Goal: Task Accomplishment & Management: Complete application form

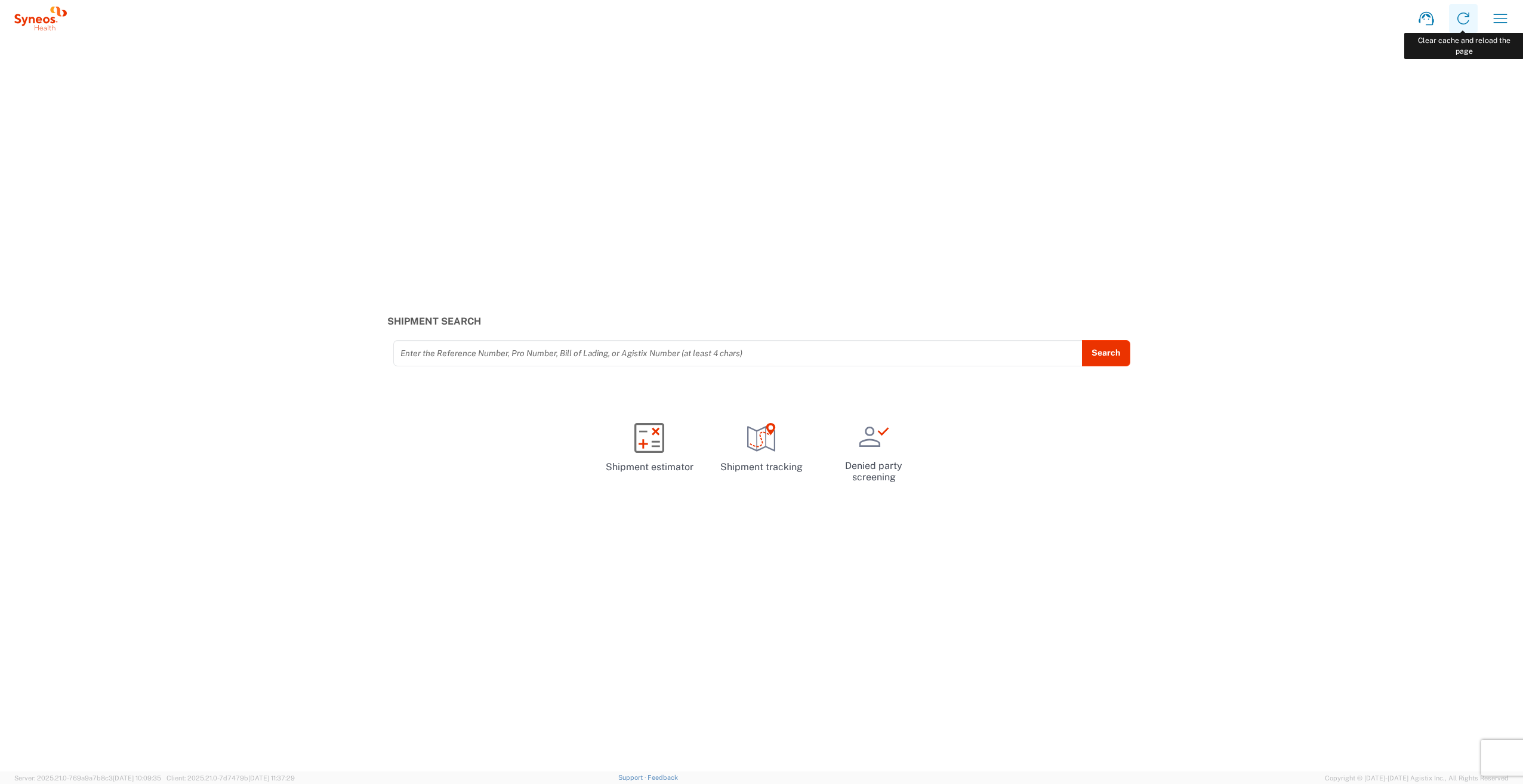
click at [1472, 23] on icon at bounding box center [1464, 18] width 19 height 19
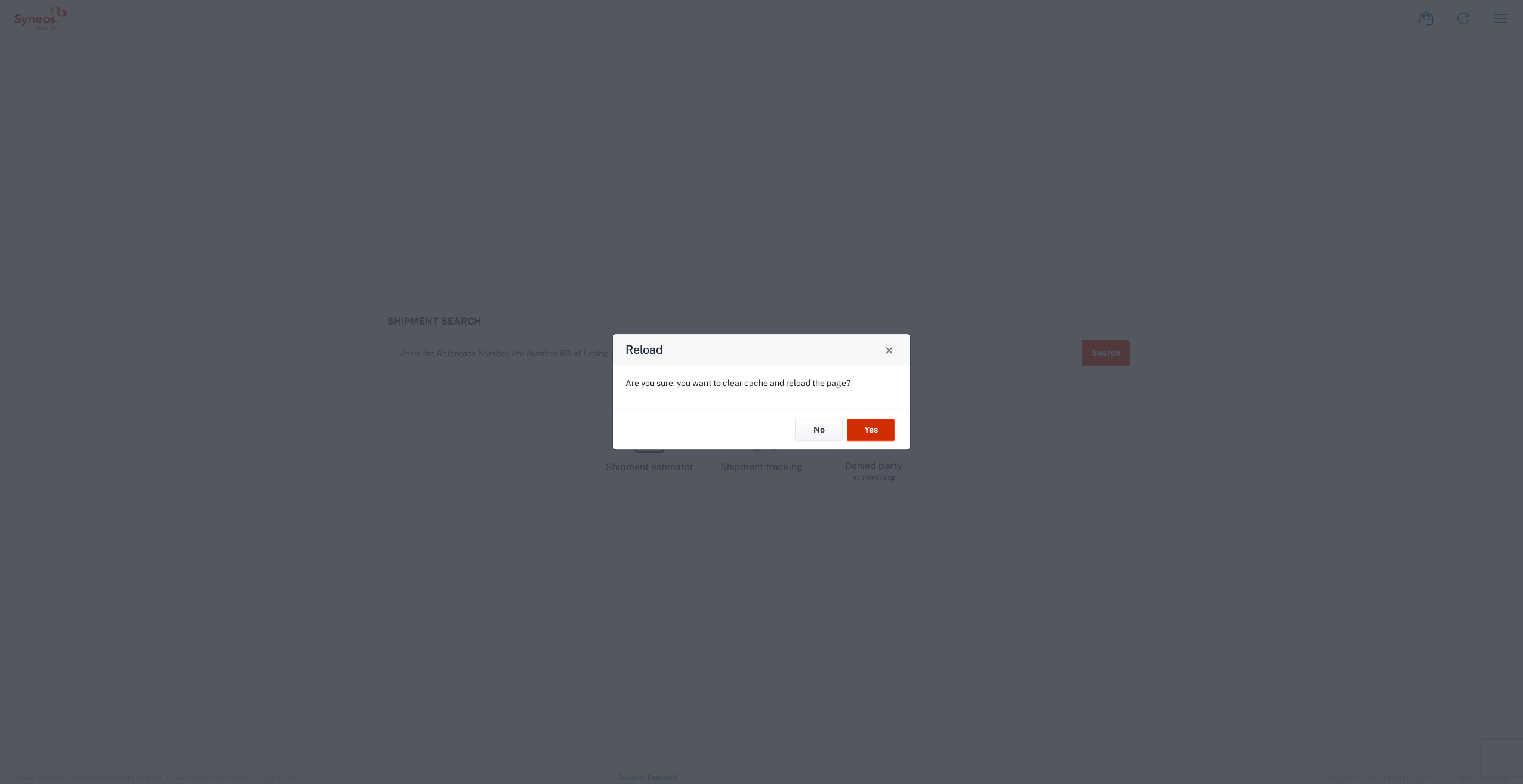
click at [861, 437] on button "Yes" at bounding box center [871, 430] width 48 height 22
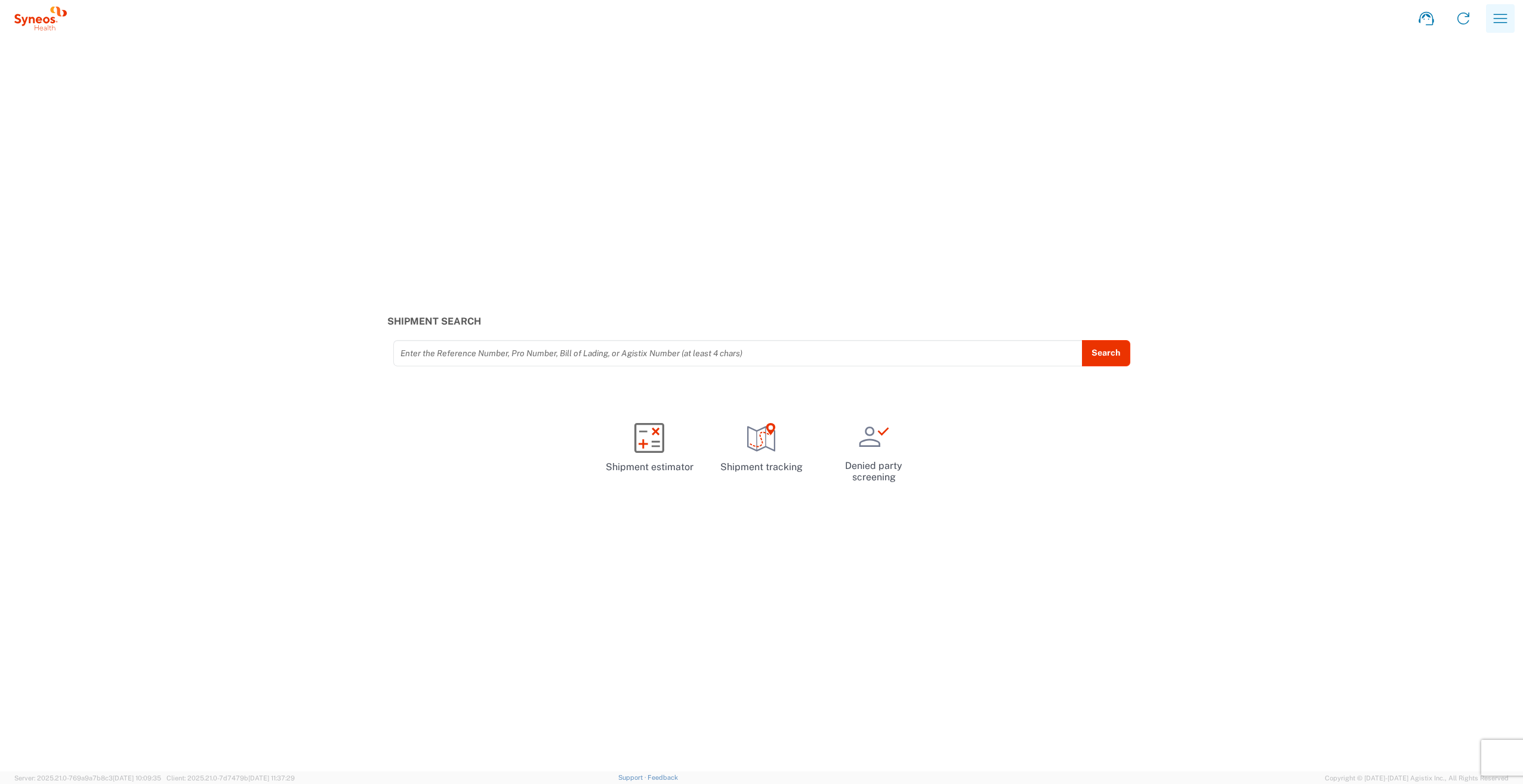
click at [1502, 22] on icon "button" at bounding box center [1500, 18] width 19 height 19
click at [1448, 132] on link "Desktop shipment request" at bounding box center [1440, 129] width 142 height 24
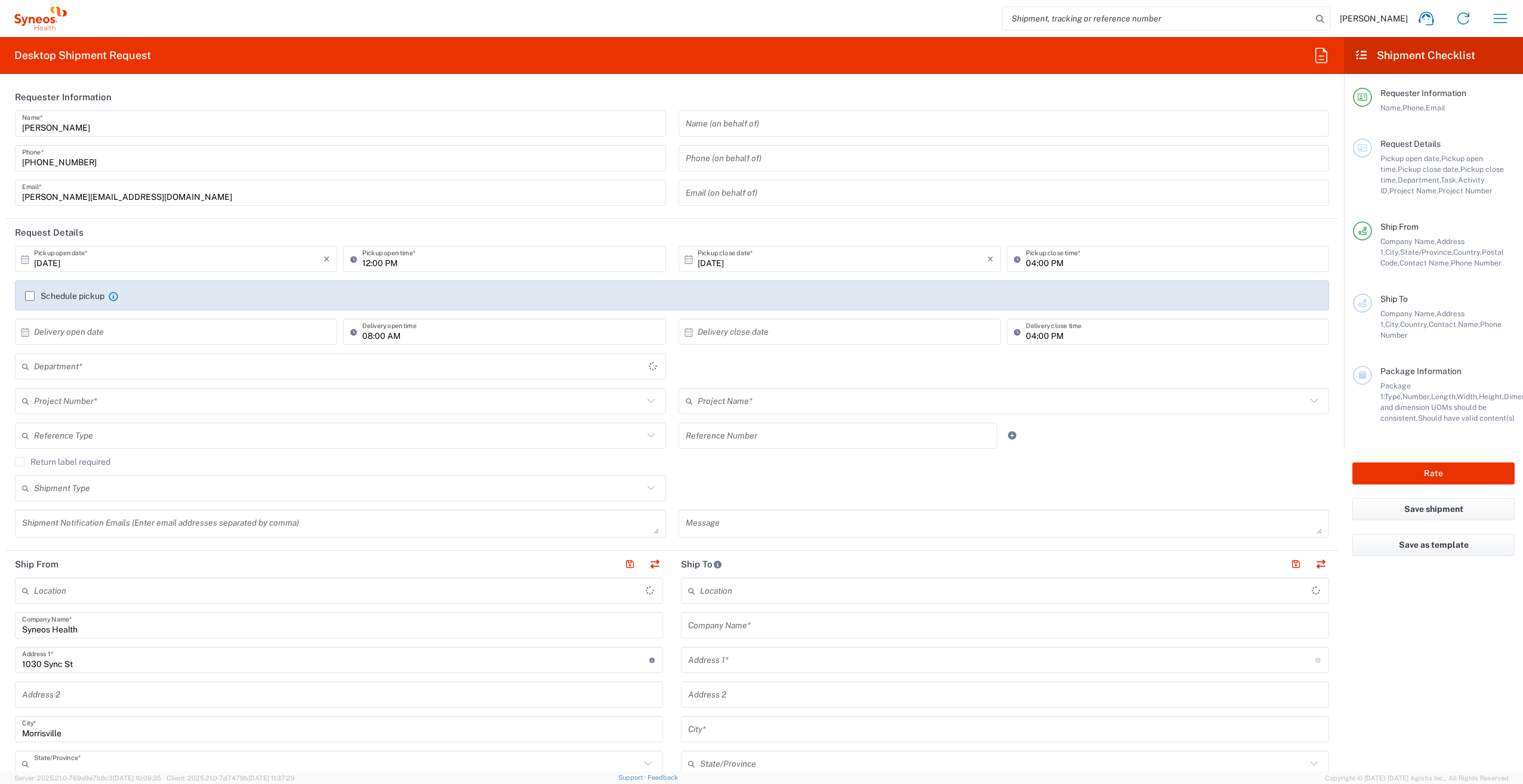
type input "3190"
type input "[US_STATE]"
type input "[GEOGRAPHIC_DATA]"
type input "[PERSON_NAME] Rsrch Grp ([GEOGRAPHIC_DATA]) In"
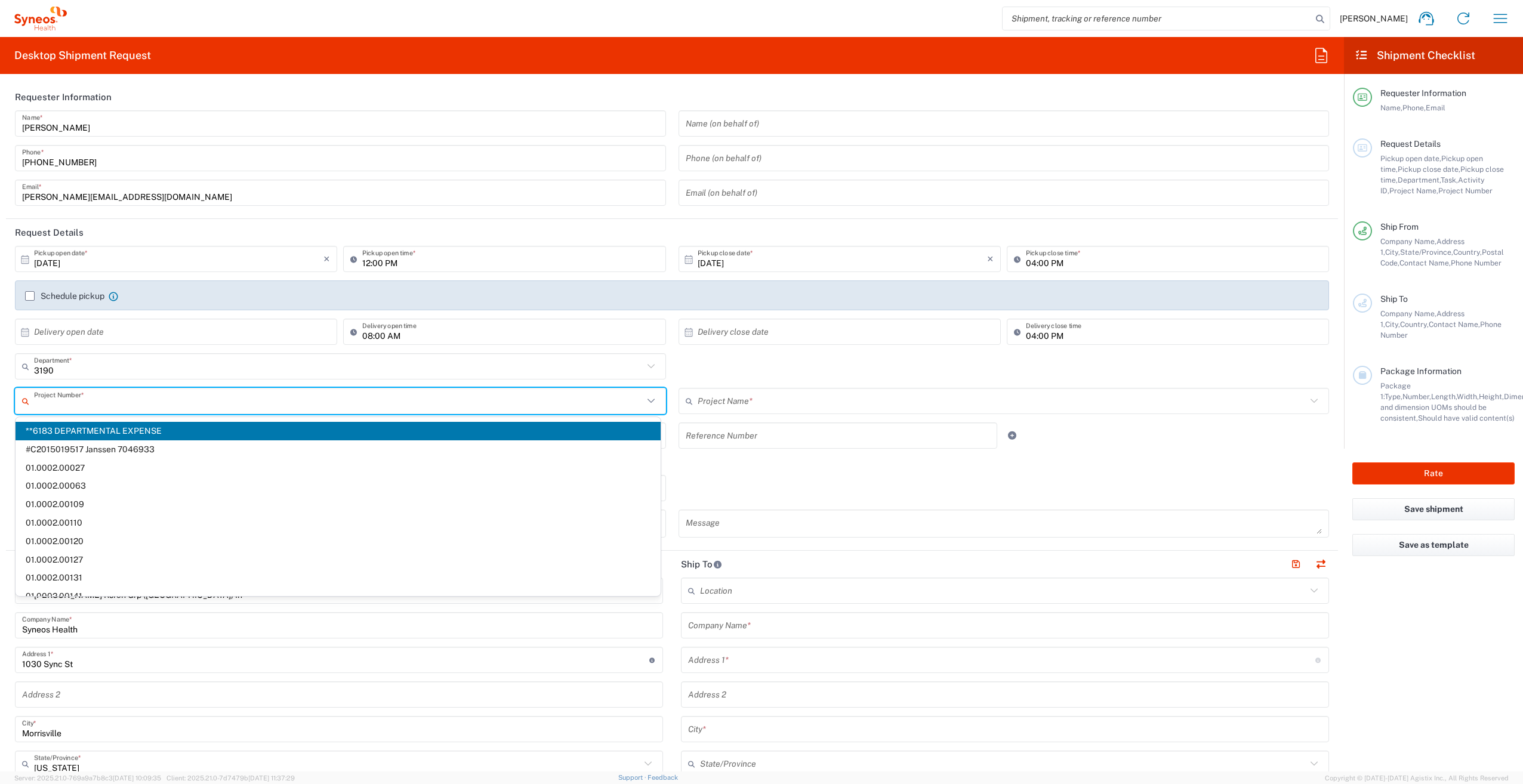
click at [218, 395] on input "text" at bounding box center [338, 401] width 609 height 21
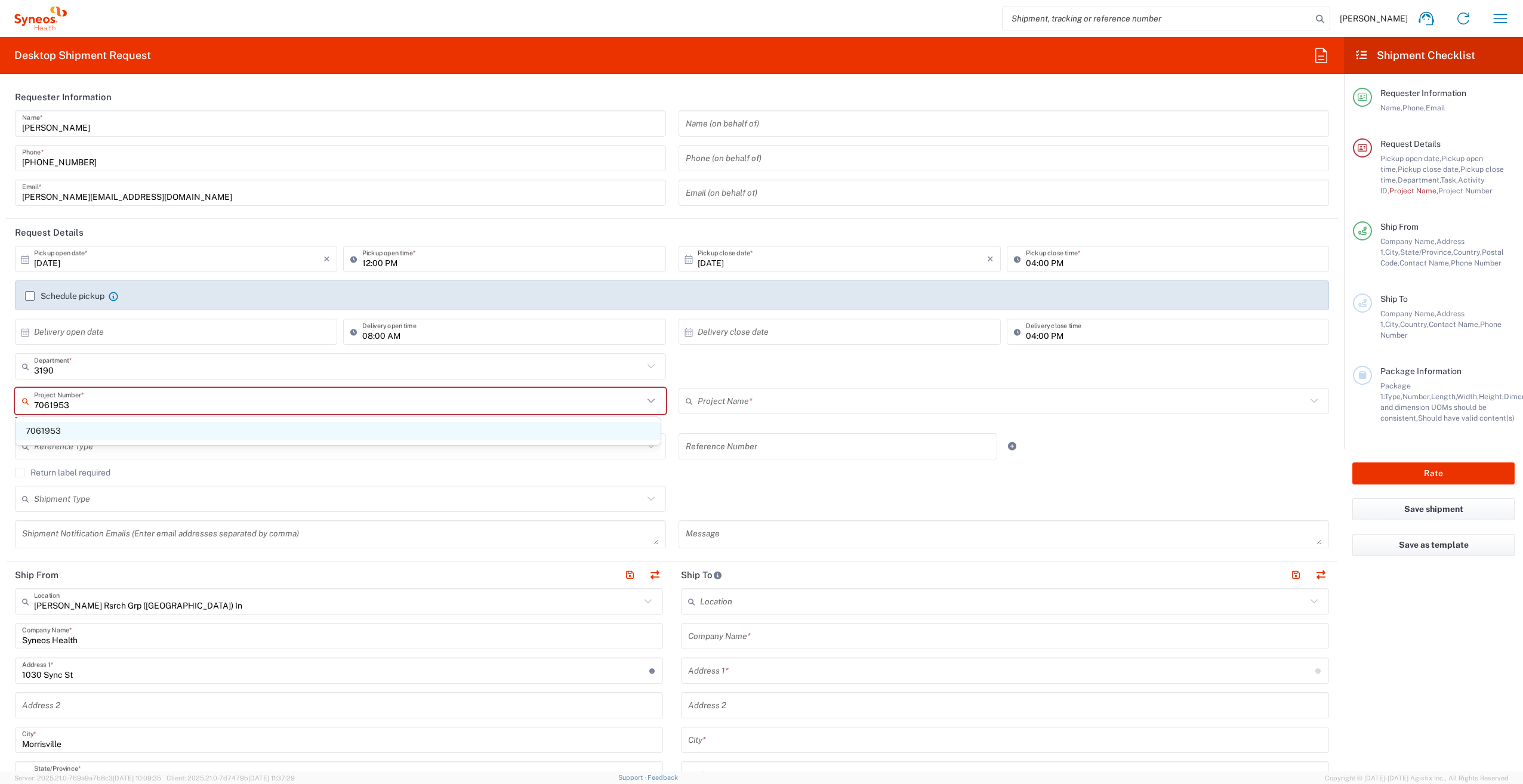
type input "7061953"
click at [243, 431] on span "7061953" at bounding box center [337, 430] width 646 height 18
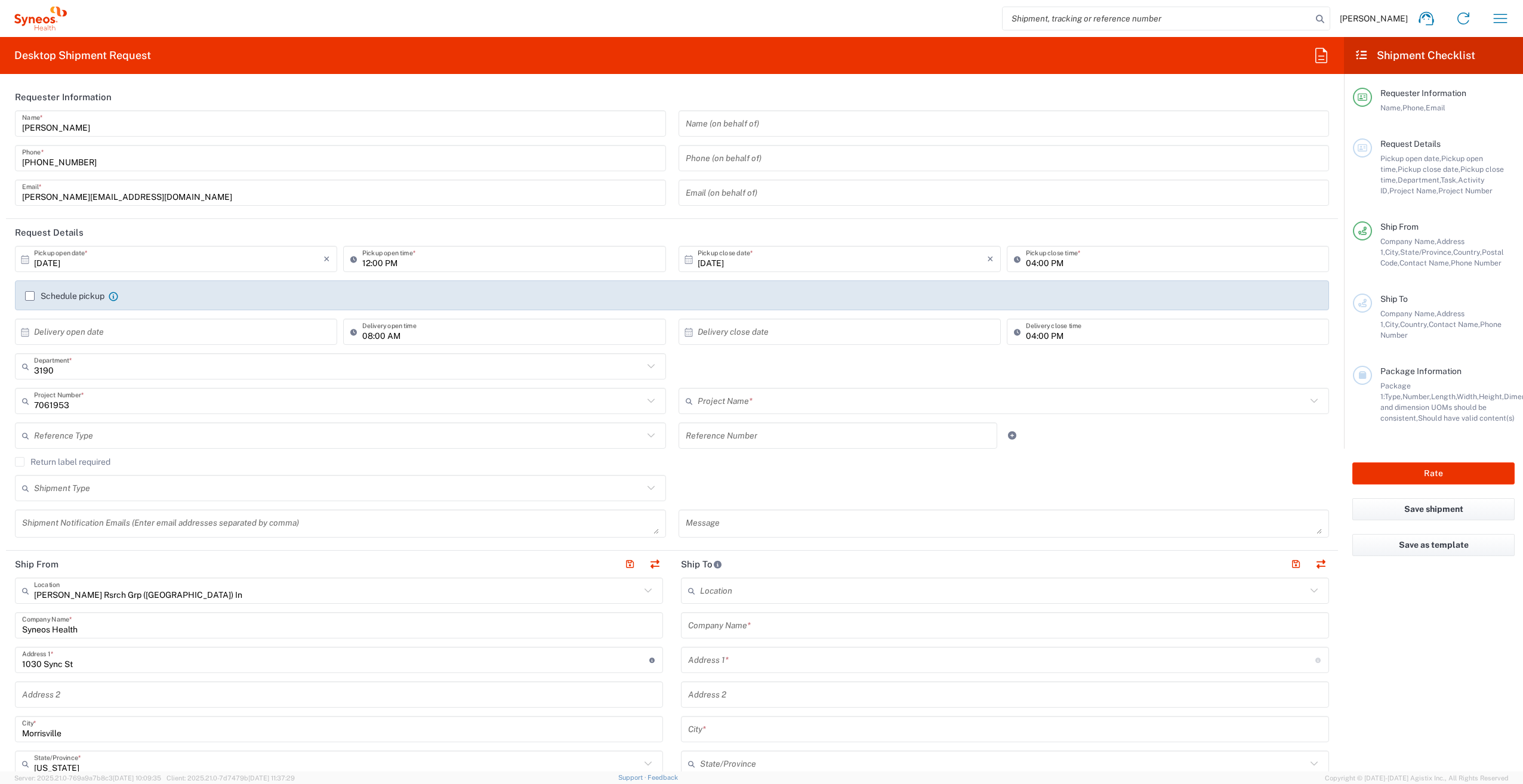
type input "802-ALX-002"
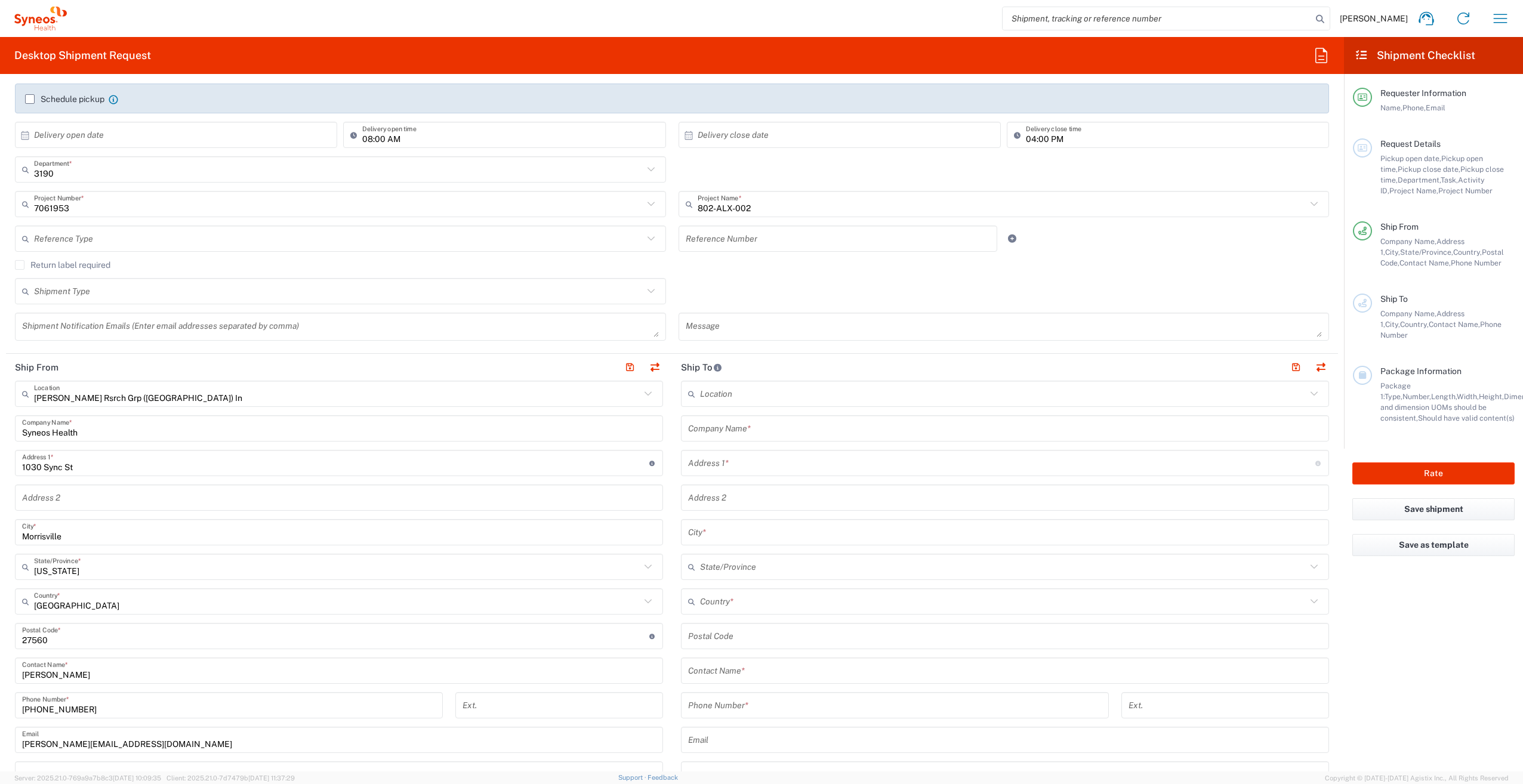
scroll to position [198, 0]
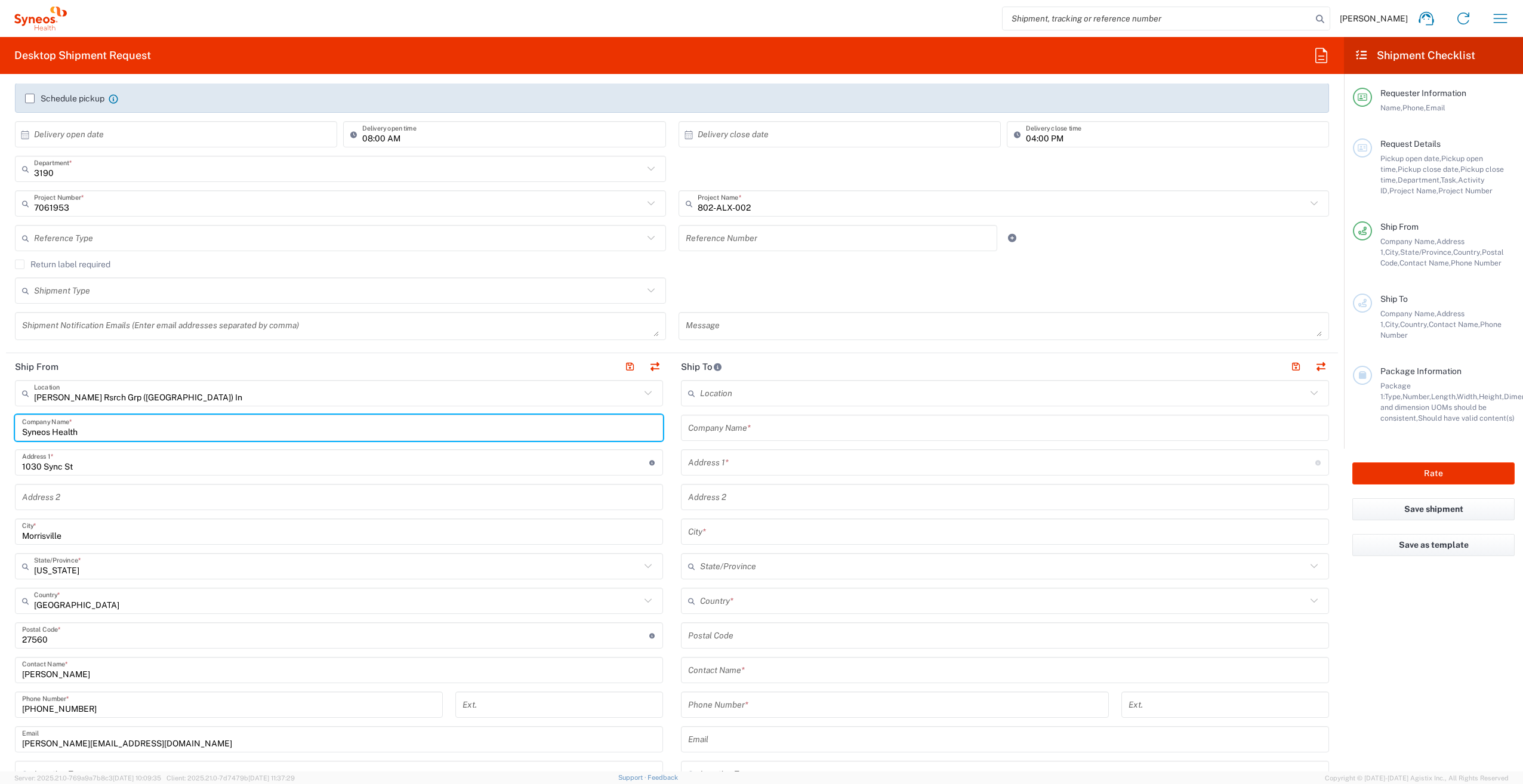
click at [121, 430] on input "Syneos Health" at bounding box center [338, 429] width 634 height 21
type input "S"
type input "Syneos Health"
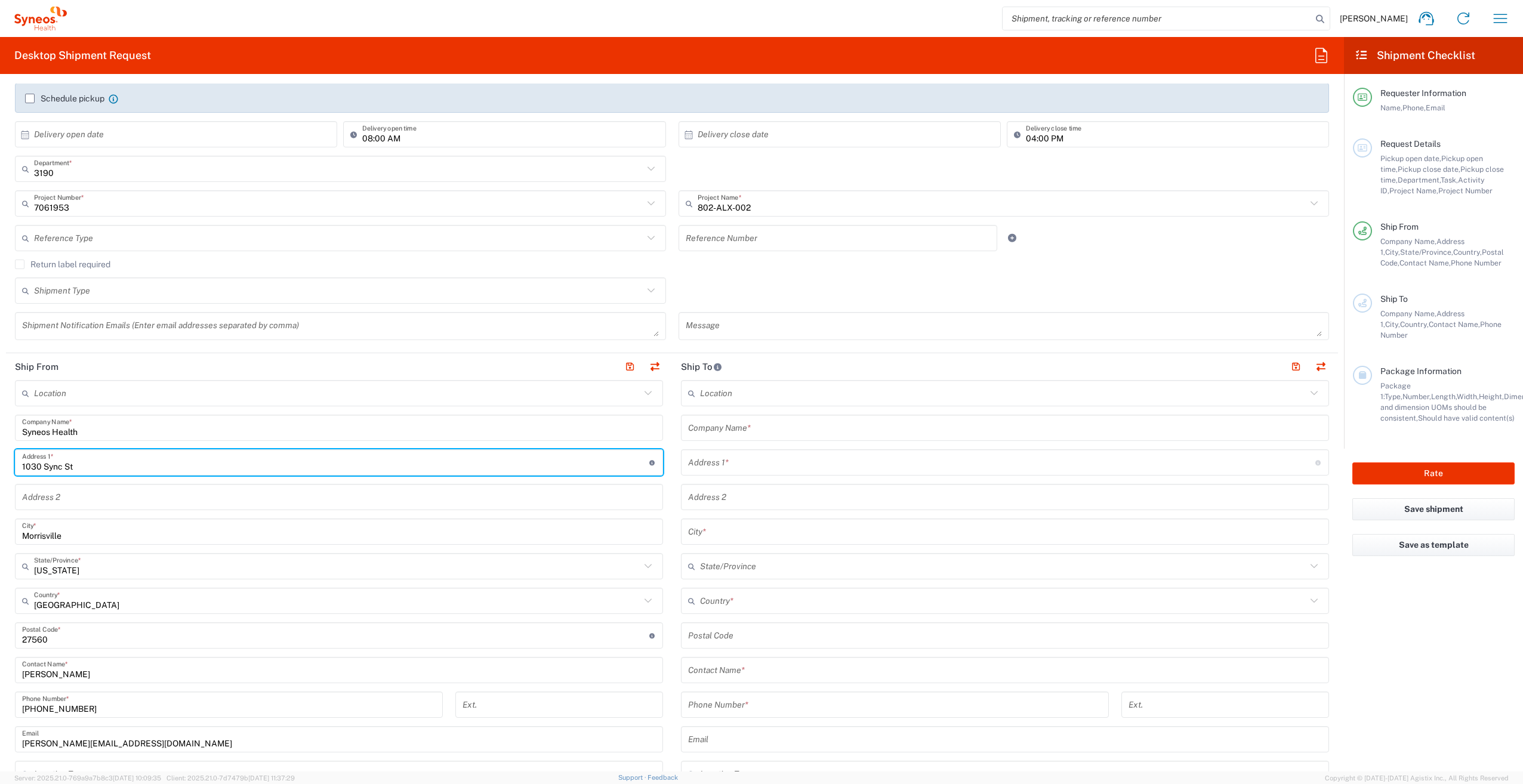
click at [126, 470] on input "1030 Sync St" at bounding box center [336, 463] width 627 height 21
type input "1"
type input "[STREET_ADDRESS]"
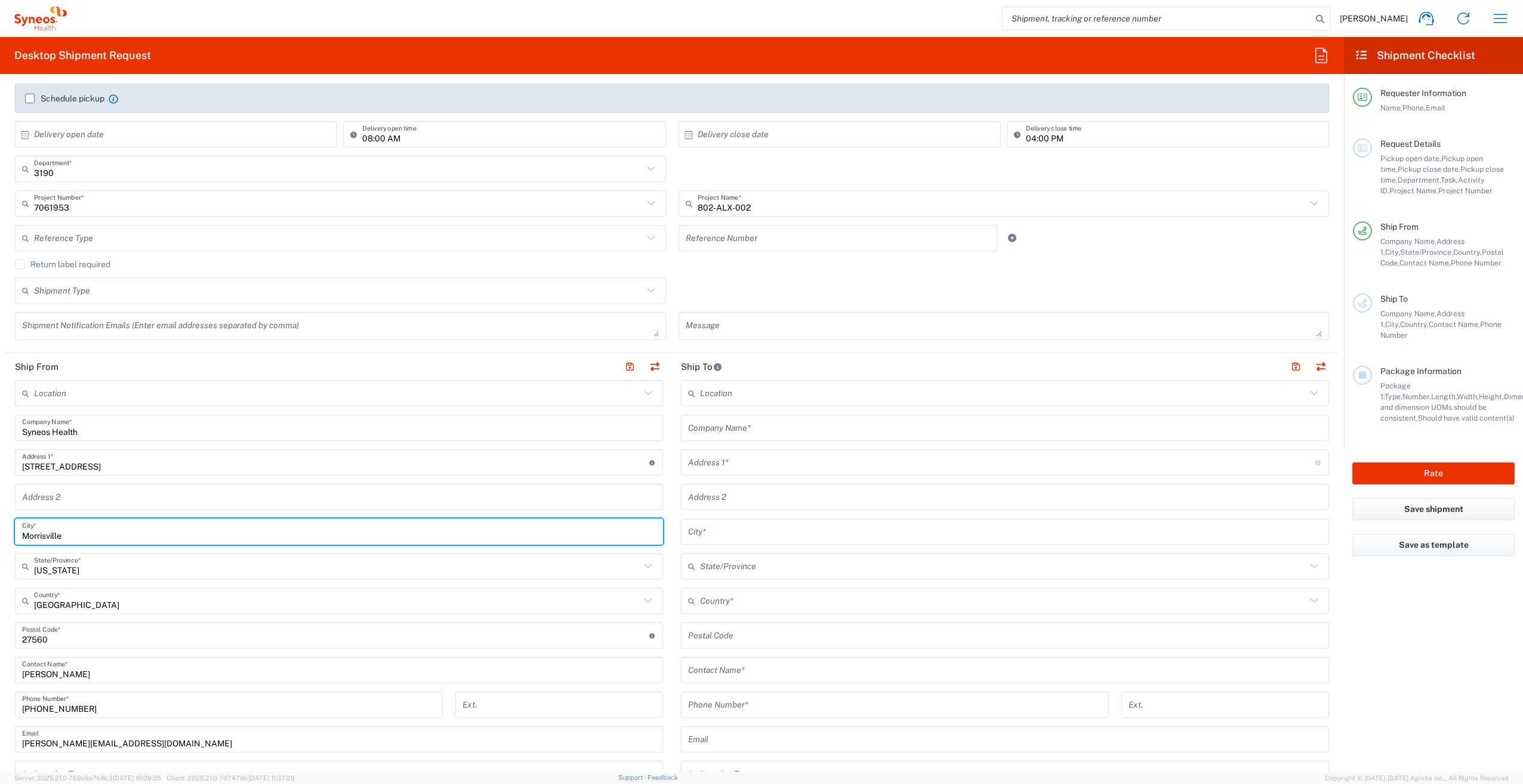
click at [138, 524] on input "Morrisville" at bounding box center [338, 532] width 634 height 21
type input "M"
type input "[PERSON_NAME]"
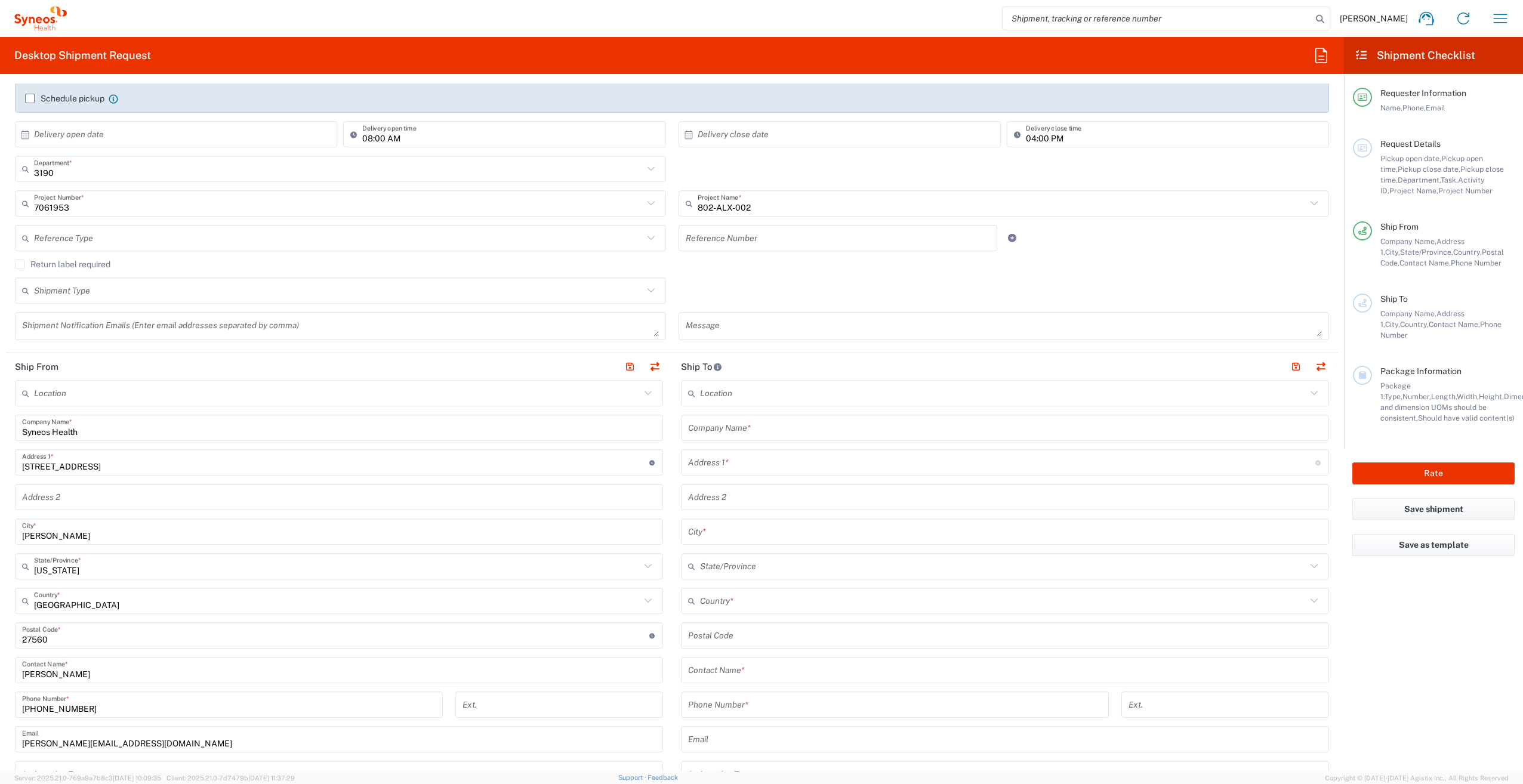
click at [179, 589] on div "United States Country *" at bounding box center [339, 601] width 648 height 27
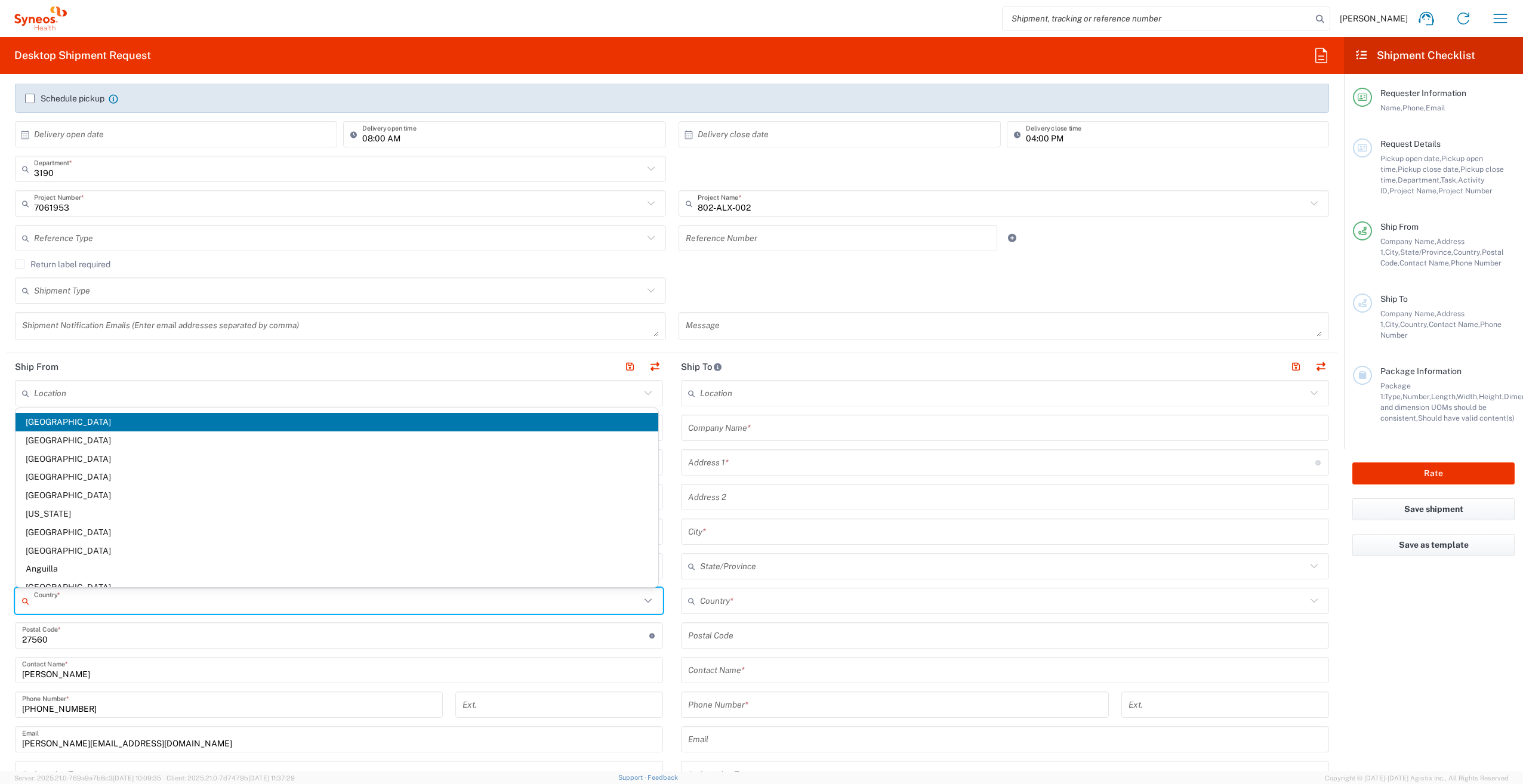
click at [194, 642] on input "undefined" at bounding box center [336, 636] width 627 height 21
type input "[GEOGRAPHIC_DATA]"
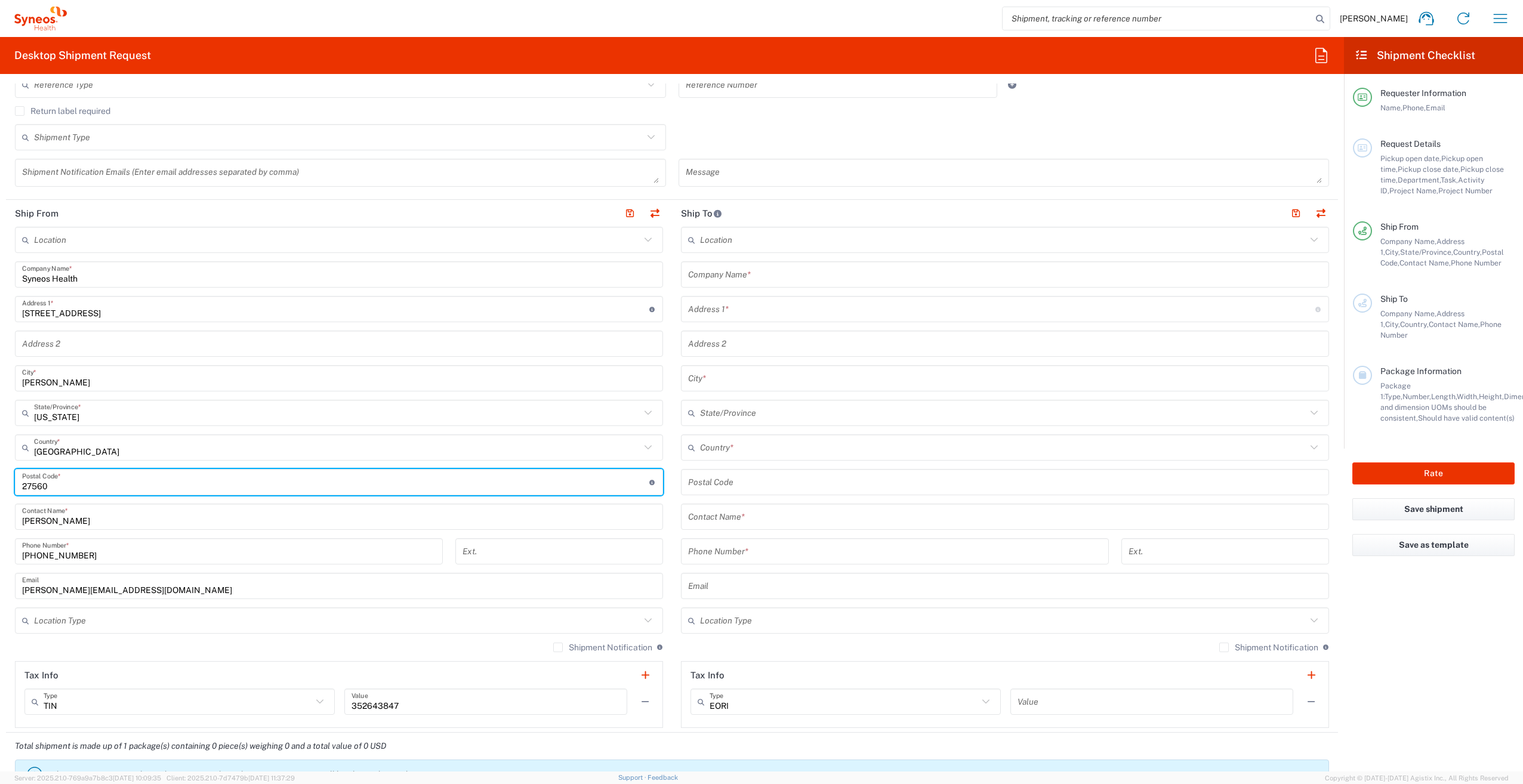
scroll to position [352, 0]
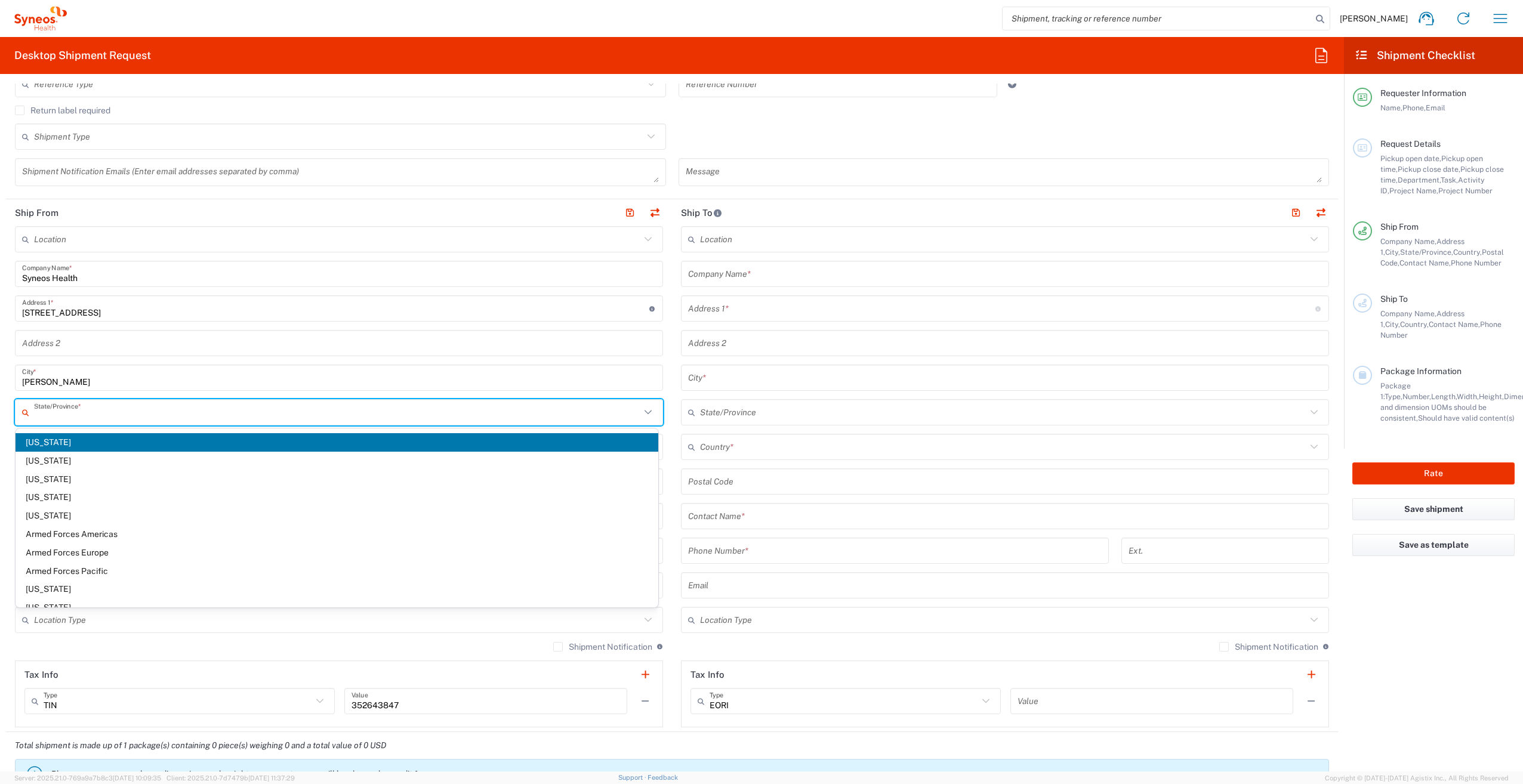
click at [164, 411] on input "text" at bounding box center [337, 412] width 607 height 21
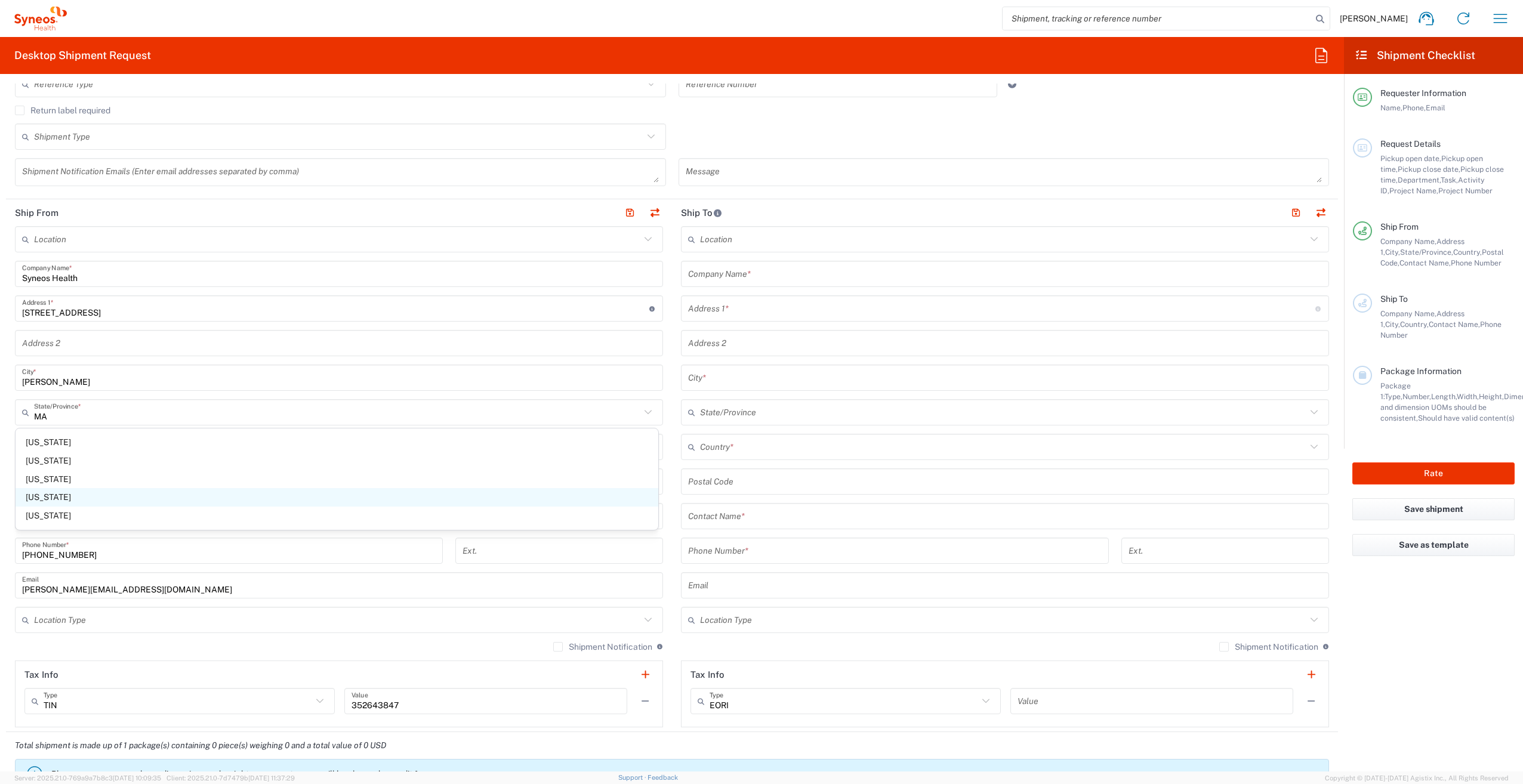
click at [114, 498] on span "[US_STATE]" at bounding box center [337, 497] width 643 height 18
type input "[US_STATE]"
click at [117, 514] on input "[PERSON_NAME]" at bounding box center [338, 516] width 634 height 21
type input "N"
type input "[PERSON_NAME]"
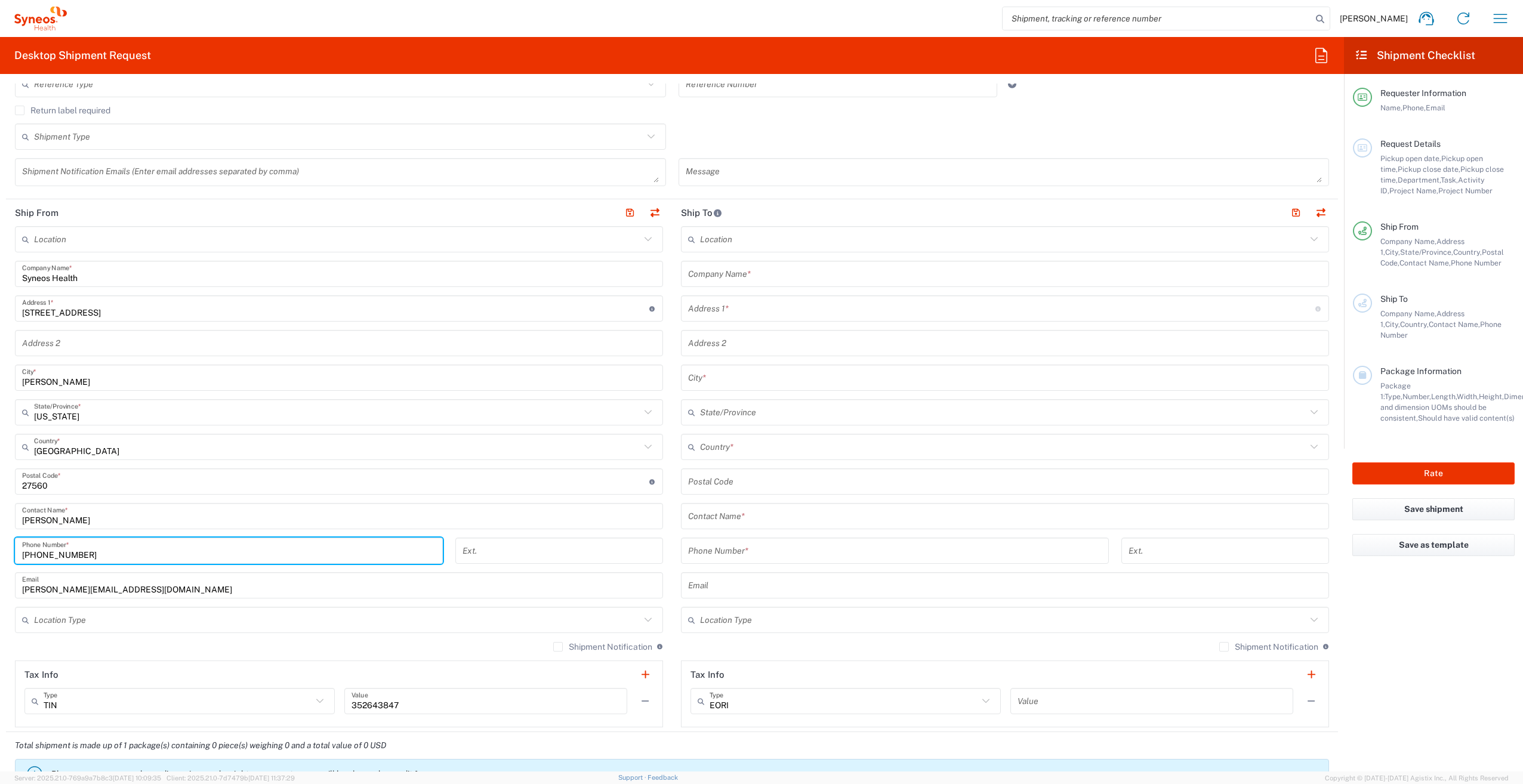
click at [111, 557] on input "[PHONE_NUMBER]" at bounding box center [228, 551] width 414 height 21
type input "9"
type input "[PHONE_NUMBER]"
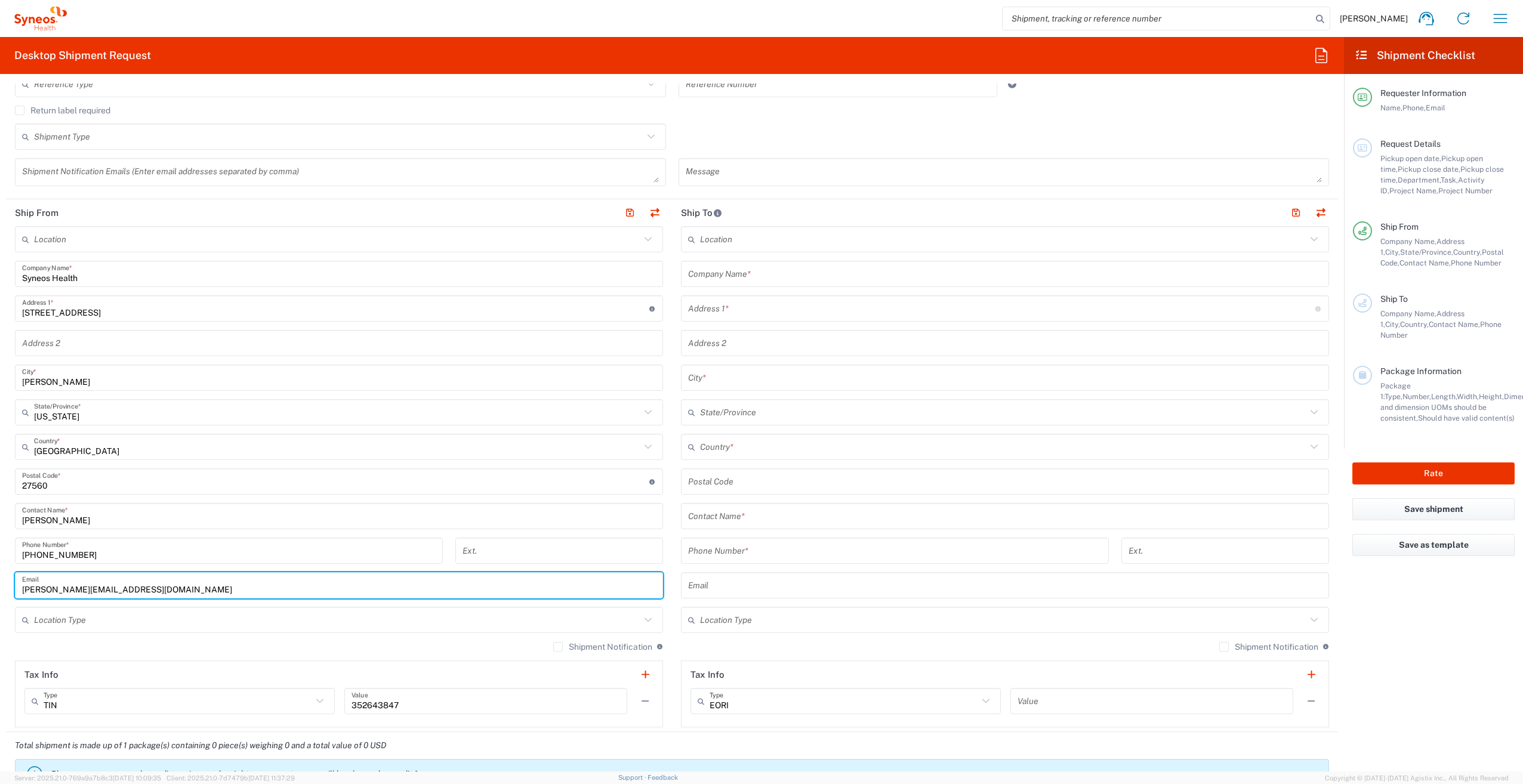
click at [217, 594] on input "[PERSON_NAME][EMAIL_ADDRESS][DOMAIN_NAME]" at bounding box center [338, 585] width 634 height 21
click at [85, 589] on input "[PERSON_NAME][EMAIL_ADDRESS][DOMAIN_NAME]" at bounding box center [338, 585] width 634 height 21
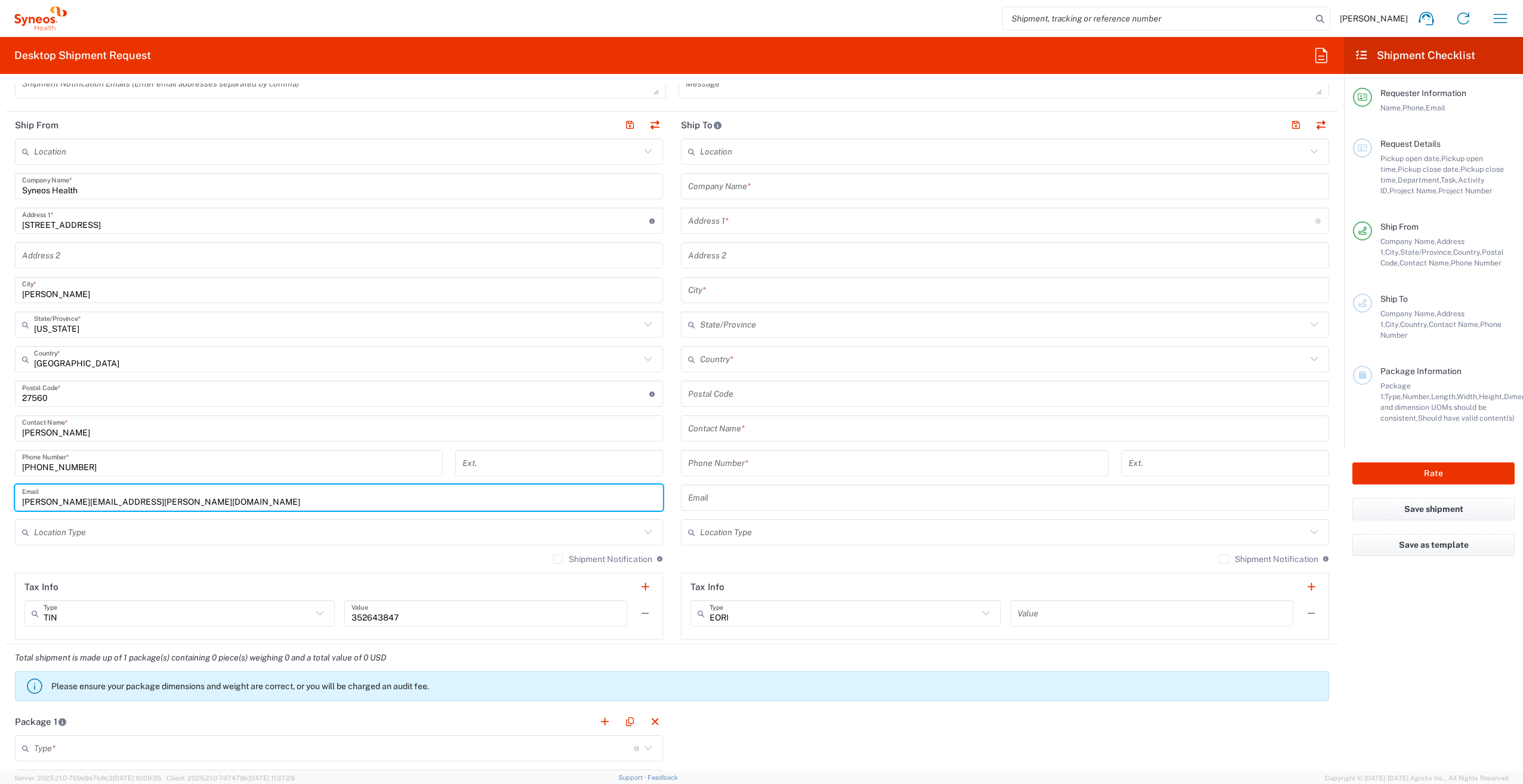
scroll to position [442, 0]
type input "[PERSON_NAME][EMAIL_ADDRESS][PERSON_NAME][DOMAIN_NAME]"
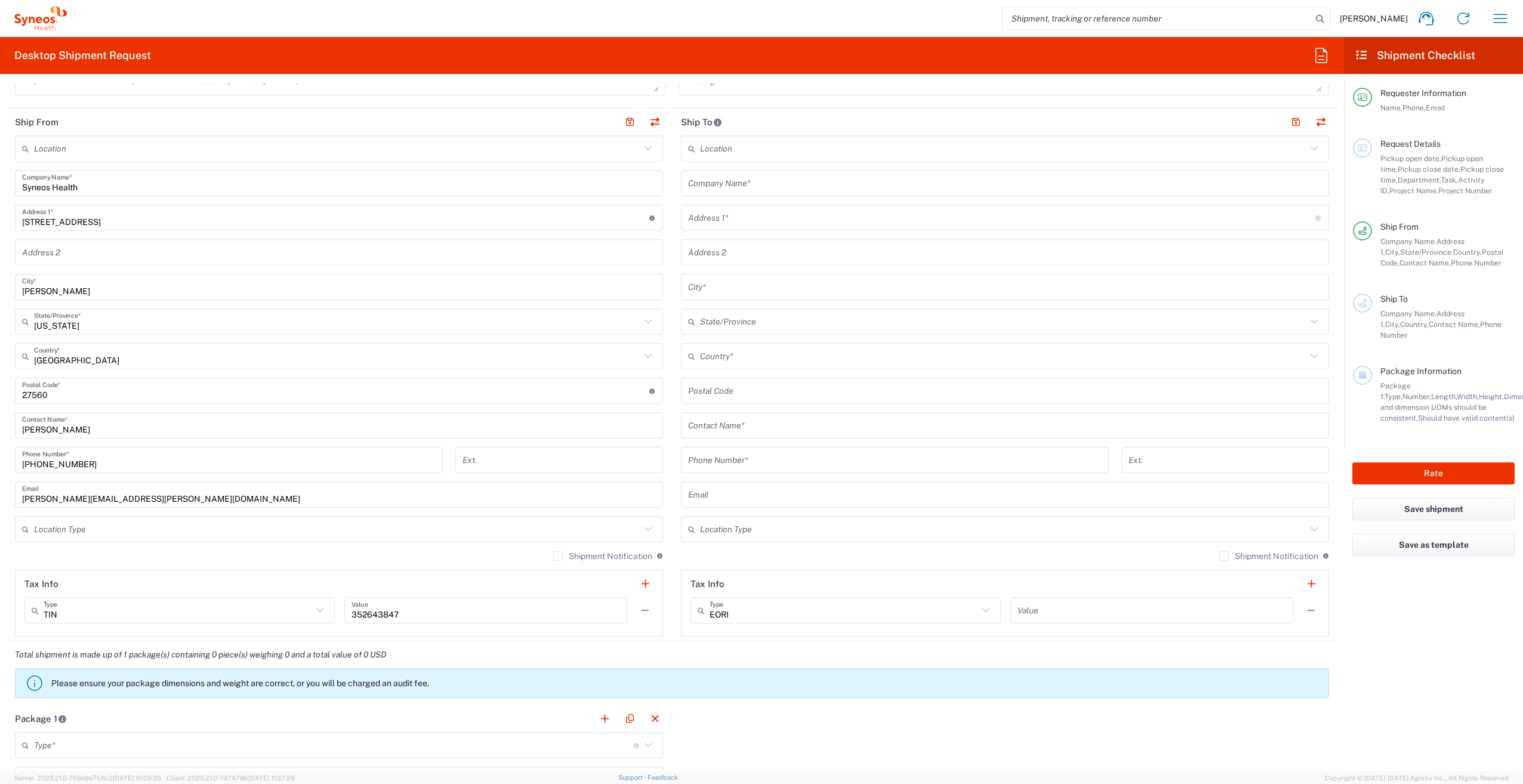
click at [310, 555] on div "Shipment Notification If checked, a shipment notification email will be sent to…" at bounding box center [339, 561] width 648 height 19
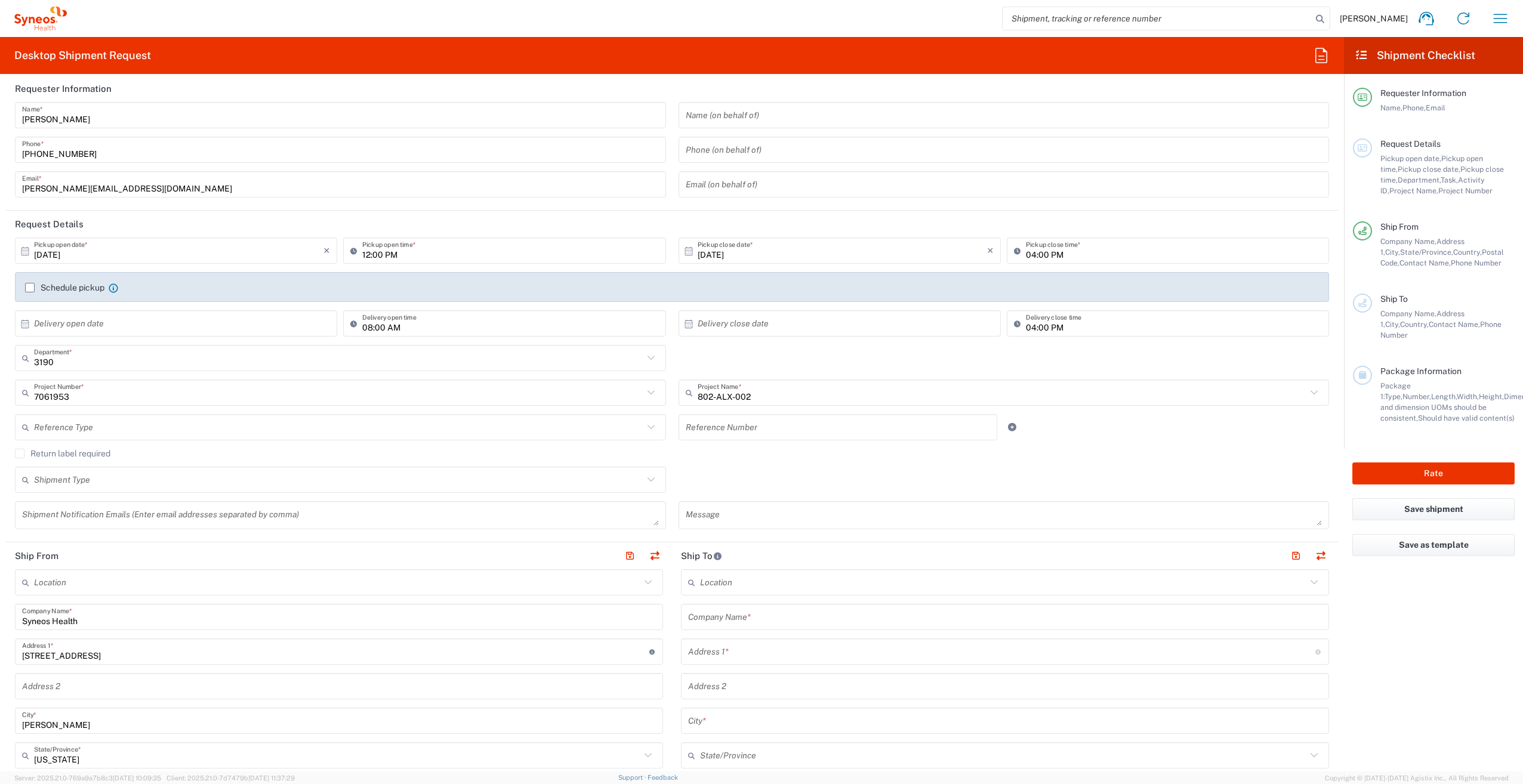
scroll to position [0, 0]
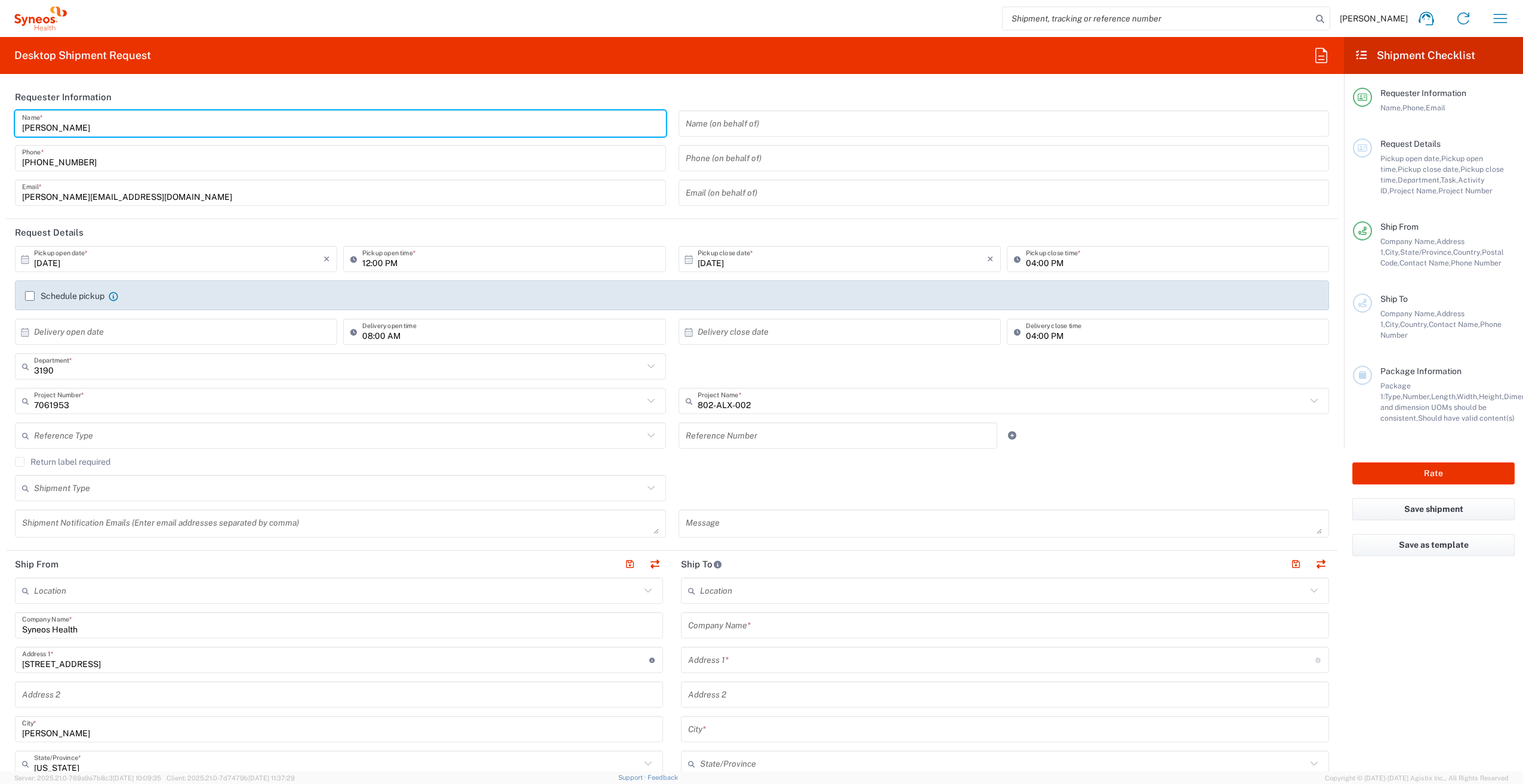
click at [155, 125] on input "[PERSON_NAME]" at bounding box center [340, 124] width 637 height 21
type input "N"
type input "[PERSON_NAME]"
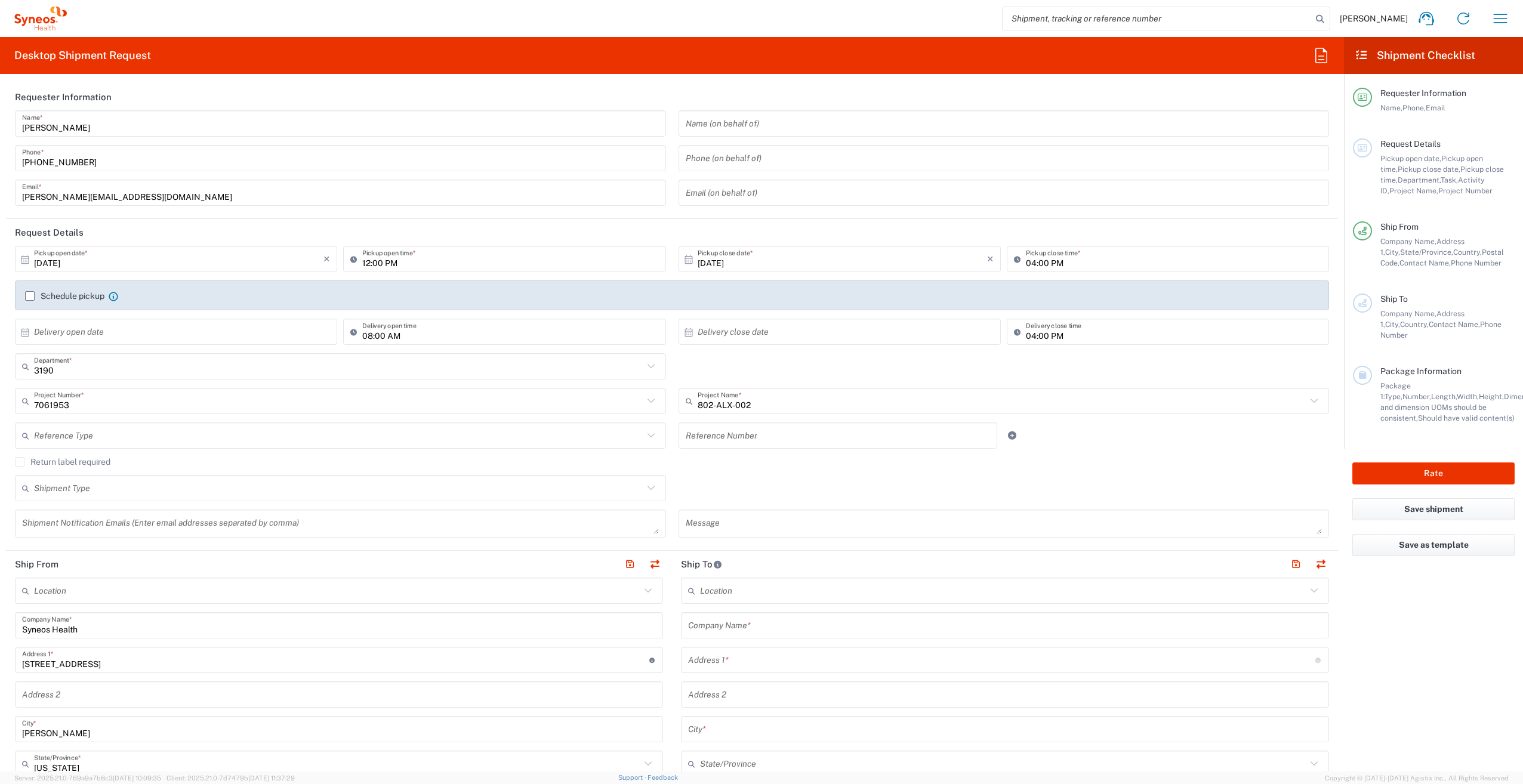
click at [150, 176] on div "[PERSON_NAME] Name * [PHONE_NUMBER] Phone * [PERSON_NAME][EMAIL_ADDRESS][DOMAIN…" at bounding box center [340, 162] width 664 height 104
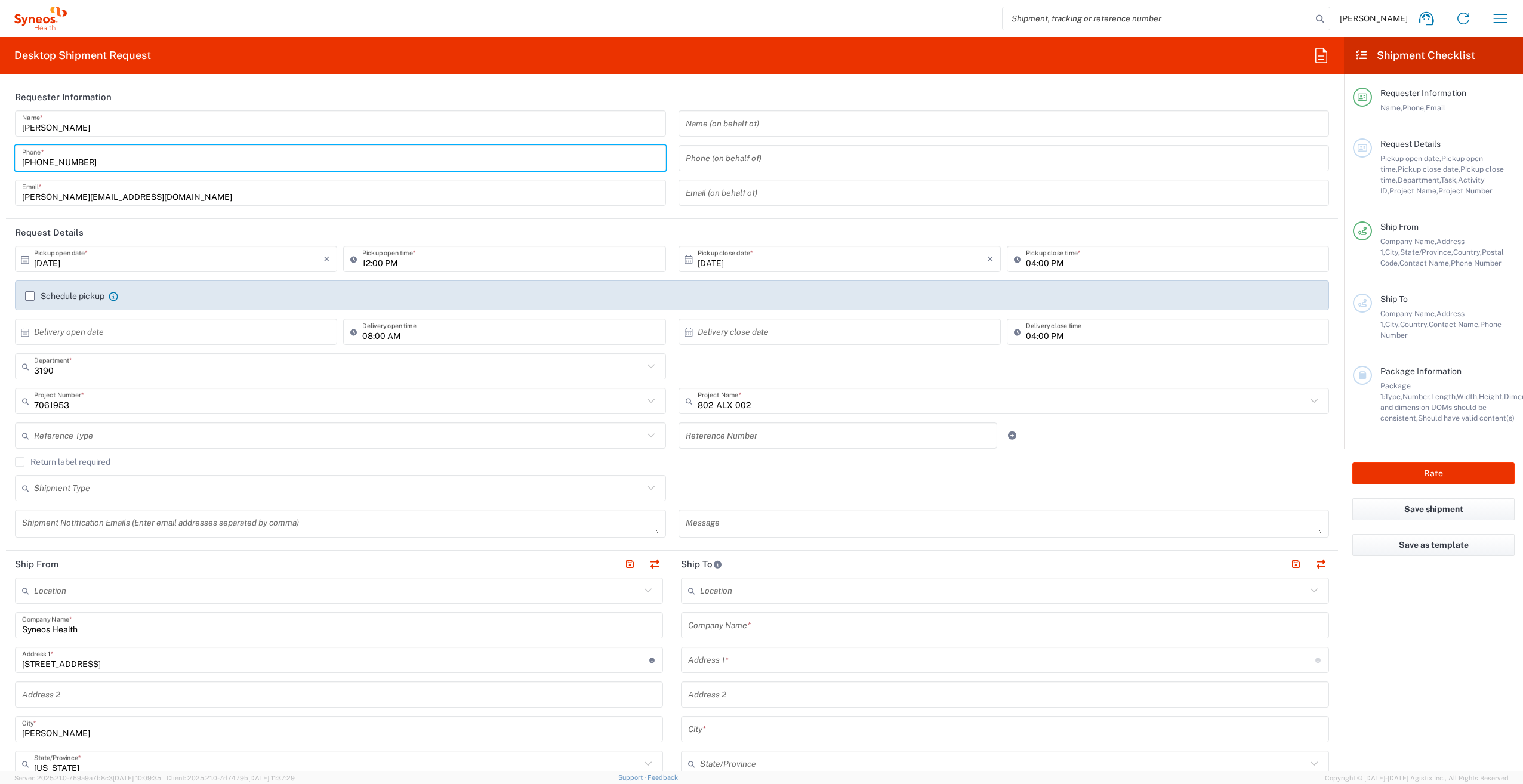
click at [139, 154] on input "[PHONE_NUMBER]" at bounding box center [340, 159] width 637 height 21
type input "9"
type input "[PHONE_NUMBER]"
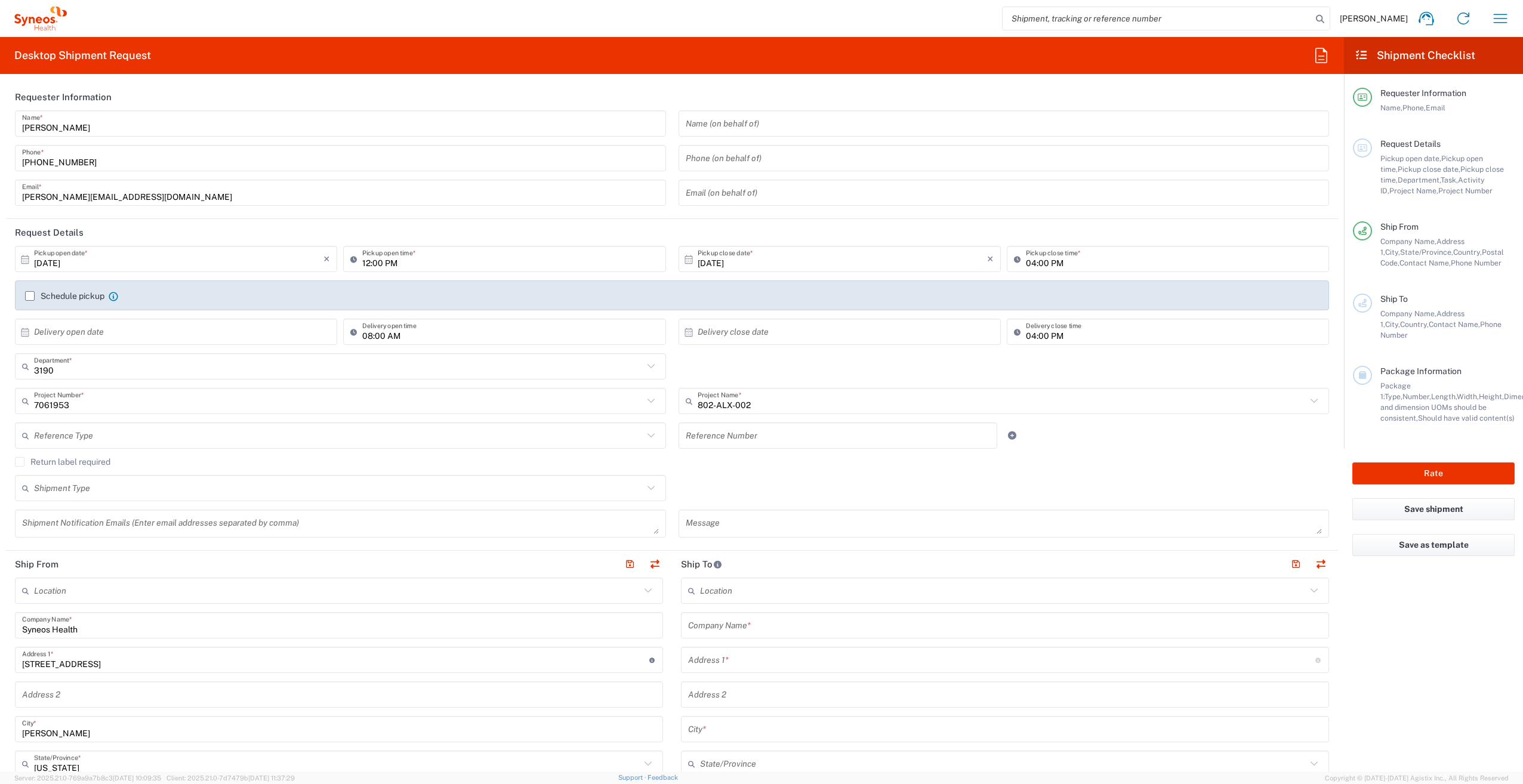
click at [620, 226] on header "Request Details" at bounding box center [671, 232] width 1332 height 27
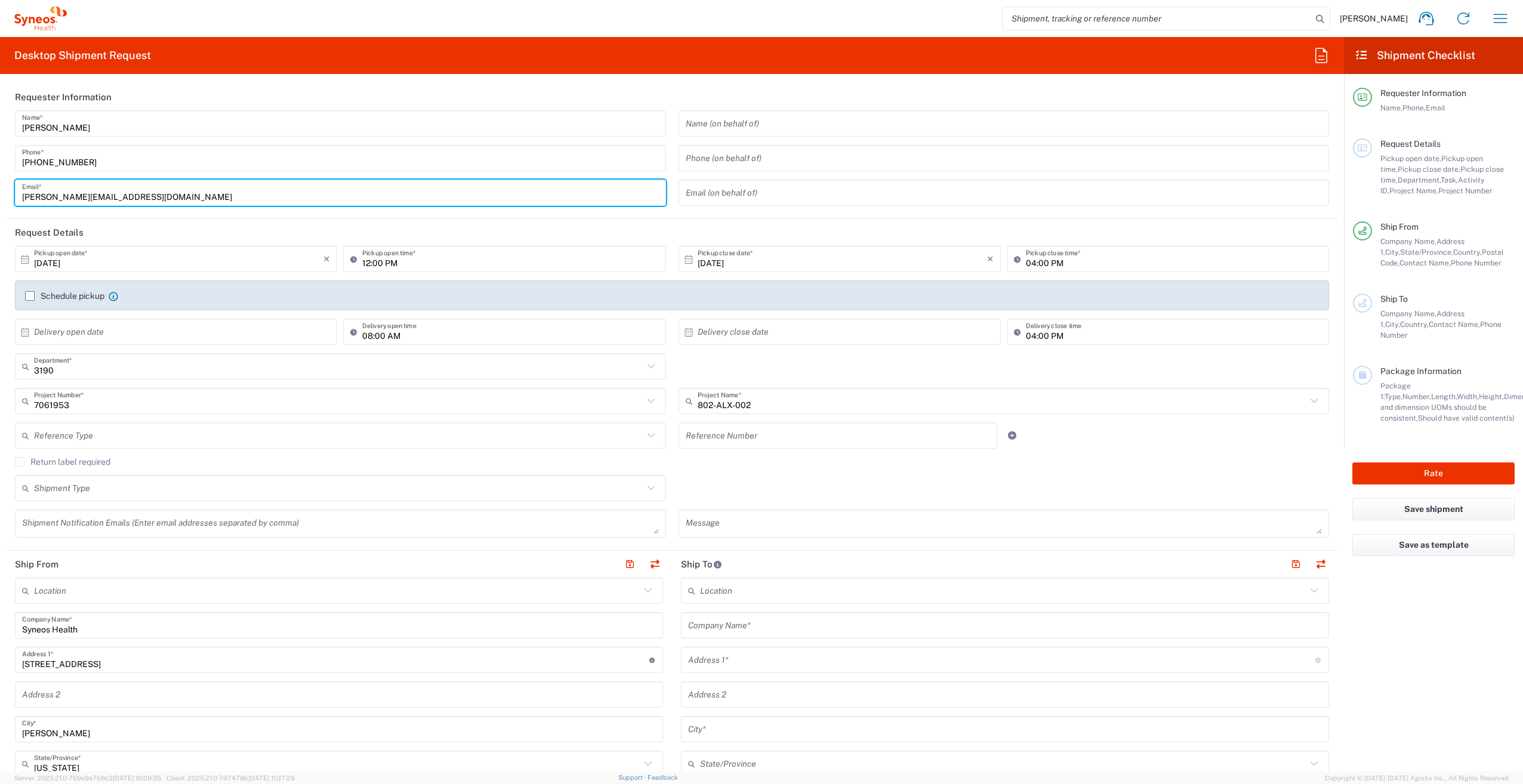
click at [81, 198] on input "[PERSON_NAME][EMAIL_ADDRESS][DOMAIN_NAME]" at bounding box center [340, 193] width 637 height 21
type input "[PERSON_NAME][EMAIL_ADDRESS][PERSON_NAME][DOMAIN_NAME]"
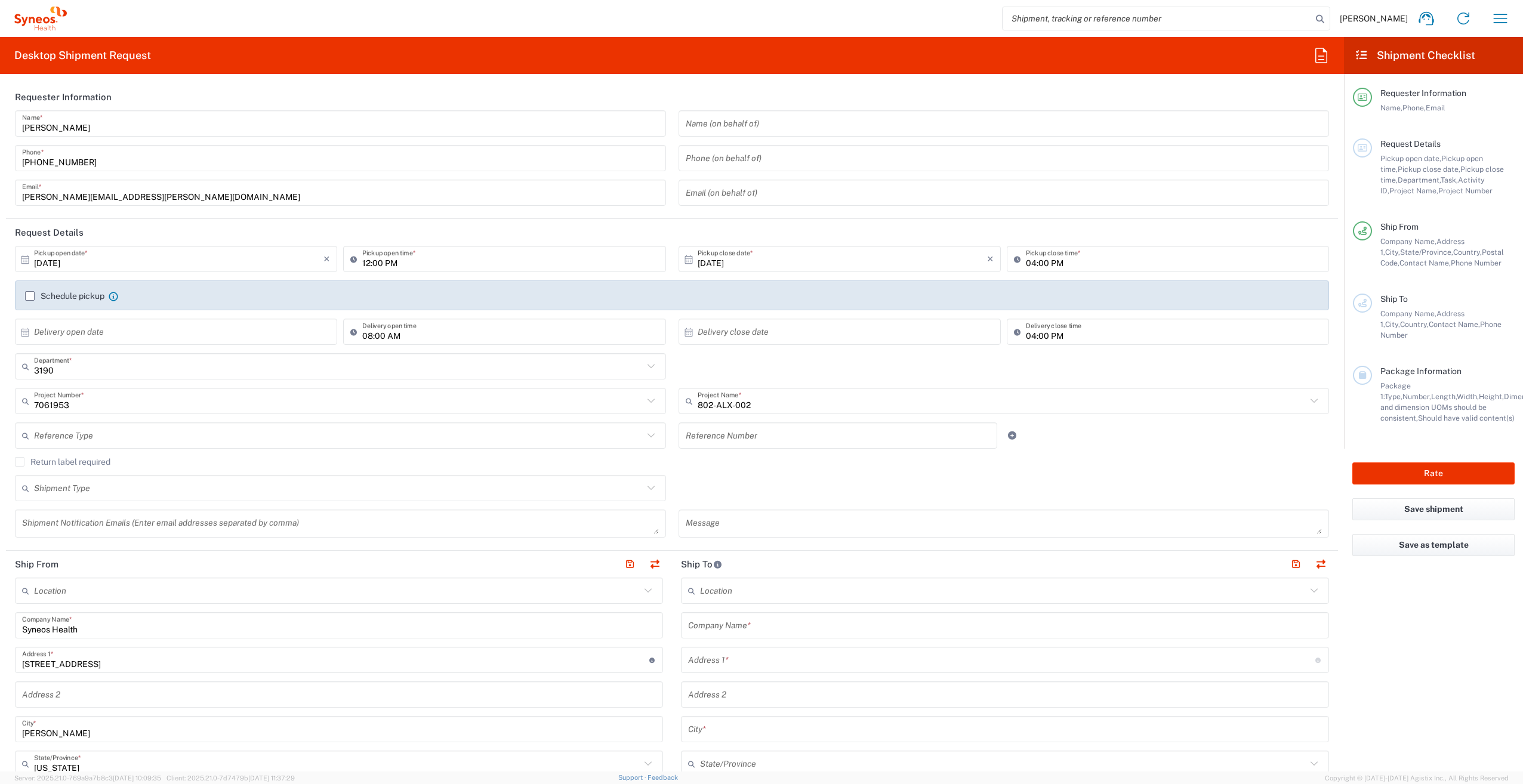
click at [465, 458] on agx-checkbox-control "Return label required" at bounding box center [672, 462] width 1315 height 10
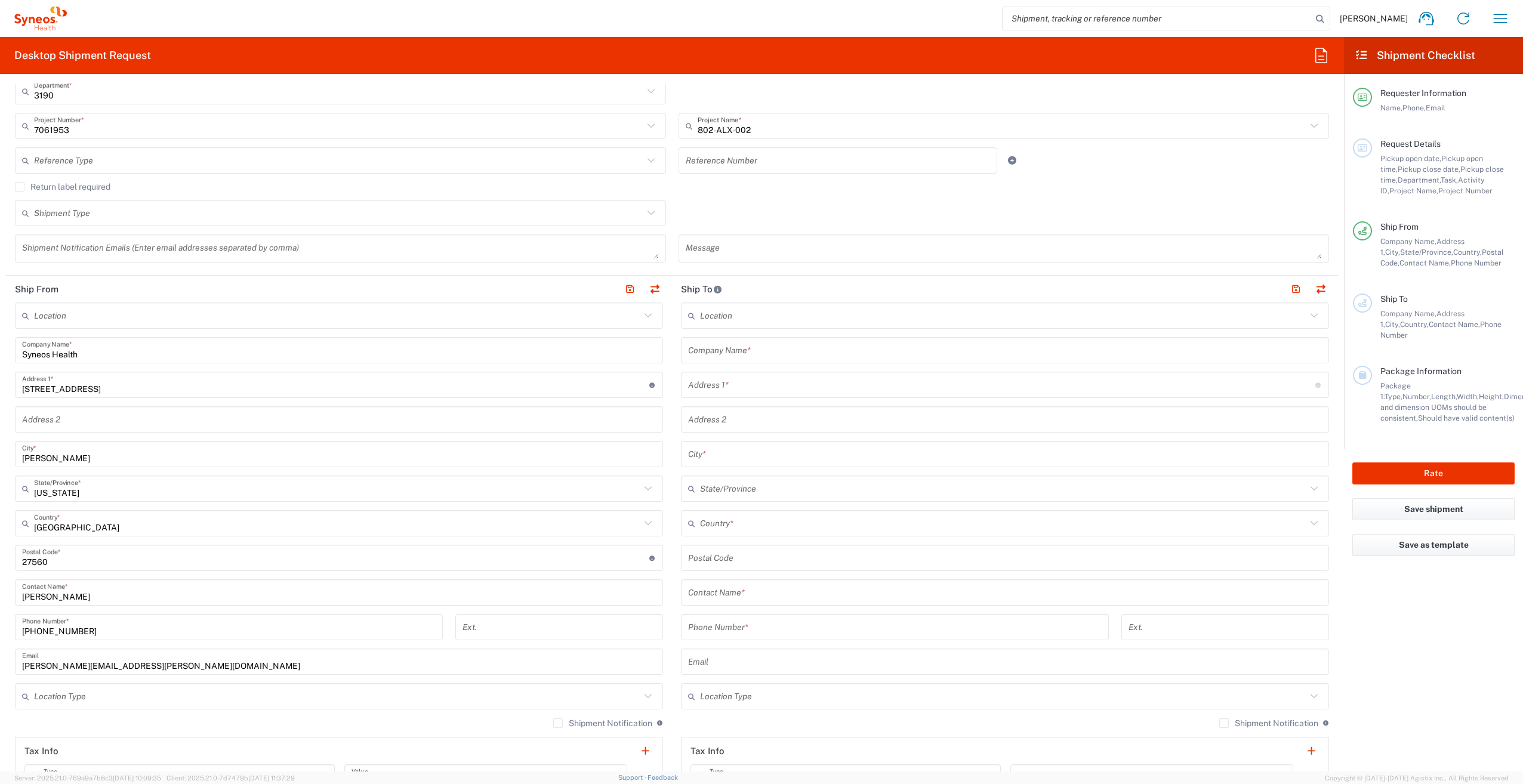
scroll to position [276, 0]
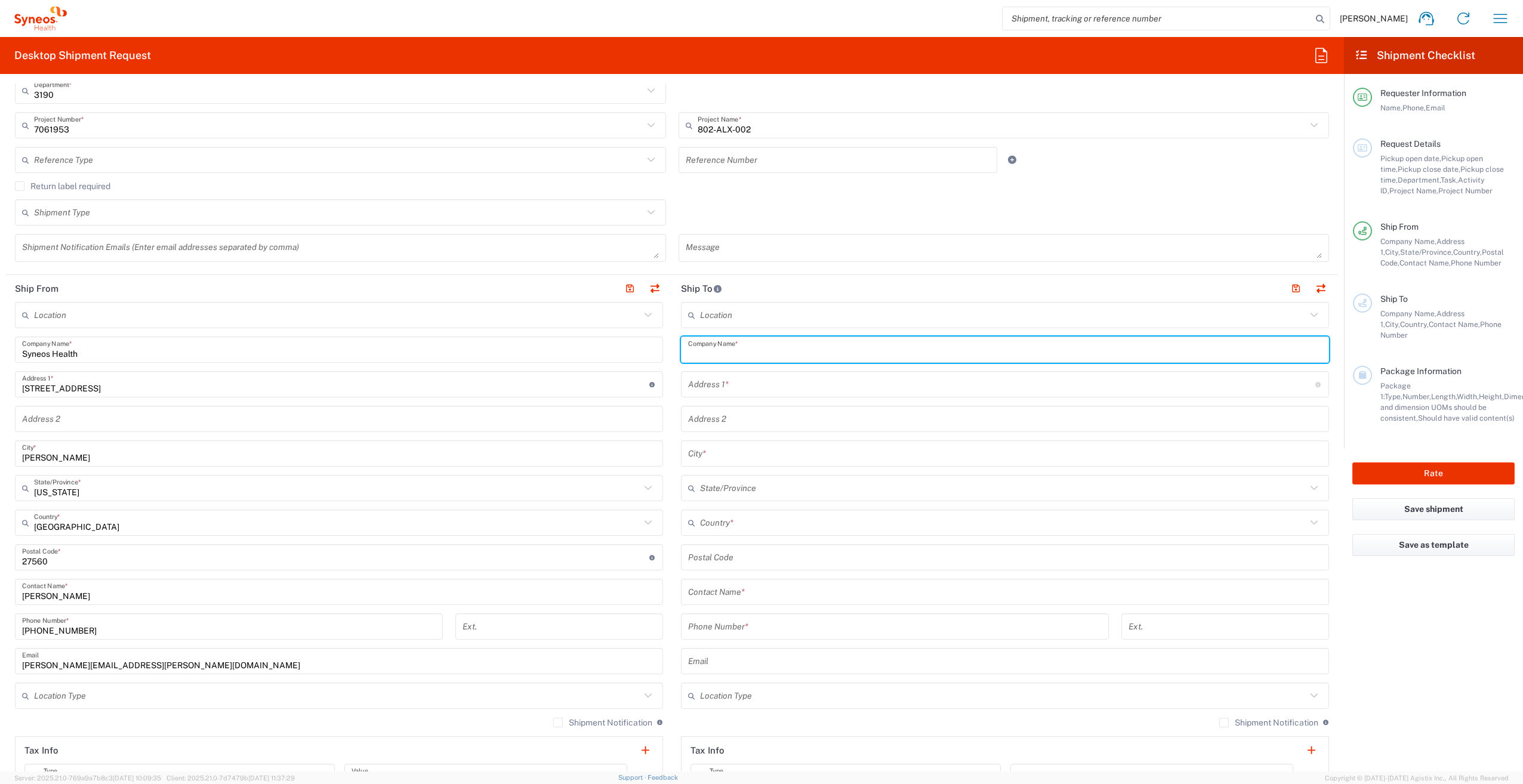
click at [788, 354] on input "text" at bounding box center [1005, 350] width 634 height 21
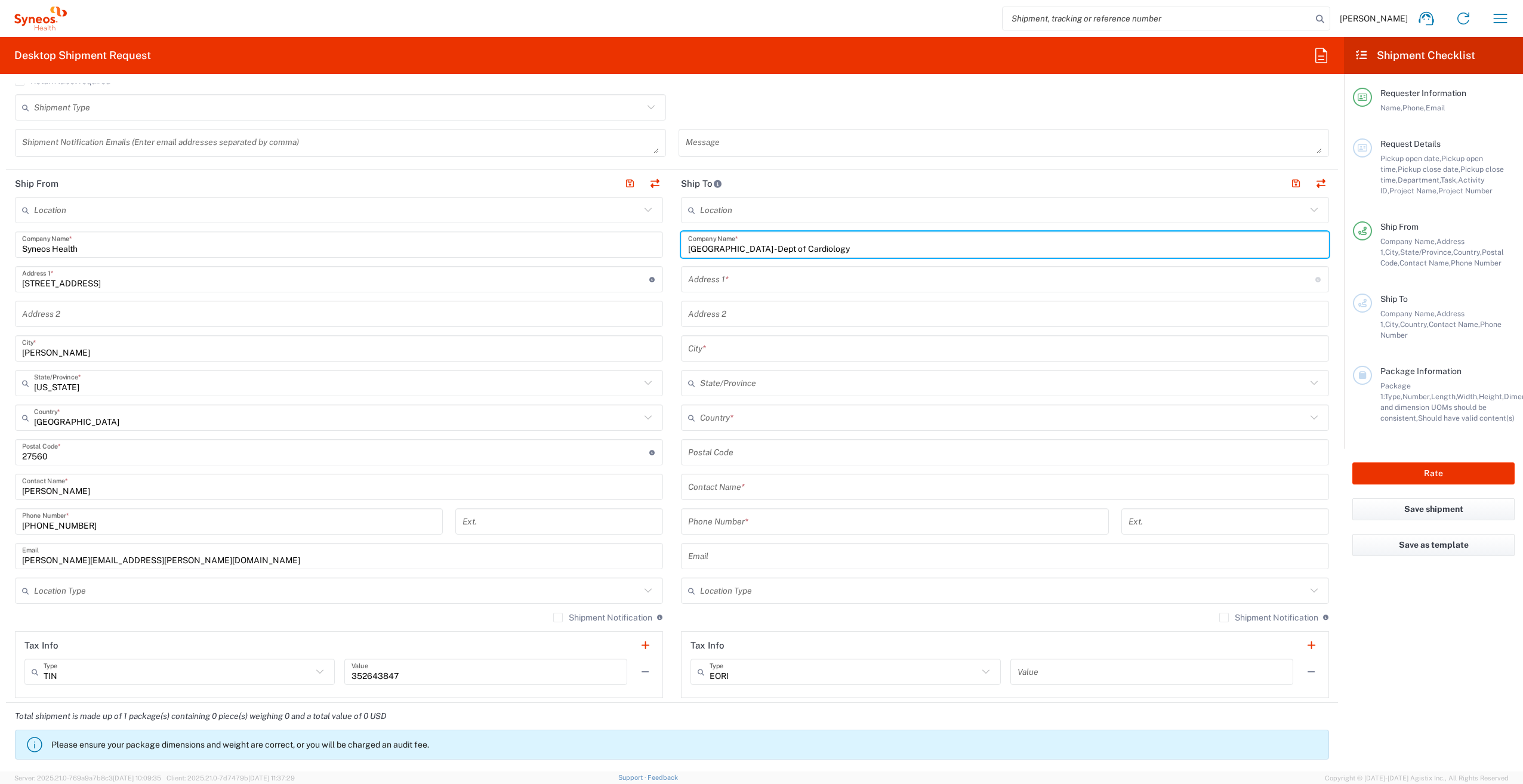
scroll to position [381, 0]
type input "[GEOGRAPHIC_DATA] - Dept of Cardiology"
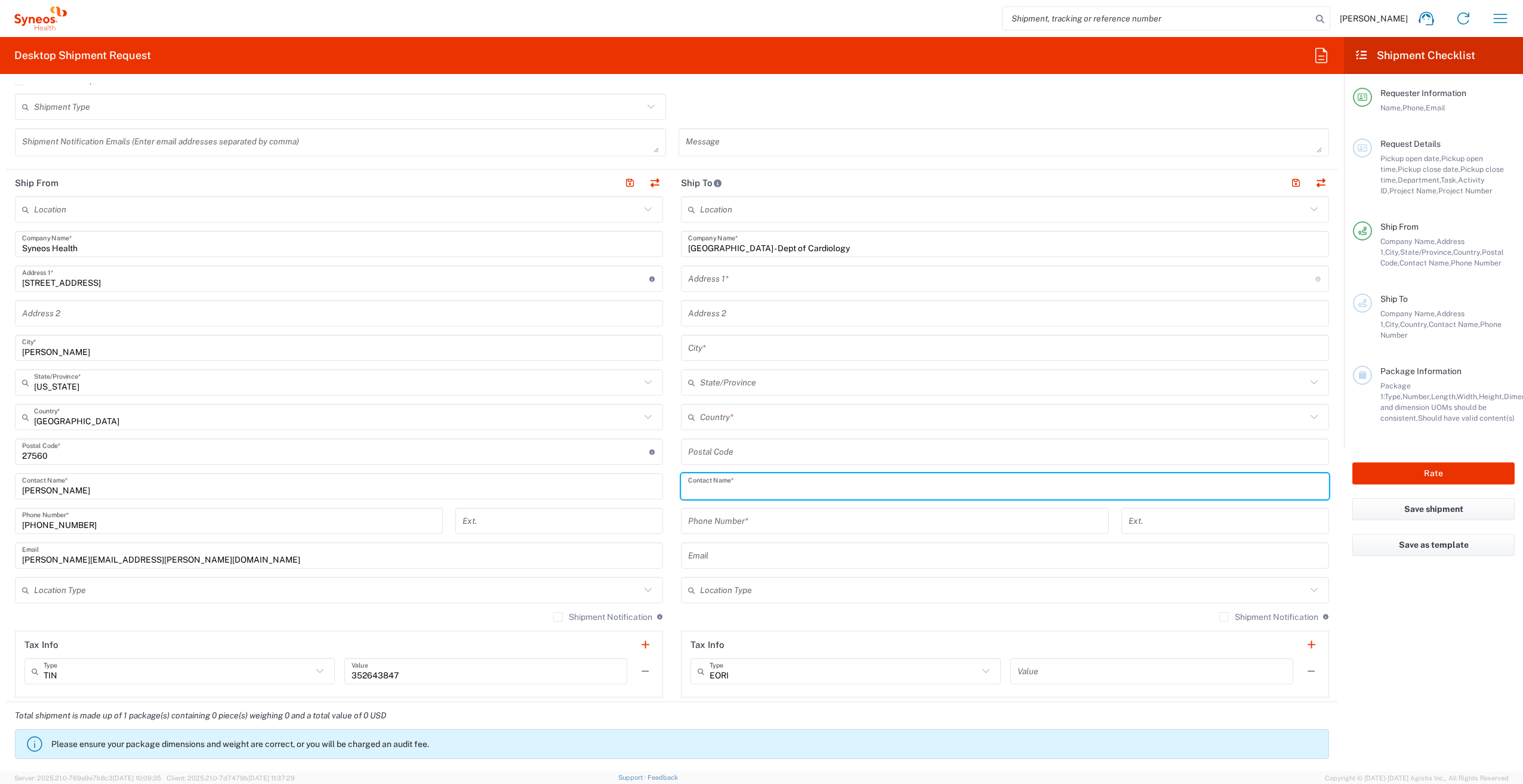
click at [782, 487] on input "text" at bounding box center [1005, 487] width 634 height 21
type input "[PERSON_NAME]"
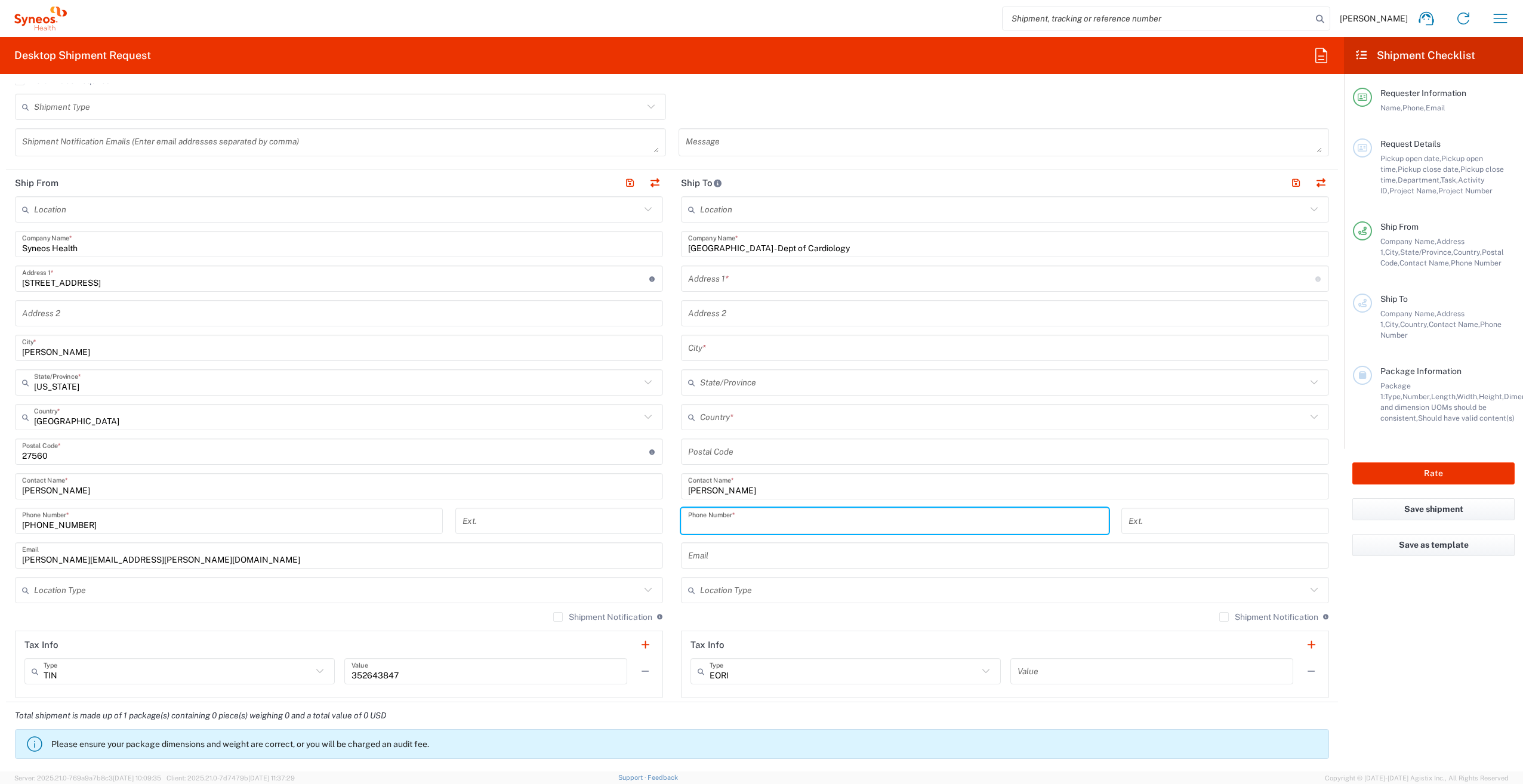
click at [777, 522] on input "tel" at bounding box center [895, 521] width 414 height 21
type input "[PHONE_NUMBER]"
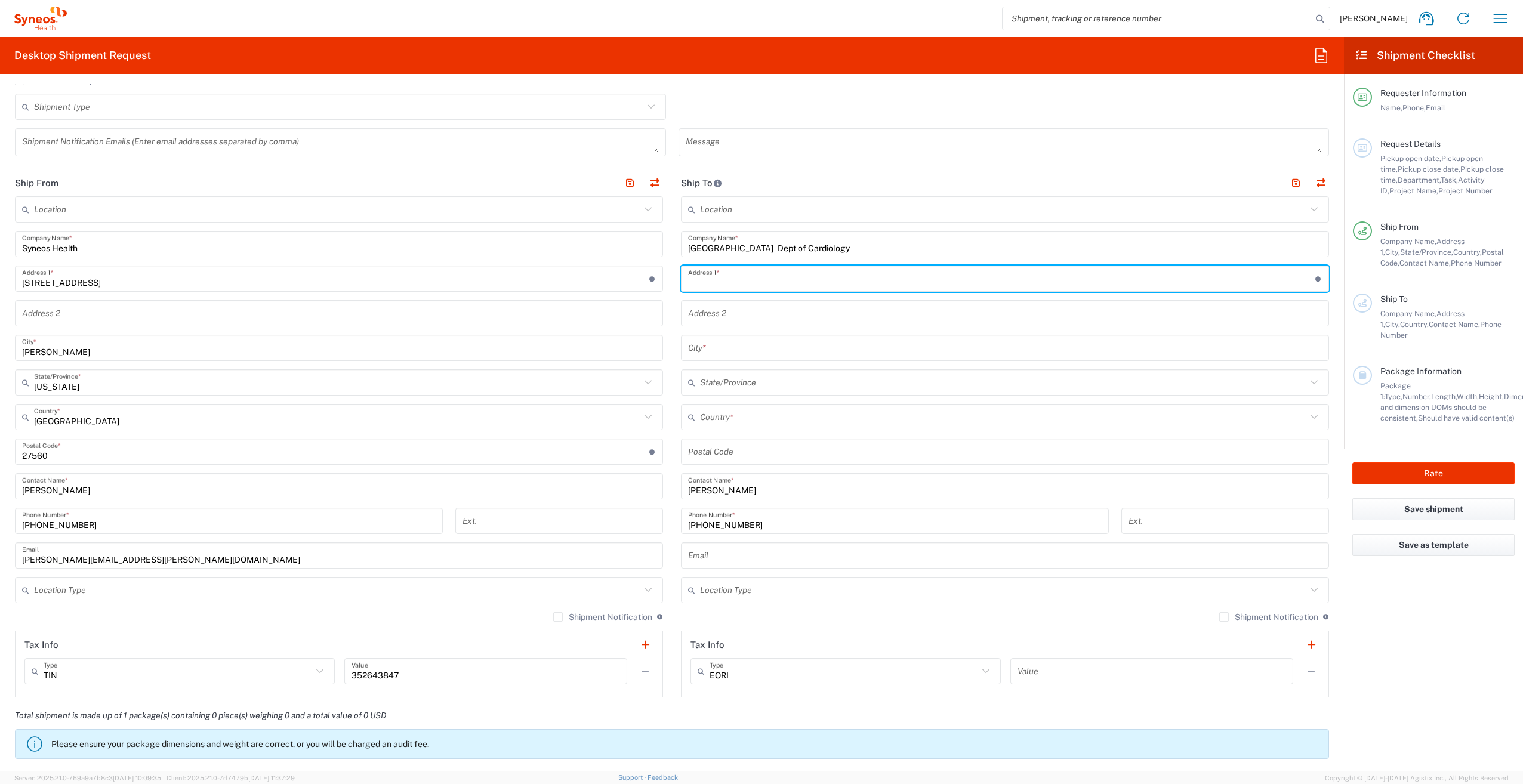
click at [787, 273] on input "text" at bounding box center [1002, 279] width 627 height 21
type input "[STREET_ADDRESS]"
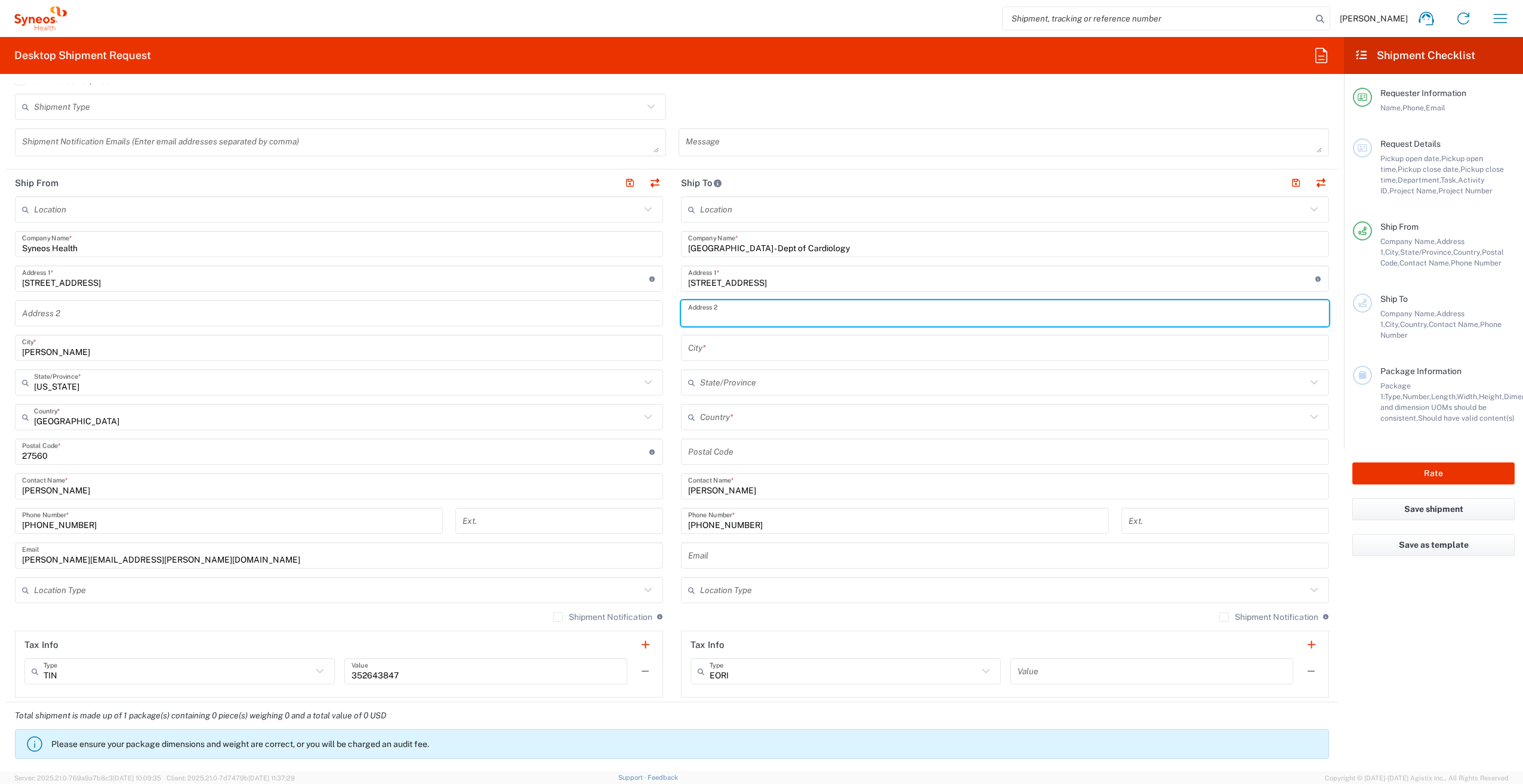
click at [750, 320] on input "text" at bounding box center [1005, 314] width 634 height 21
type input "2nd Floor"
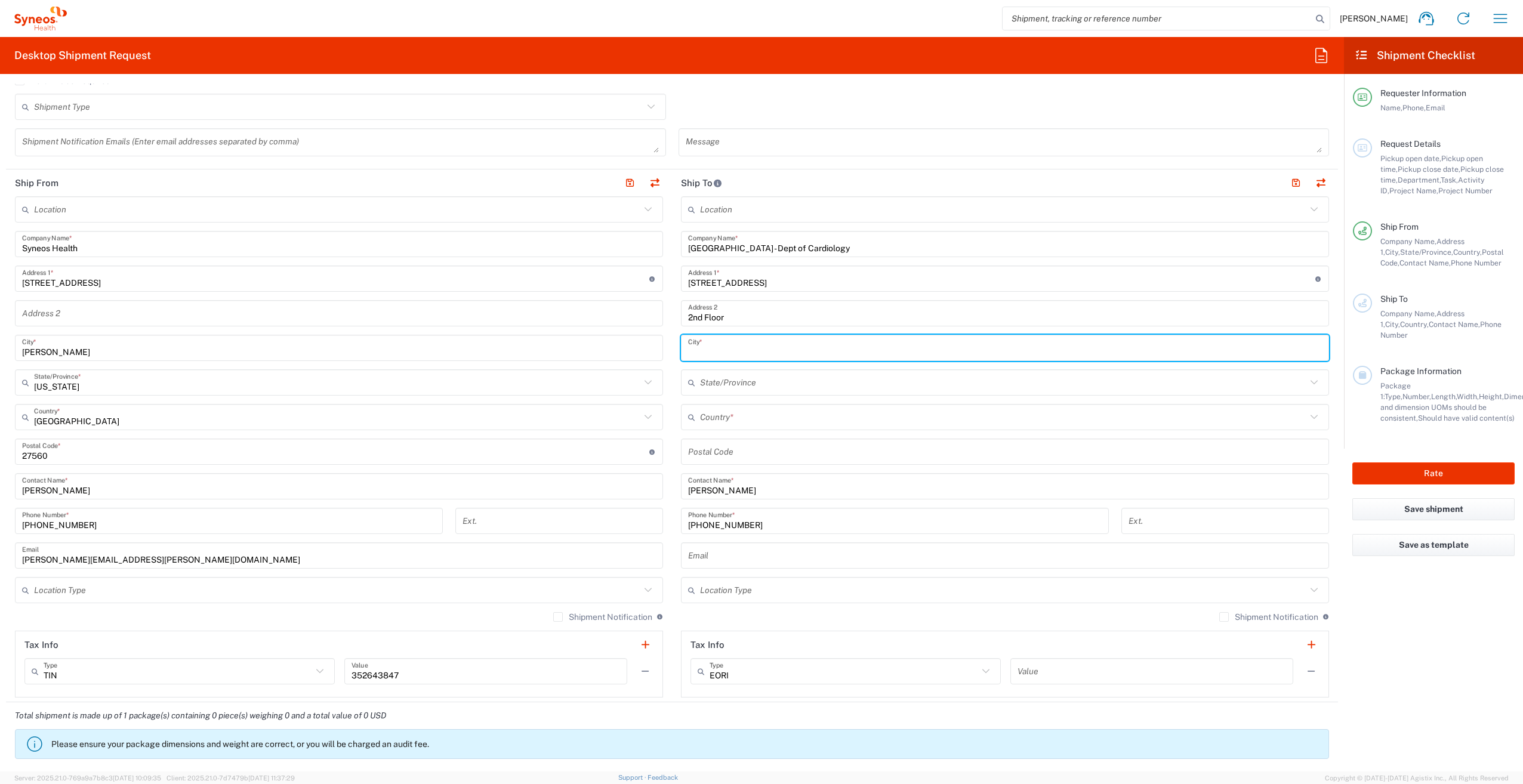
click at [750, 346] on input "text" at bounding box center [1005, 348] width 634 height 21
type input "[US_STATE]"
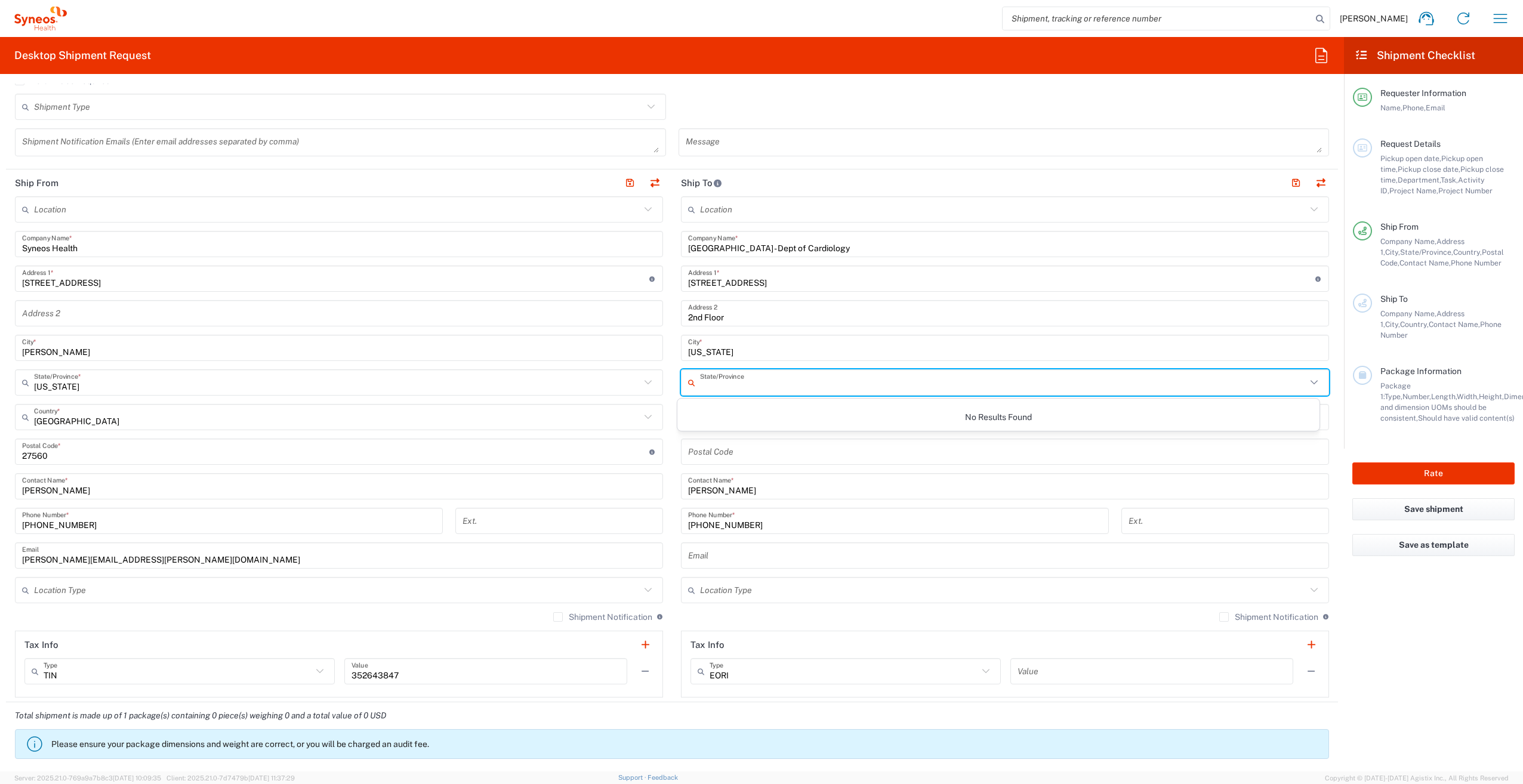
click at [768, 385] on input "text" at bounding box center [1003, 383] width 607 height 21
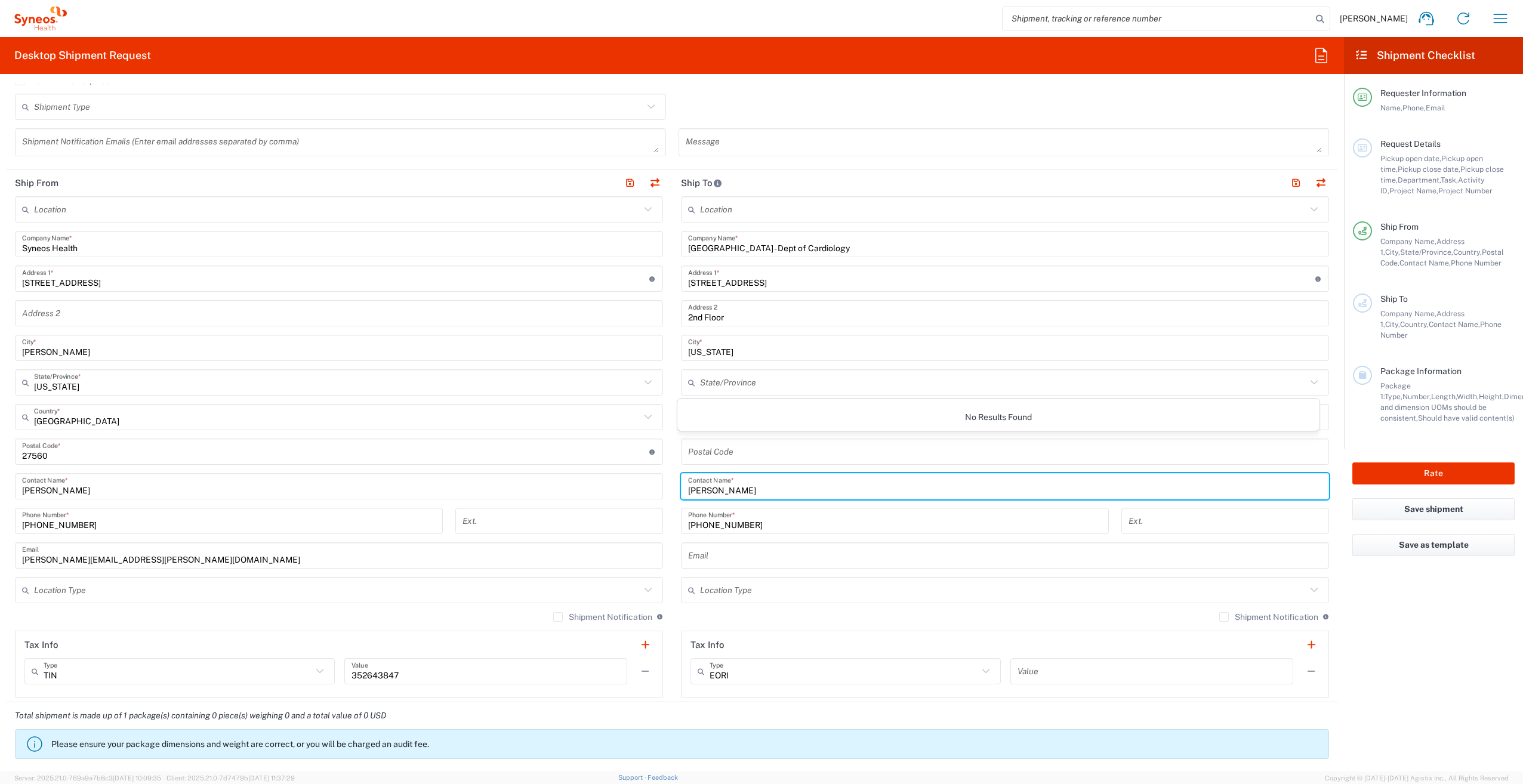
drag, startPoint x: 1003, startPoint y: 480, endPoint x: 933, endPoint y: 443, distance: 79.2
click at [933, 443] on div "Location [PERSON_NAME] LLC-[GEOGRAPHIC_DATA] [GEOGRAPHIC_DATA] [GEOGRAPHIC_DATA…" at bounding box center [1005, 447] width 648 height 501
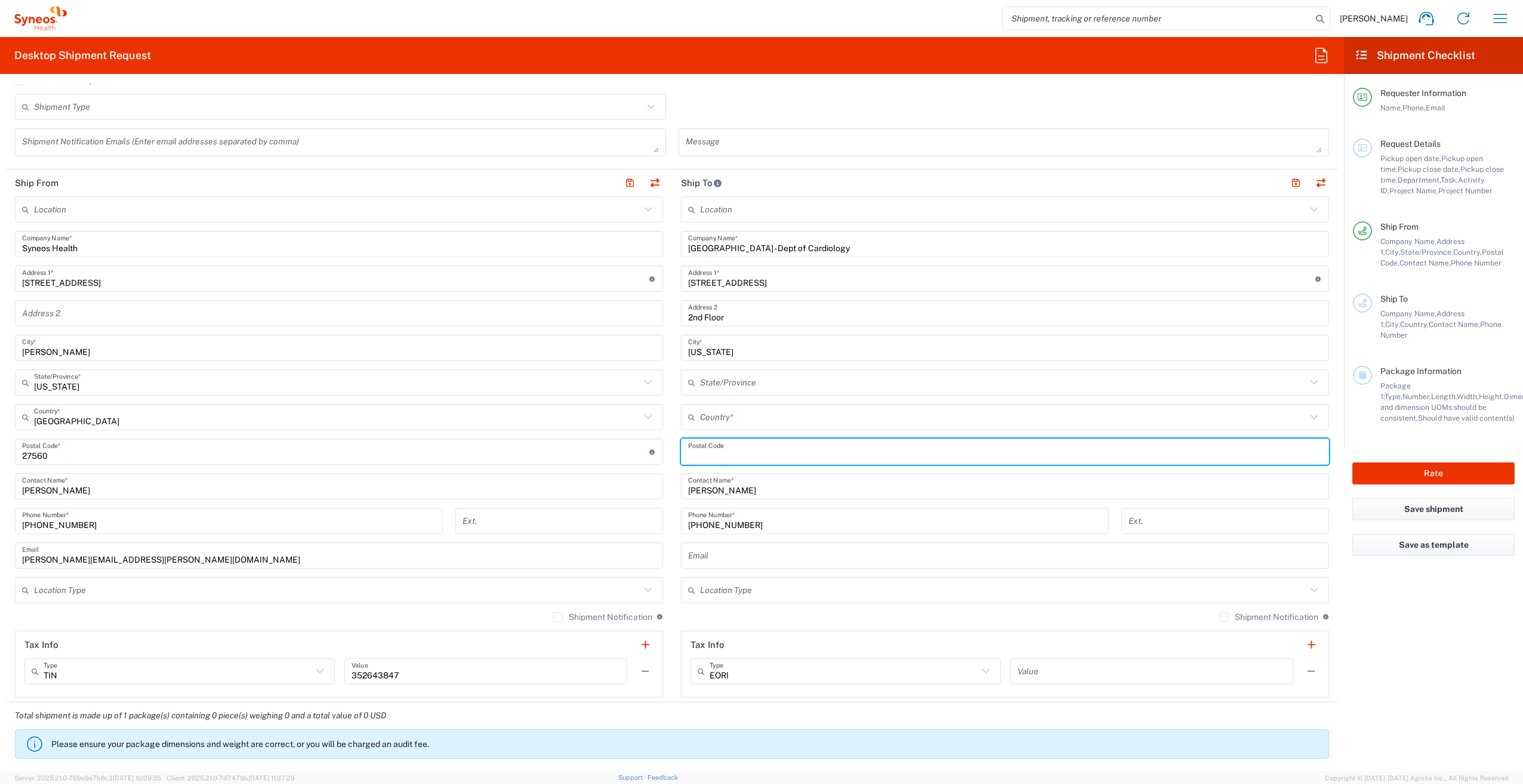
click at [933, 443] on input "undefined" at bounding box center [1005, 452] width 634 height 21
click at [834, 412] on input "text" at bounding box center [1003, 417] width 607 height 21
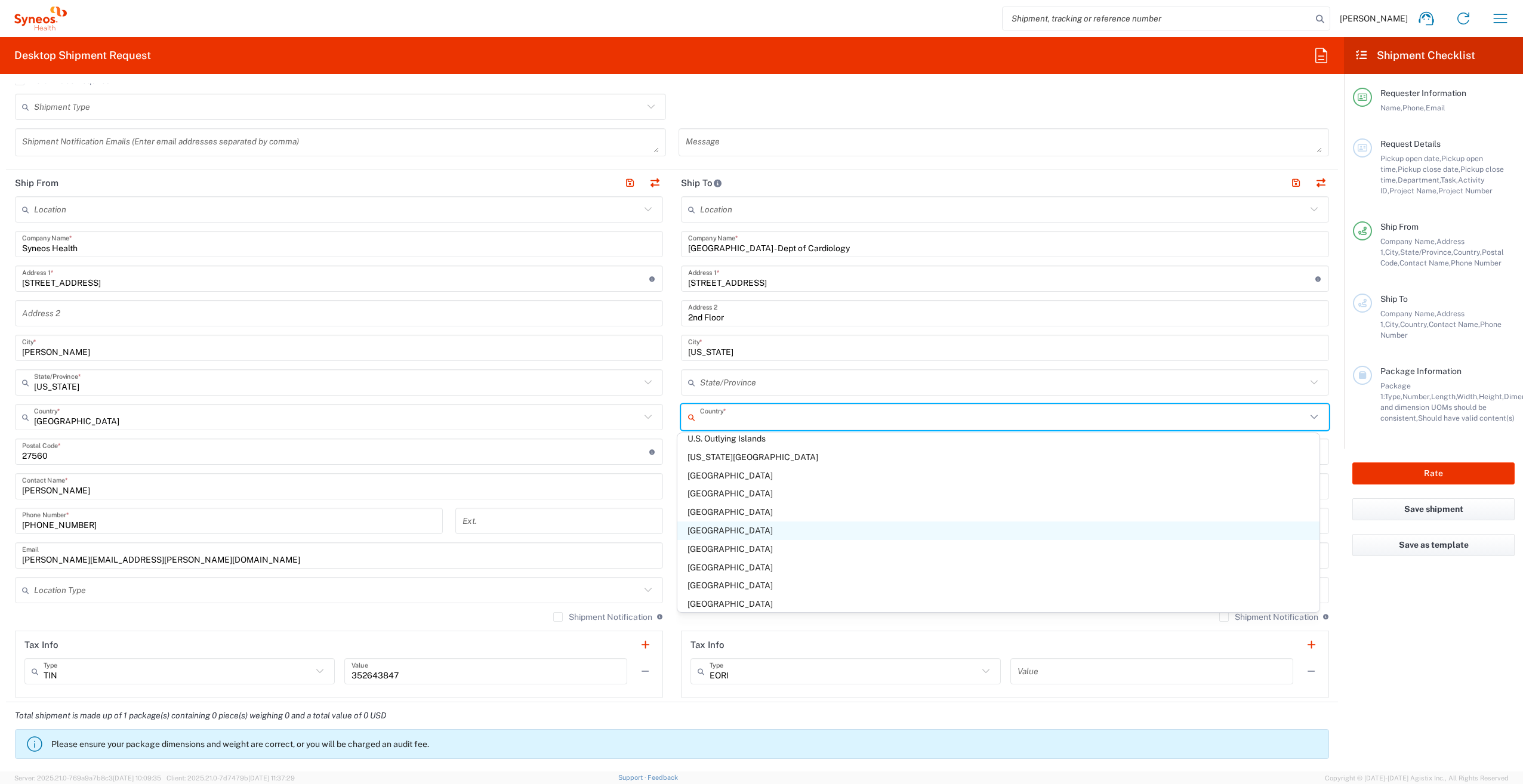
scroll to position [4255, 0]
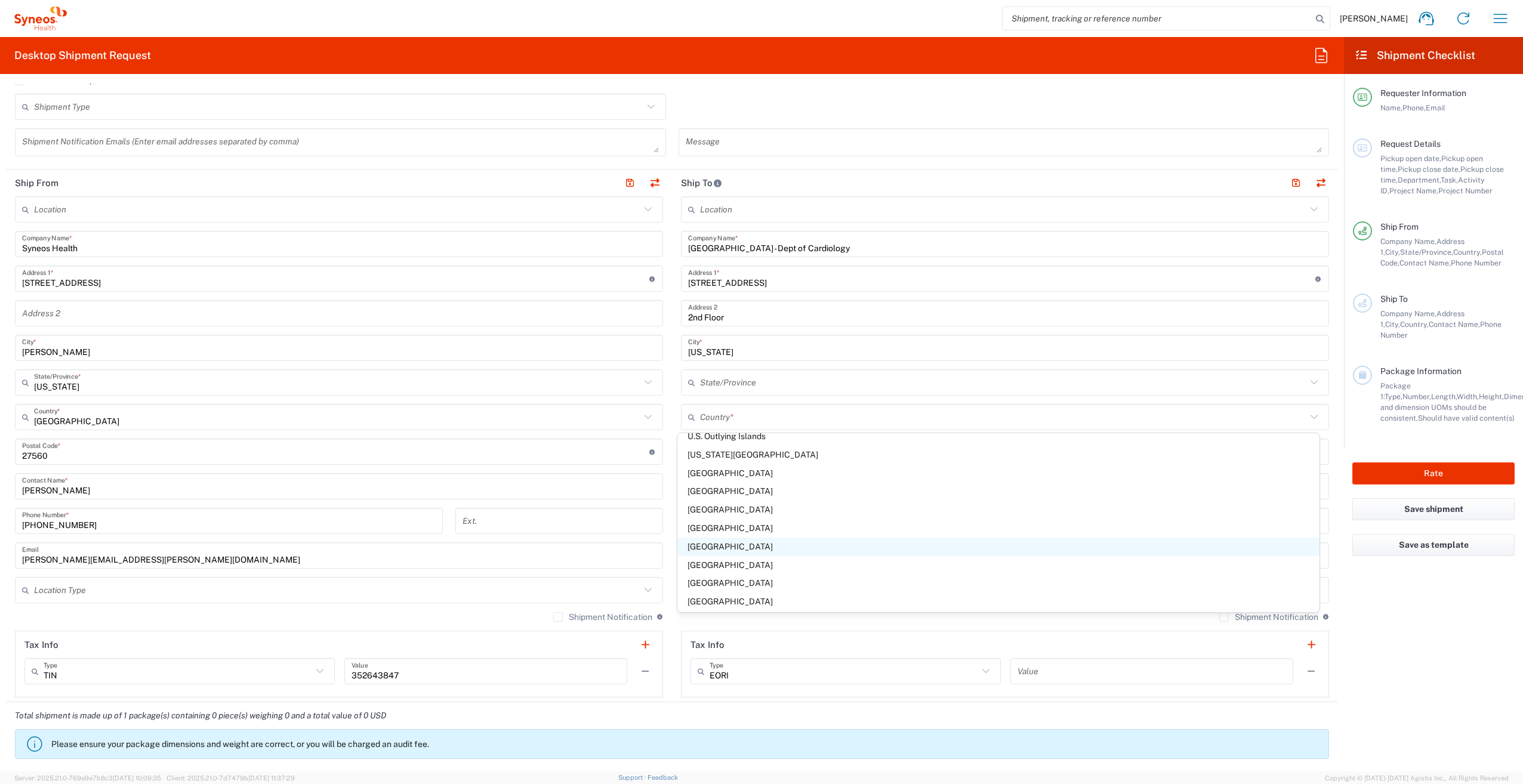
click at [802, 543] on span "[GEOGRAPHIC_DATA]" at bounding box center [999, 546] width 643 height 18
type input "[GEOGRAPHIC_DATA]"
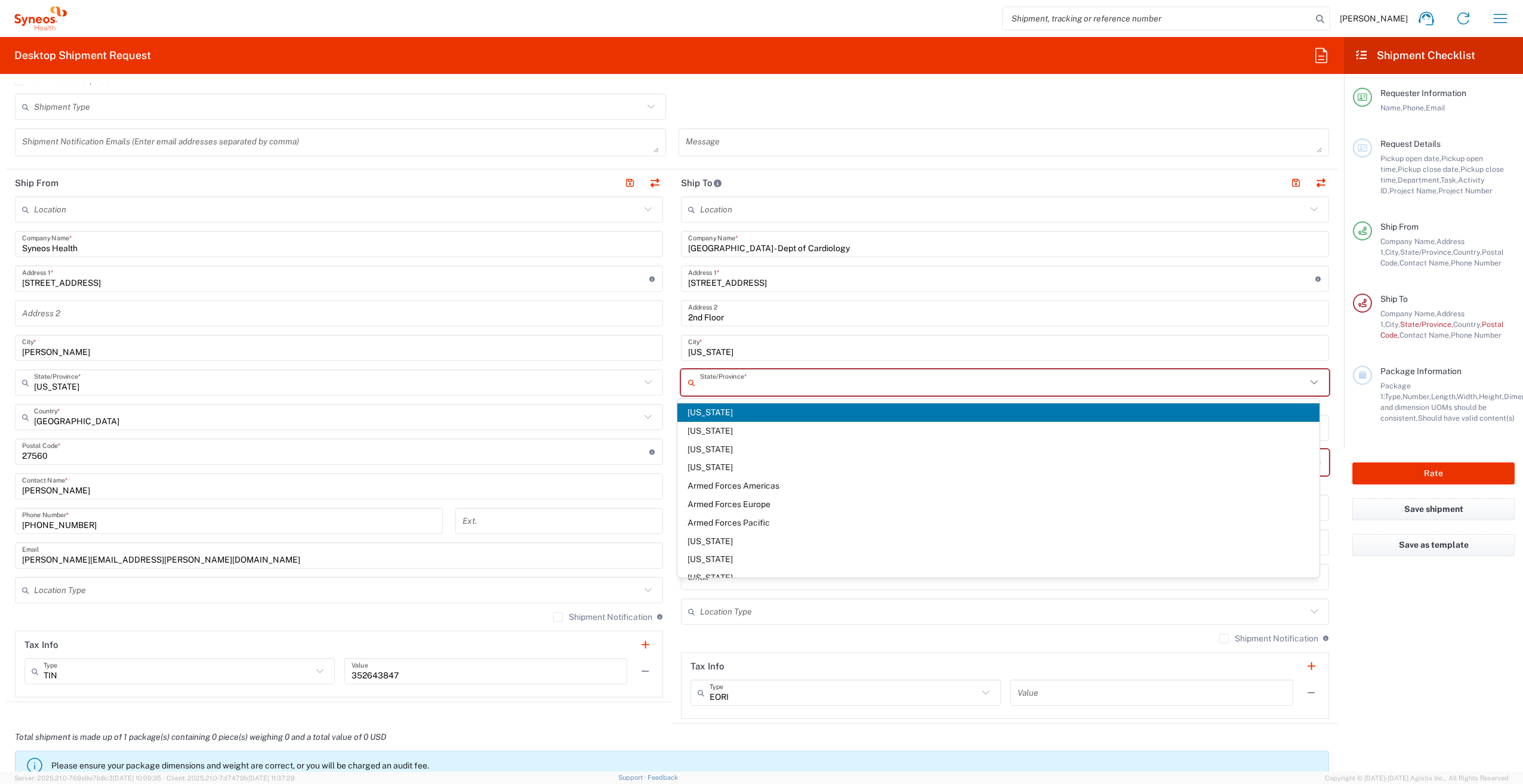
click at [801, 379] on input "text" at bounding box center [1003, 383] width 607 height 21
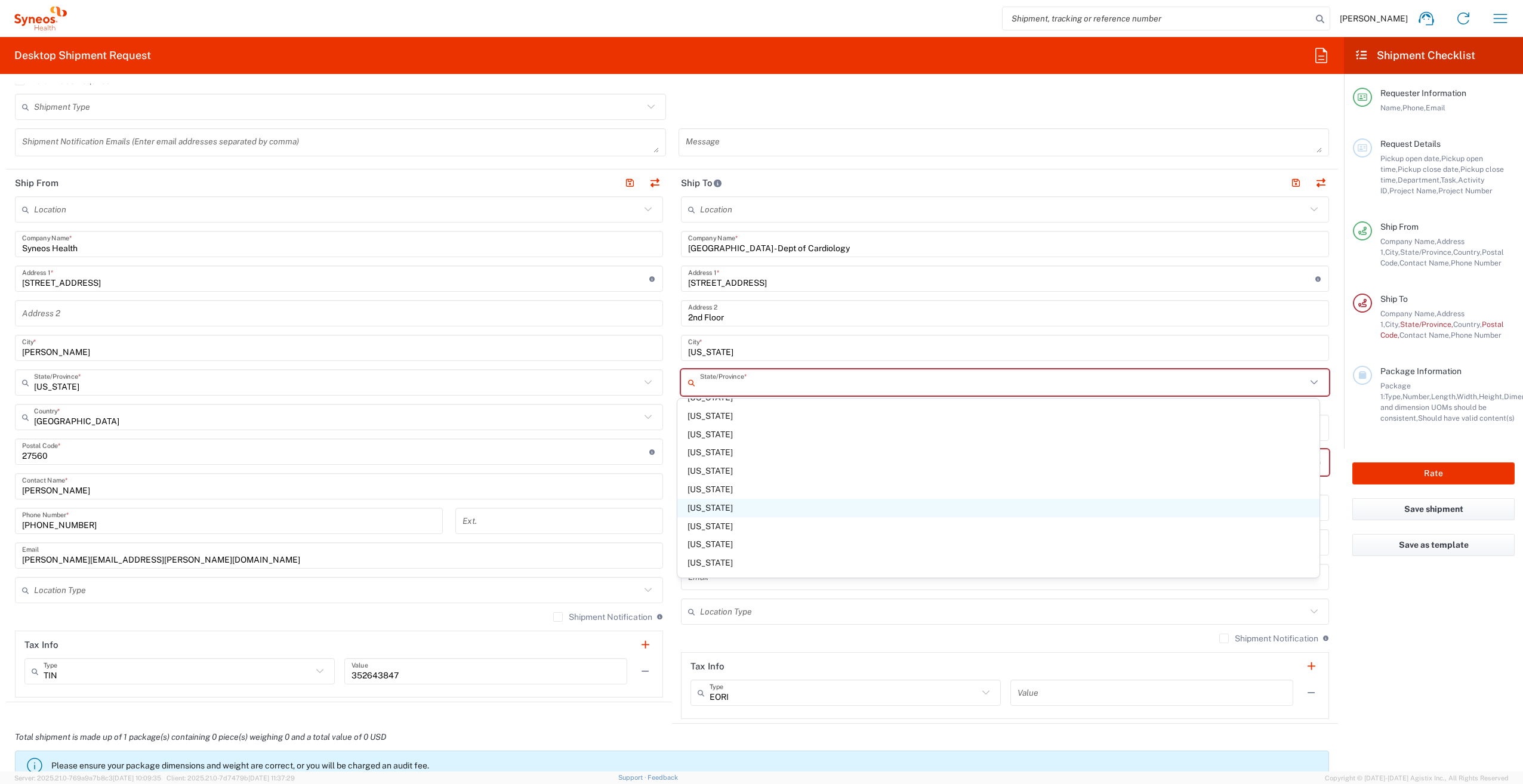
scroll to position [584, 0]
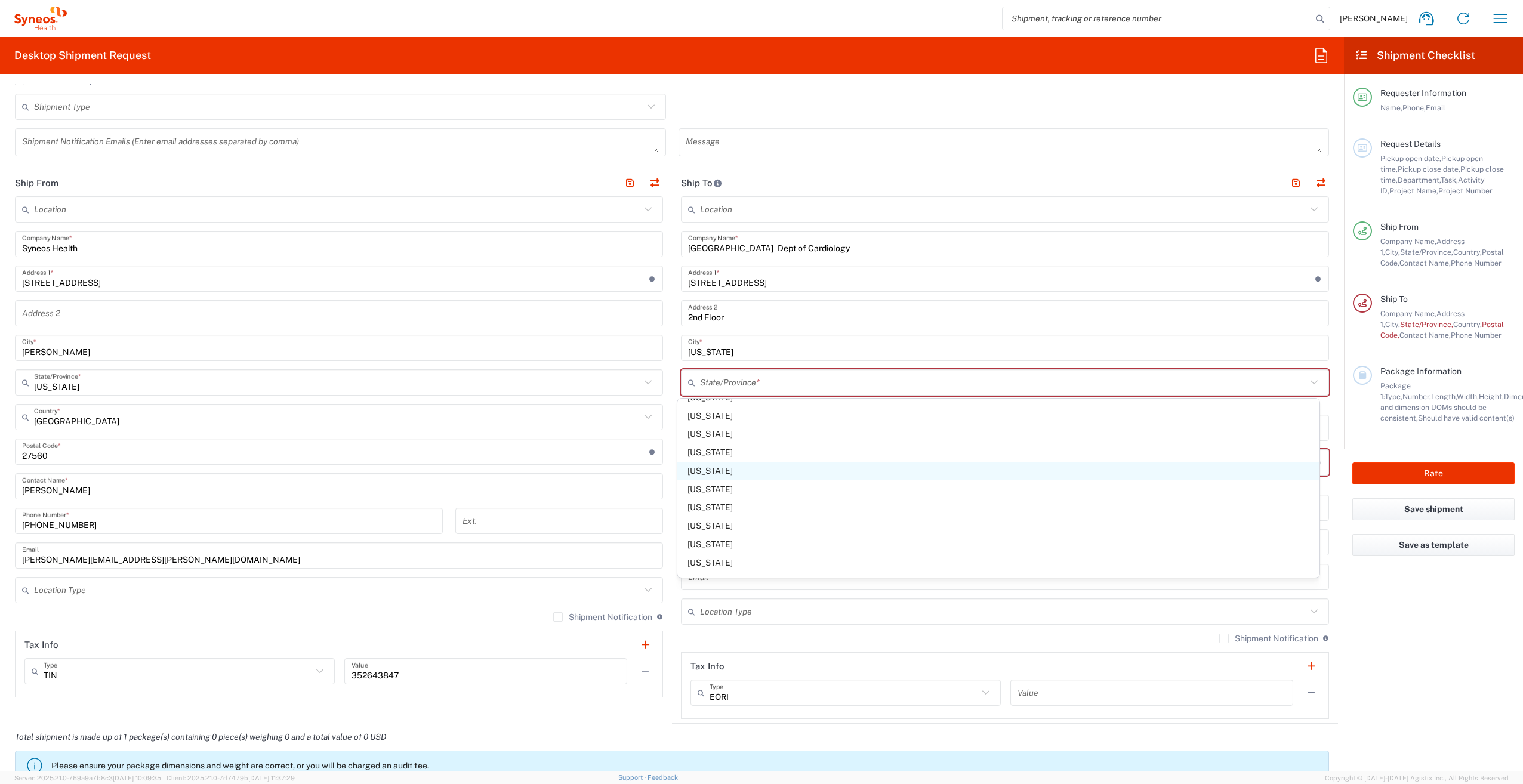
click at [792, 468] on span "[US_STATE]" at bounding box center [999, 470] width 643 height 18
type input "[US_STATE]"
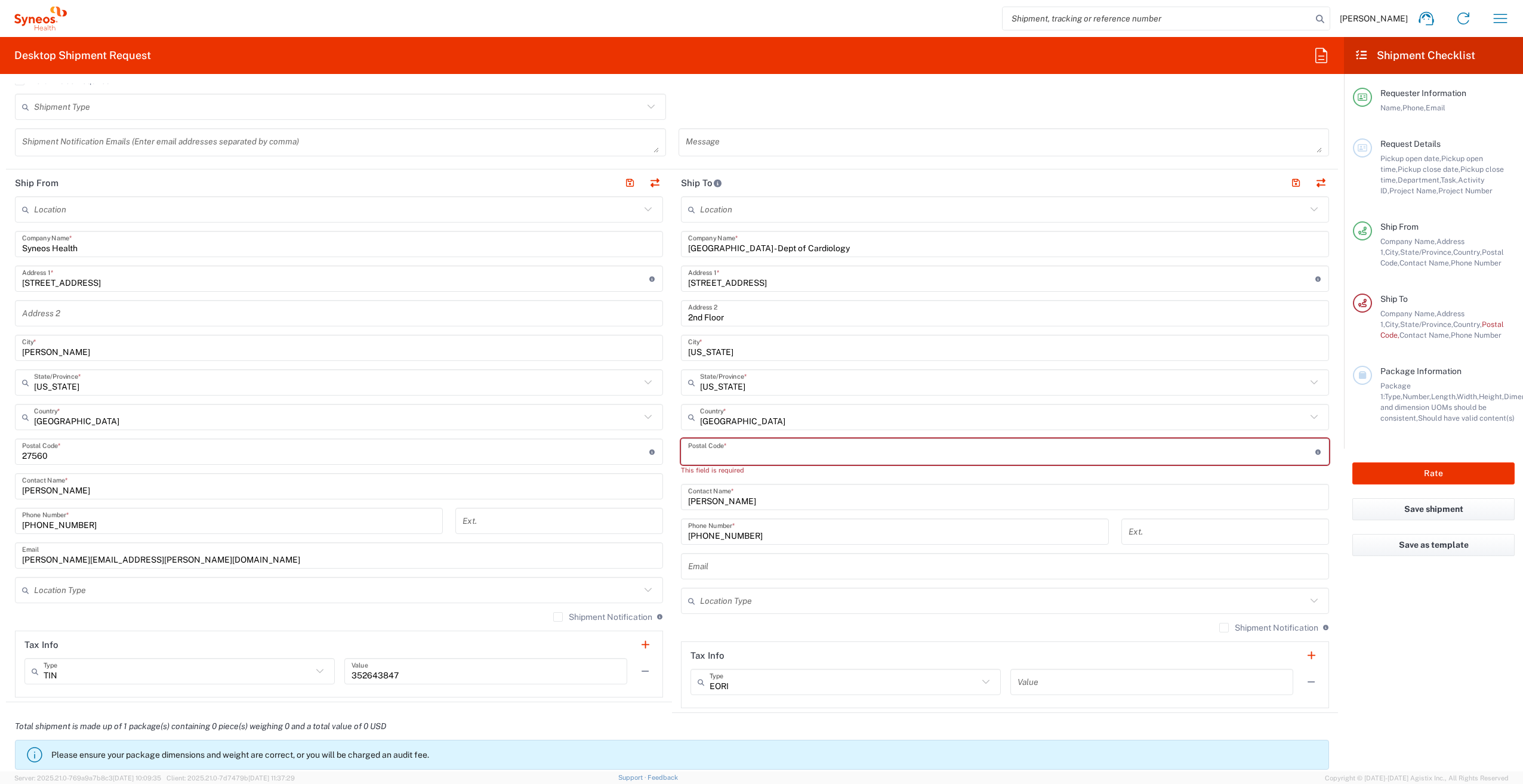
click at [830, 444] on input "undefined" at bounding box center [1002, 452] width 627 height 21
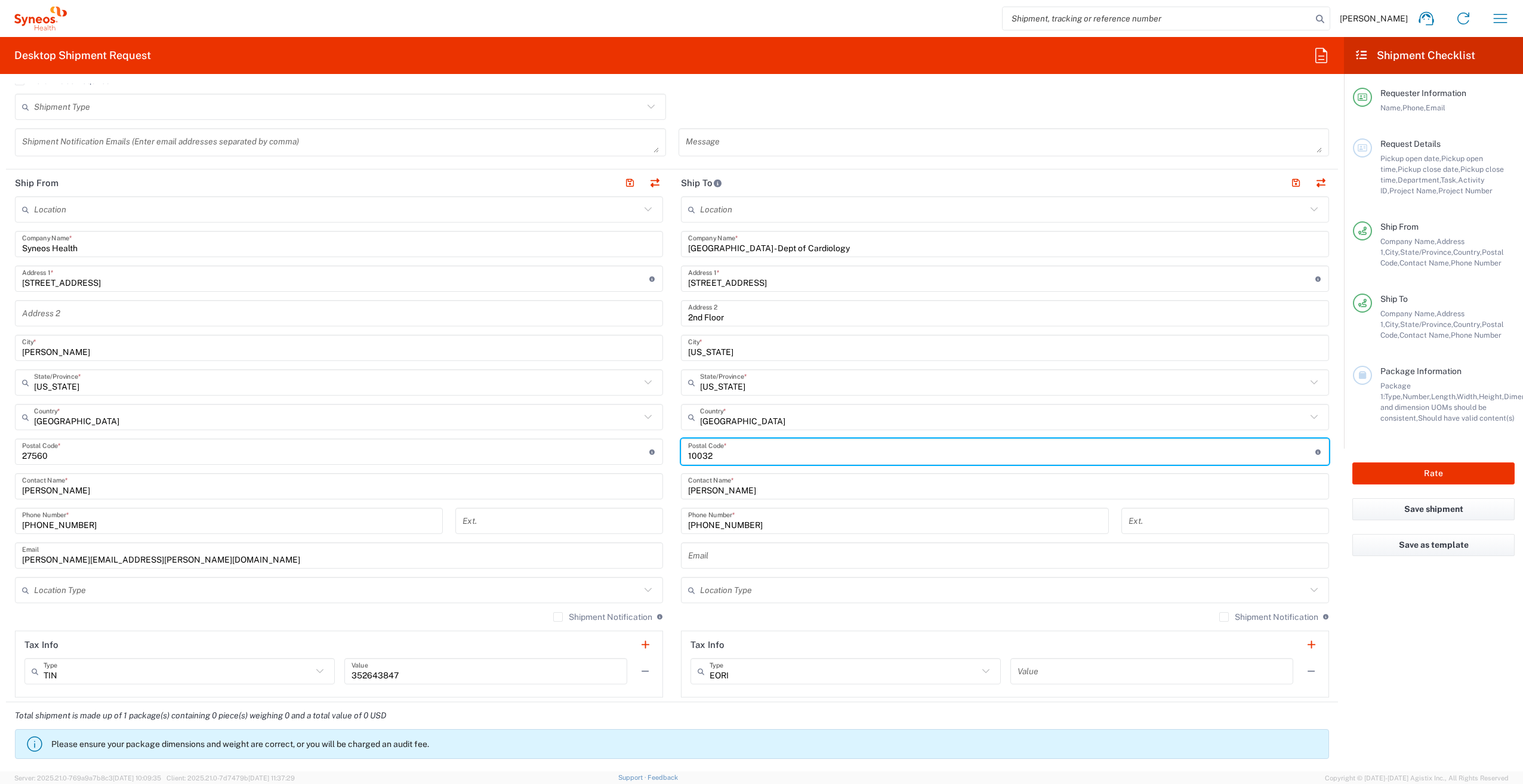
type input "10032"
click at [897, 564] on input "text" at bounding box center [1005, 556] width 634 height 21
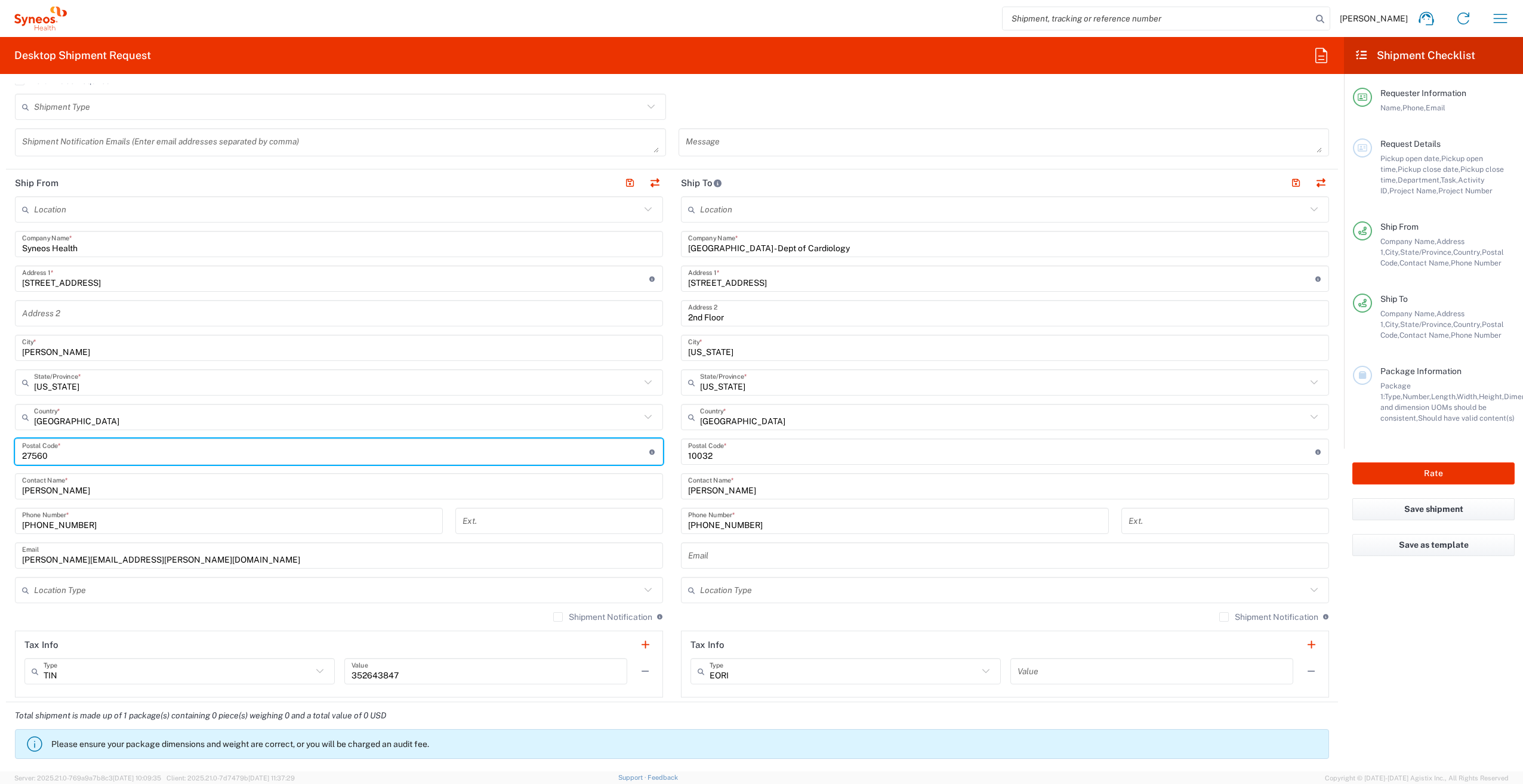
click at [134, 456] on input "undefined" at bounding box center [336, 452] width 627 height 21
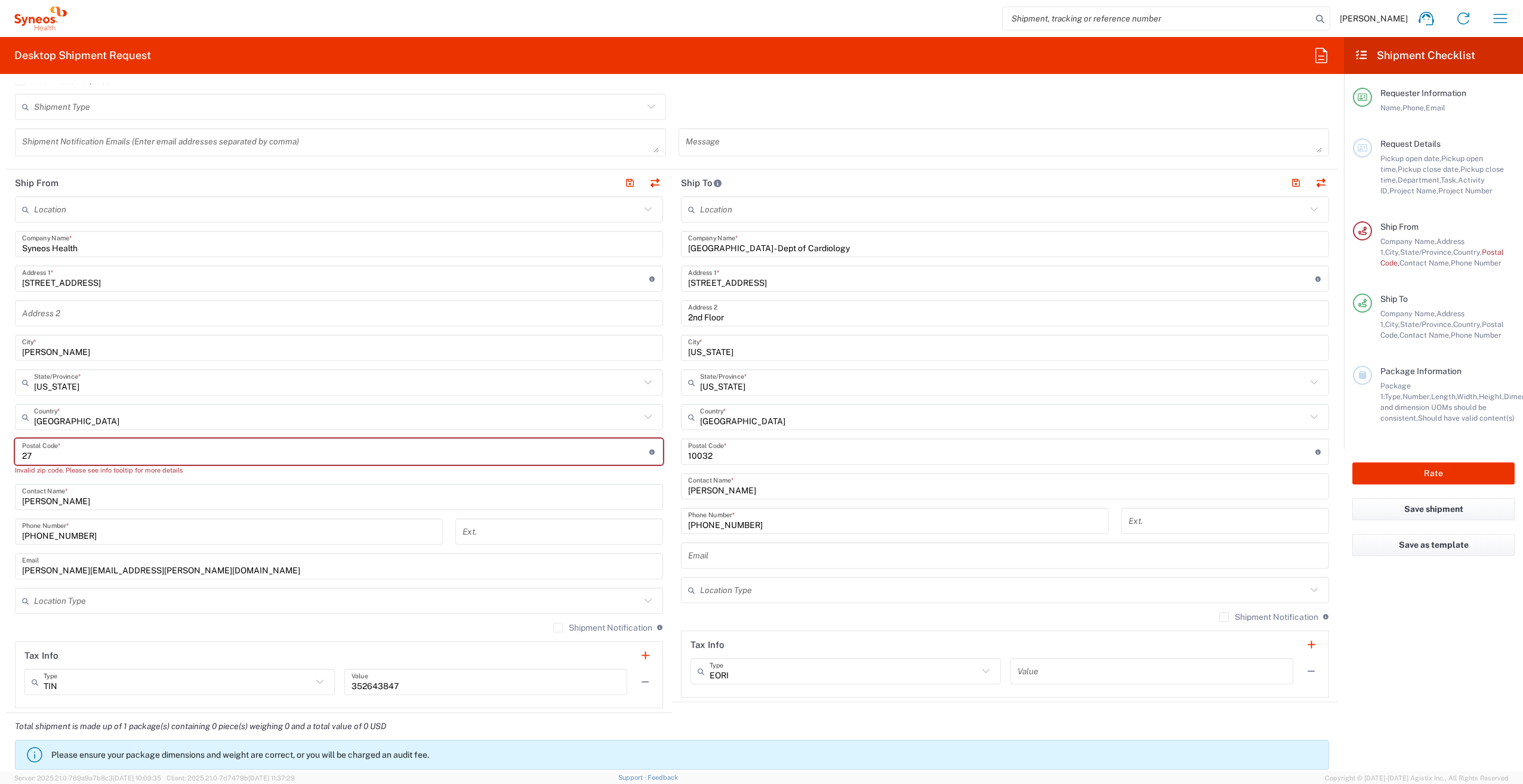
type input "2"
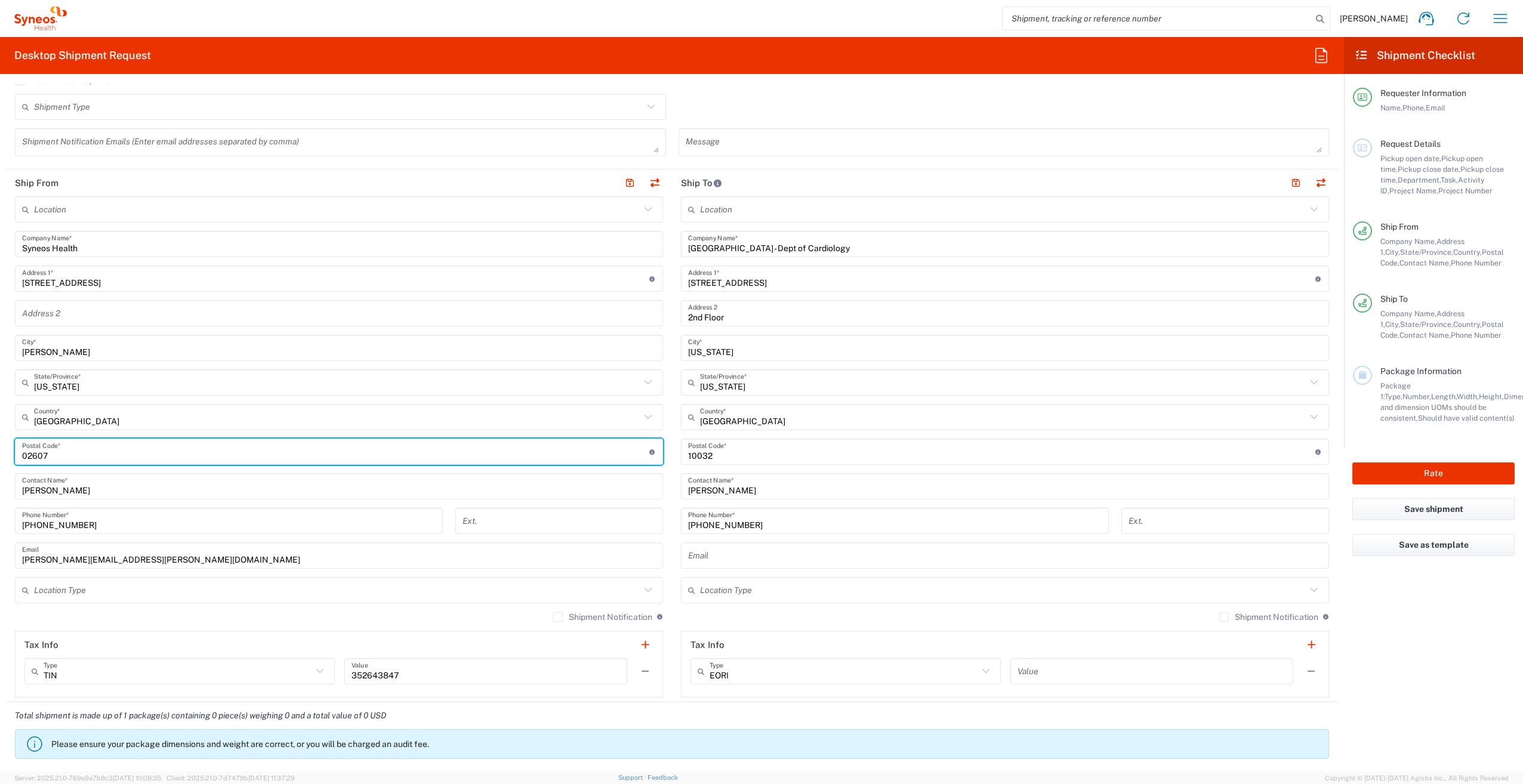
type input "02607"
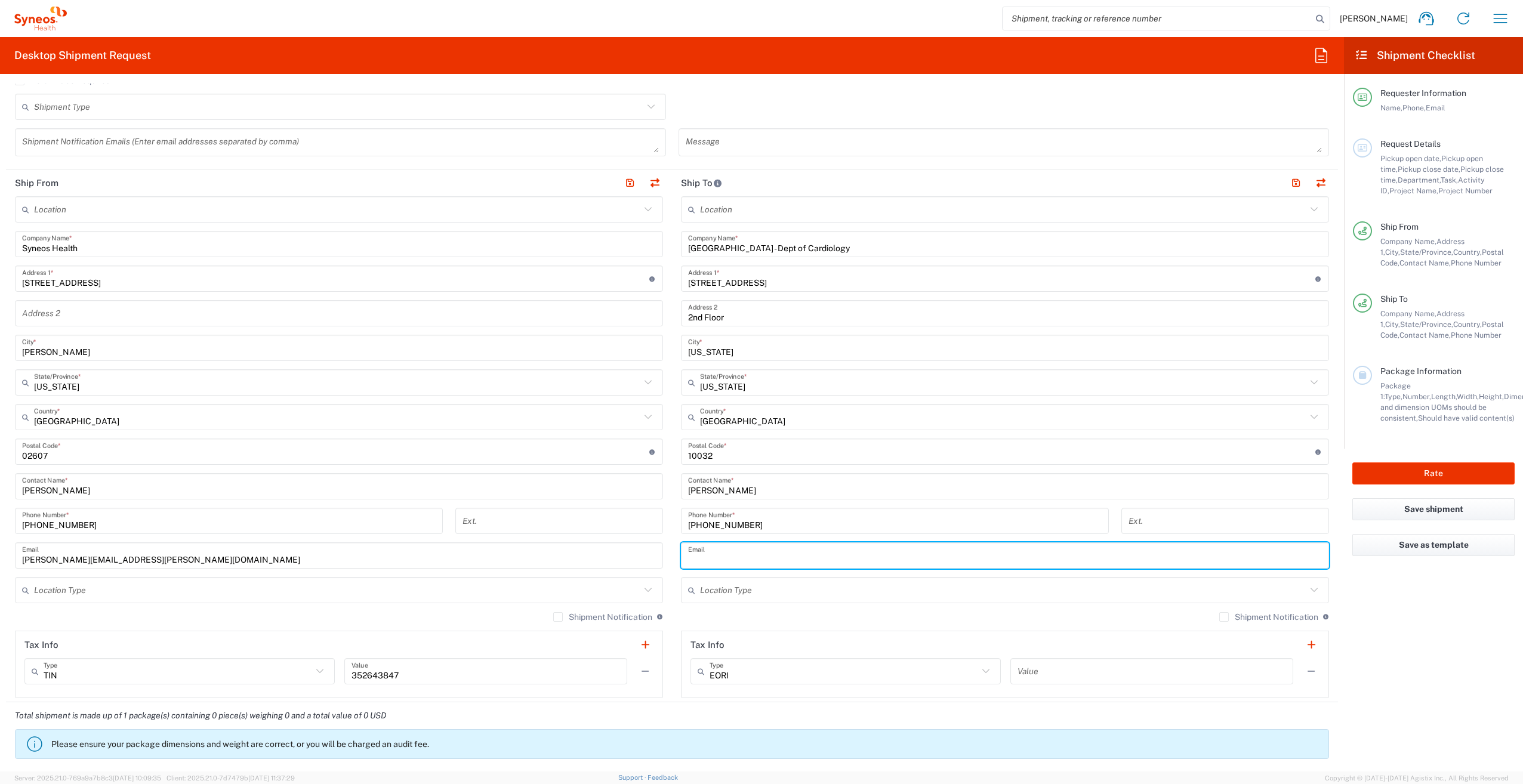
click at [804, 560] on input "text" at bounding box center [1005, 556] width 634 height 21
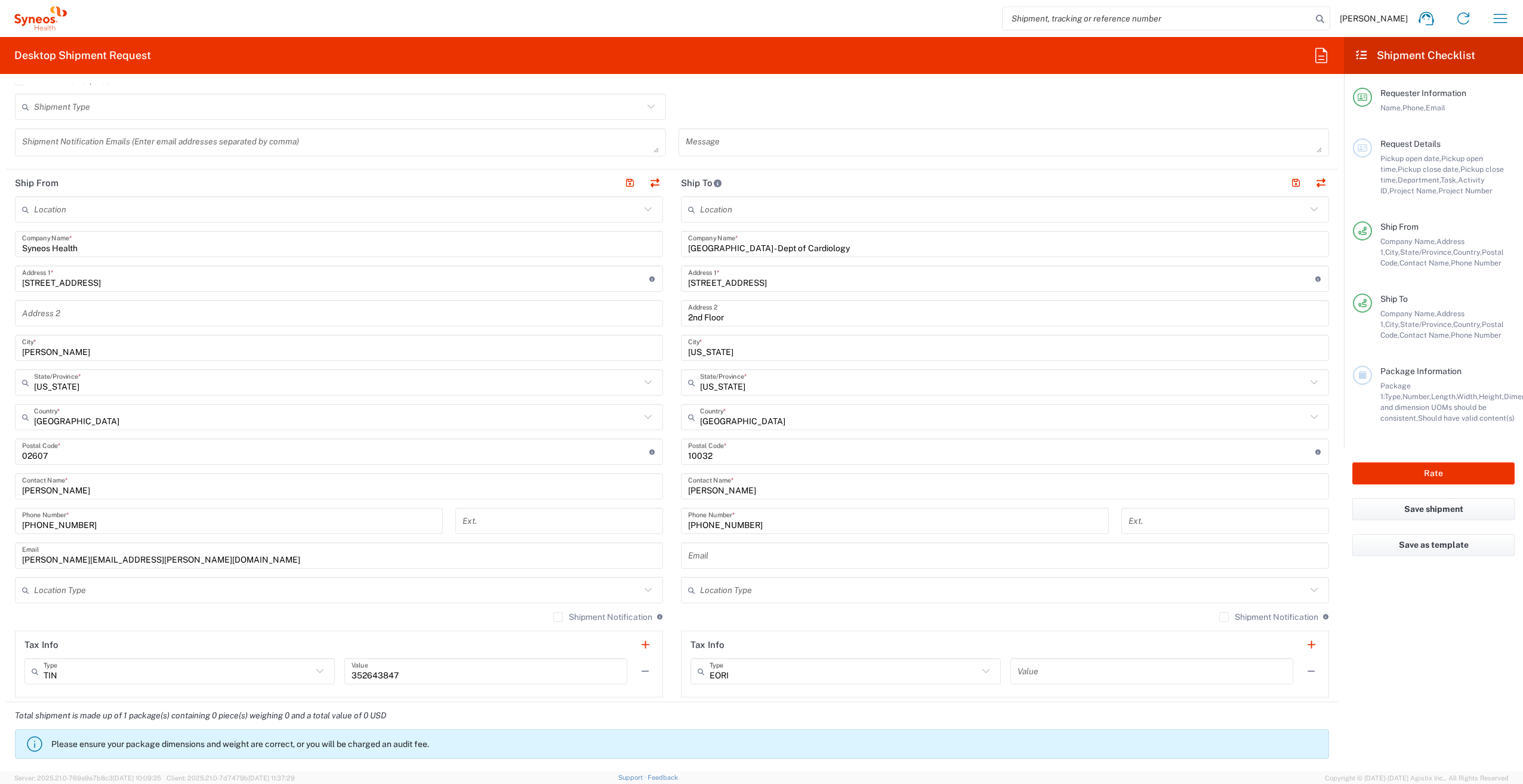
click at [934, 619] on div "Shipment Notification If checked, a shipment notification email will be sent to…" at bounding box center [1005, 621] width 648 height 19
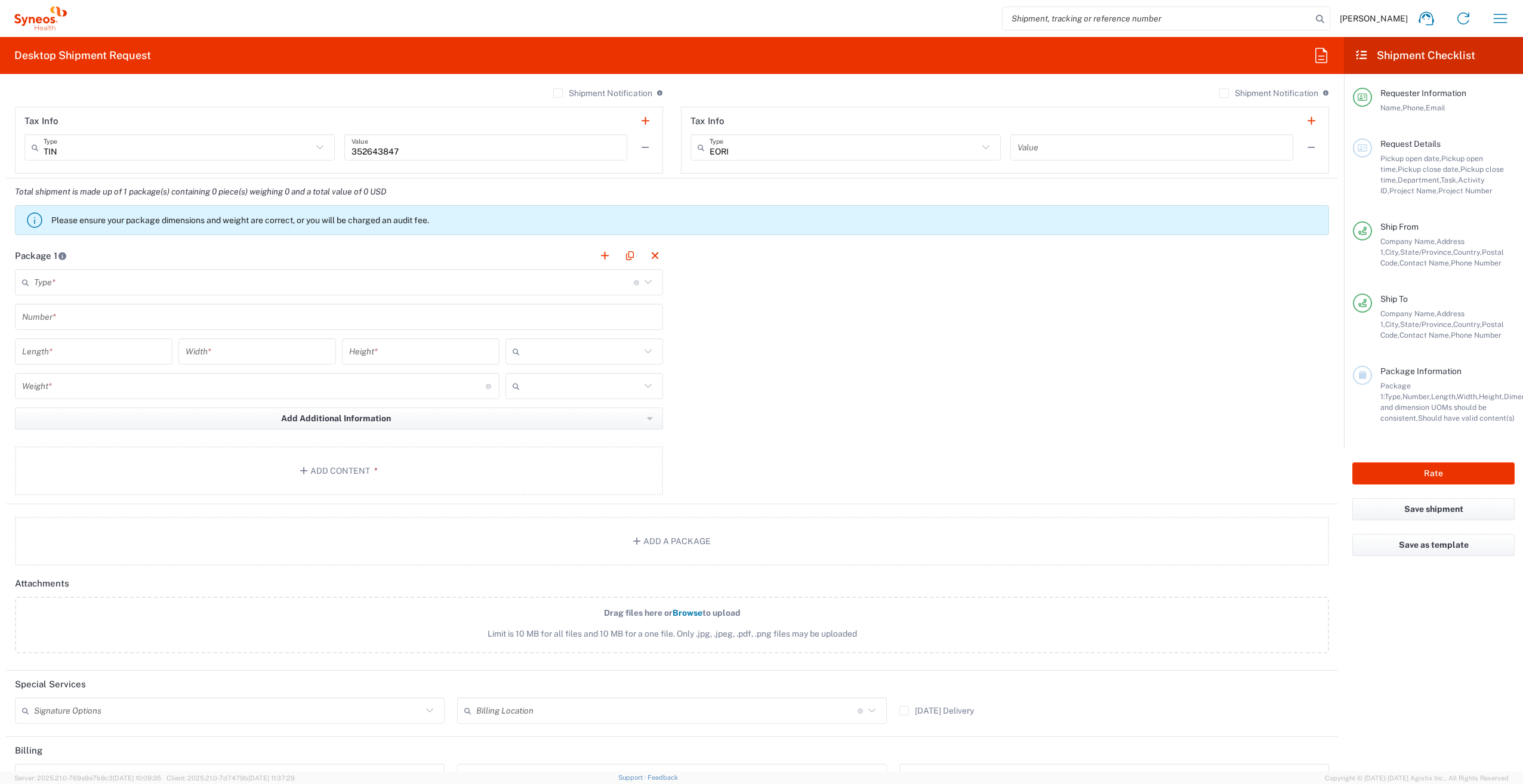
scroll to position [906, 0]
click at [279, 278] on input "text" at bounding box center [334, 282] width 600 height 21
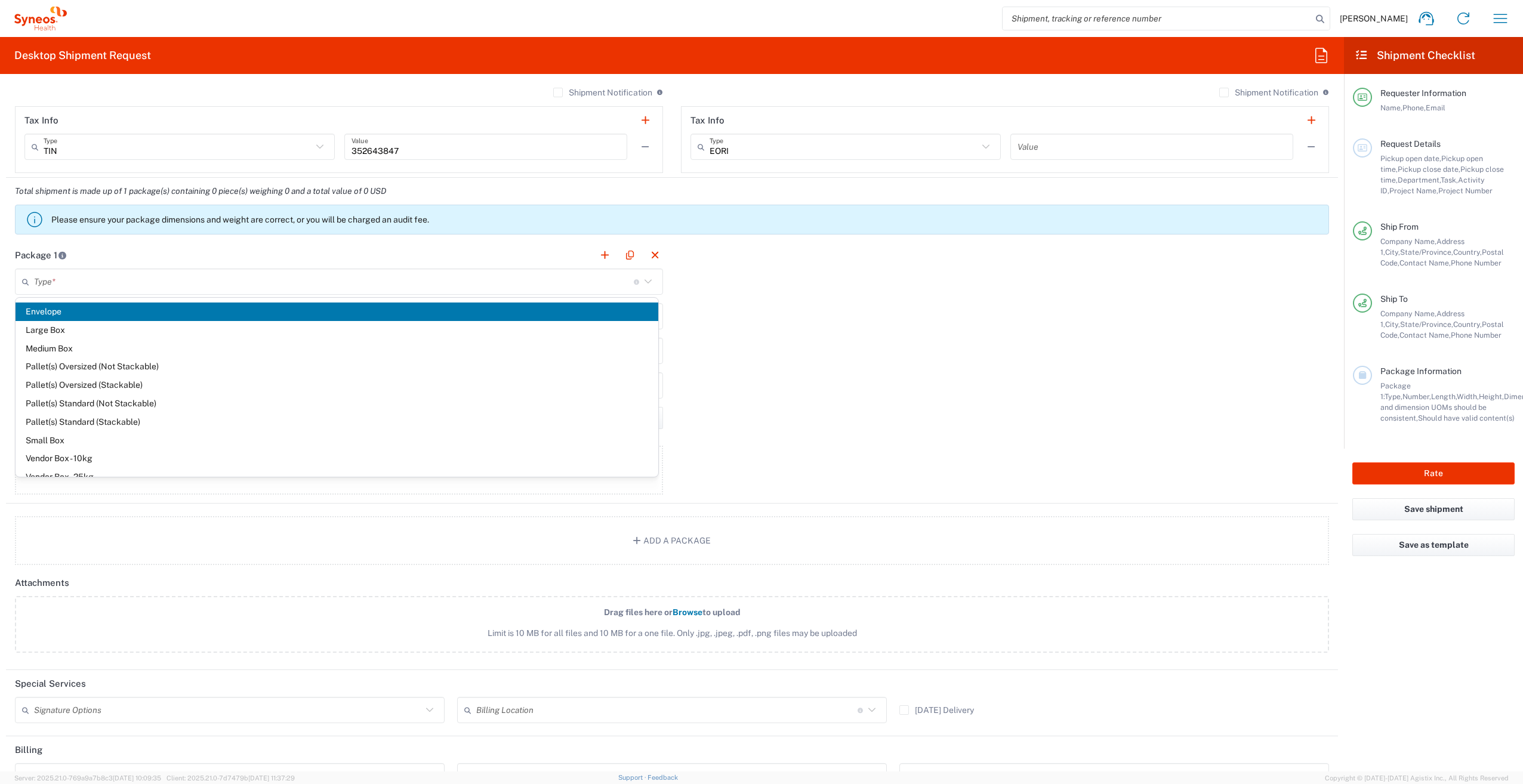
click at [282, 315] on span "Envelope" at bounding box center [337, 311] width 643 height 18
type input "Envelope"
type input "1"
type input "9.5"
type input "12.5"
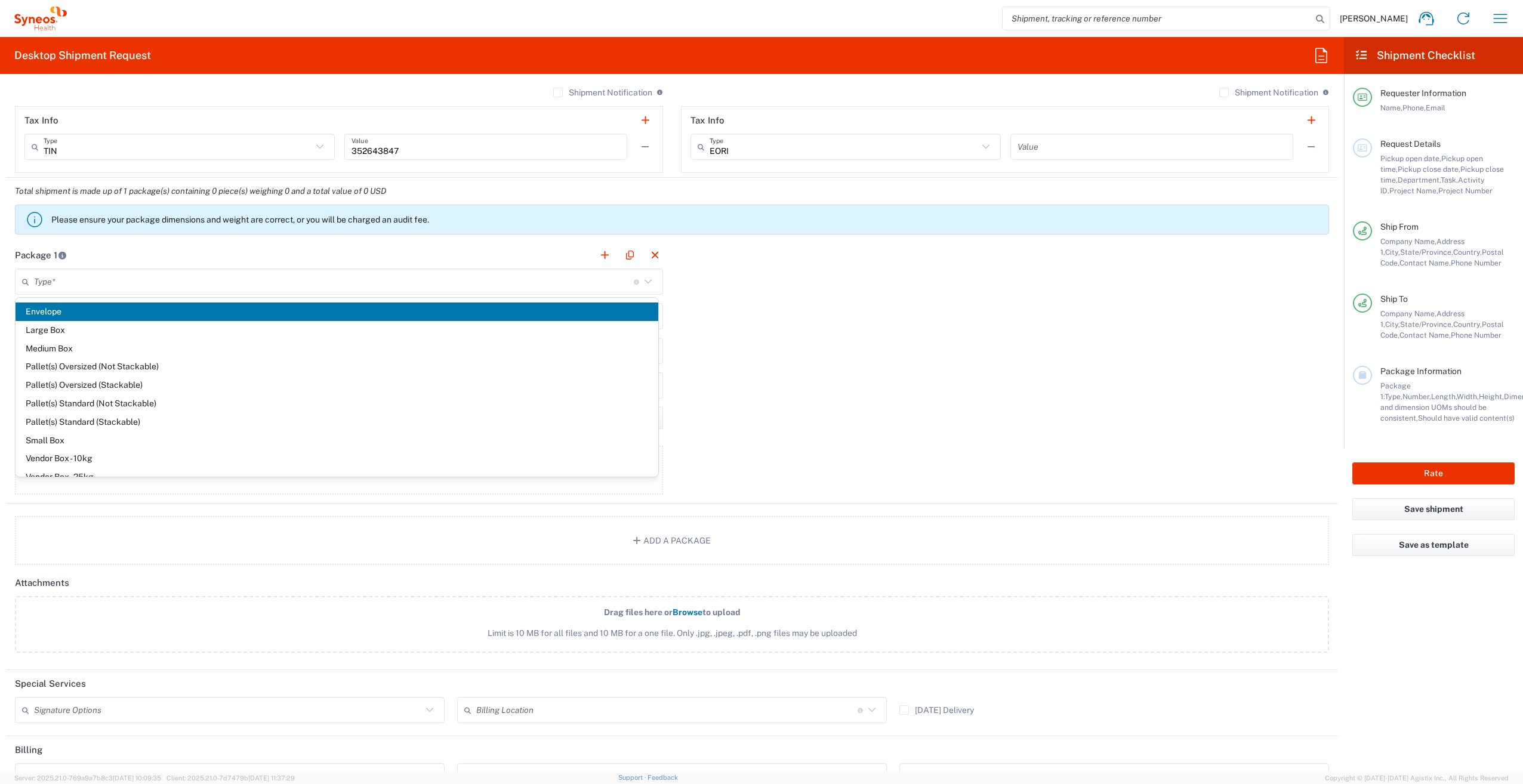
type input "0.25"
type input "in"
type input "0.45"
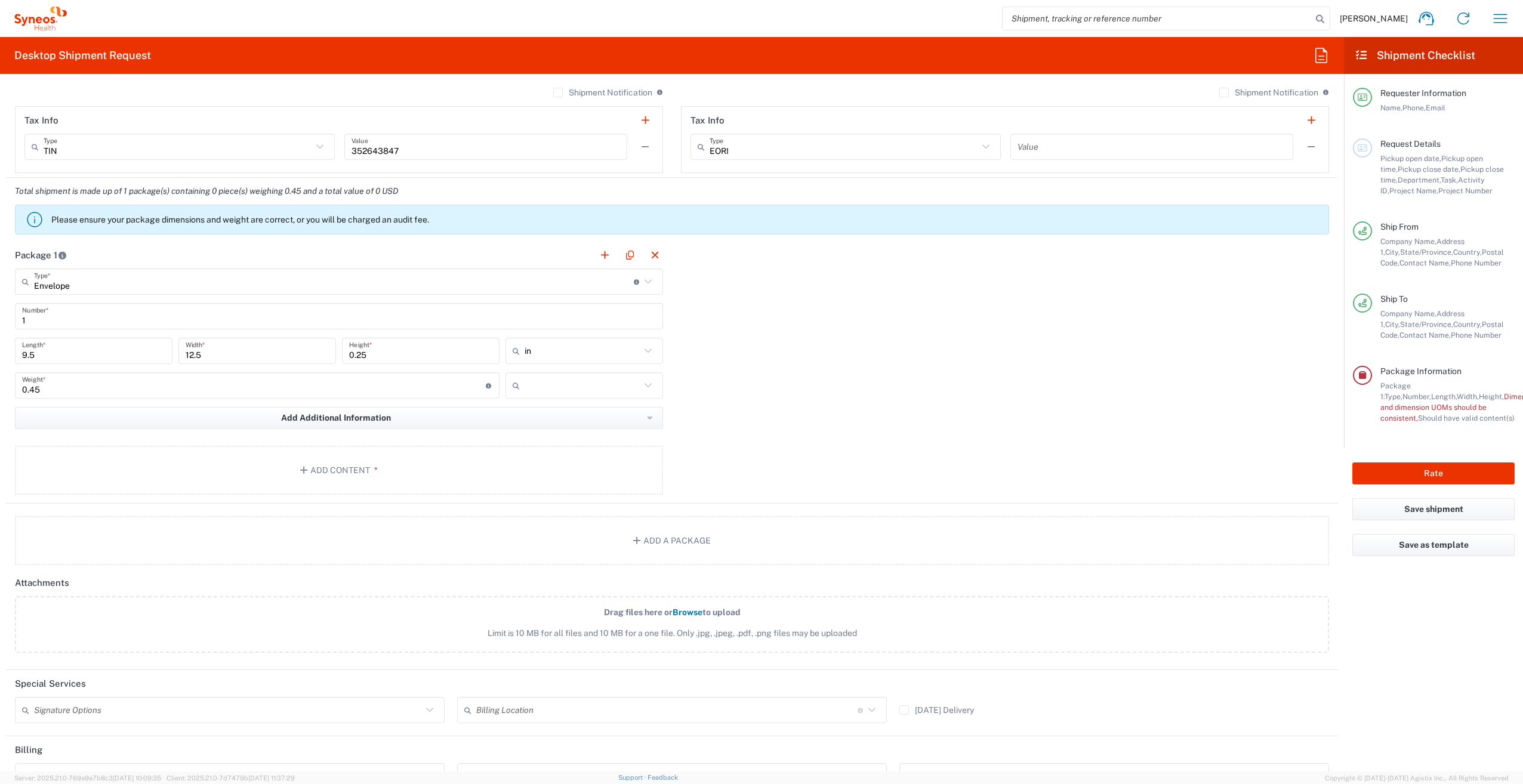
click at [641, 383] on icon at bounding box center [648, 385] width 15 height 15
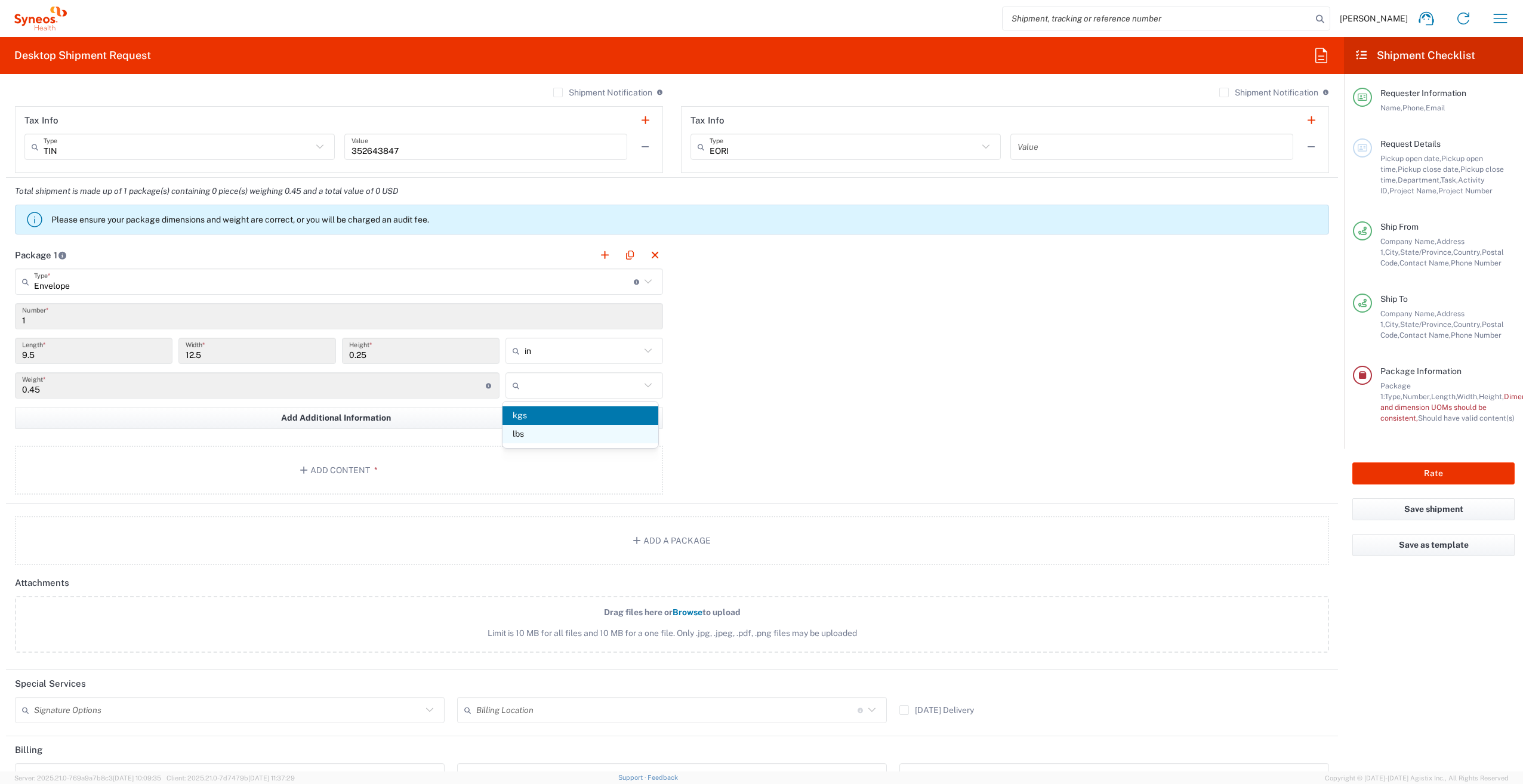
click at [612, 442] on span "lbs" at bounding box center [580, 433] width 155 height 18
type input "lbs"
click at [555, 454] on button "Add Content *" at bounding box center [339, 469] width 648 height 48
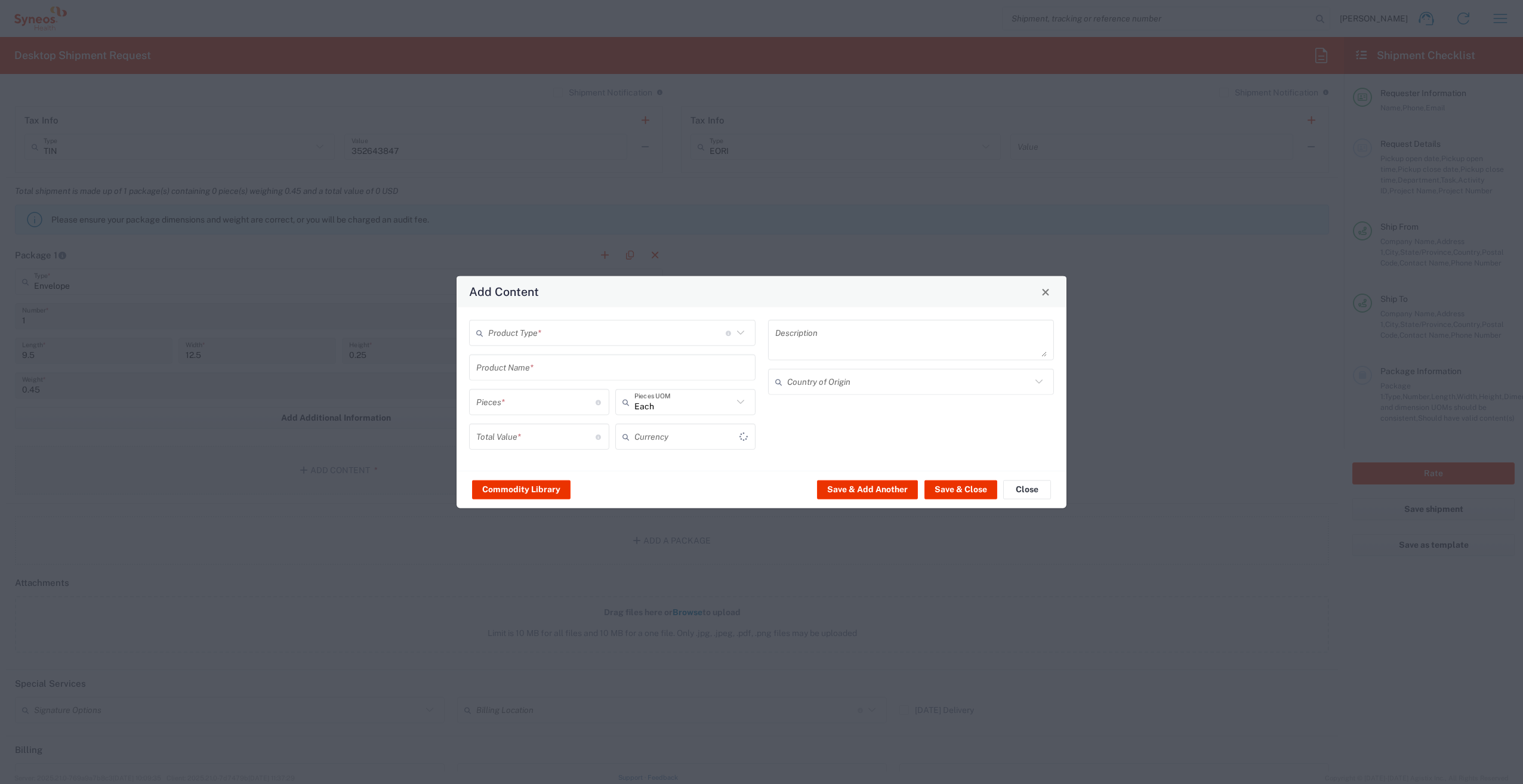
type input "US Dollar"
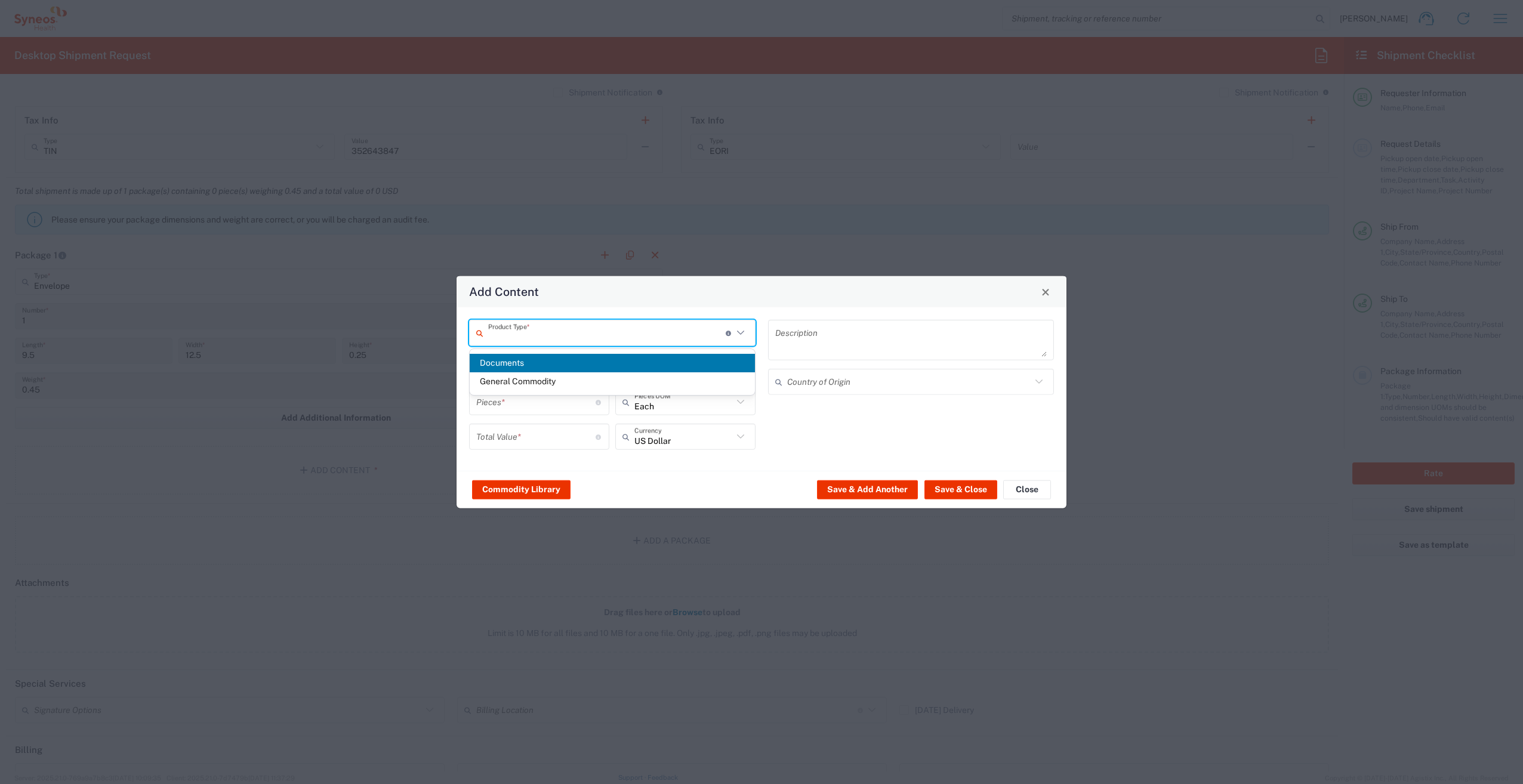
click at [592, 335] on input "text" at bounding box center [607, 333] width 238 height 21
click at [595, 363] on span "Documents" at bounding box center [612, 362] width 285 height 18
type input "Documents"
type input "1"
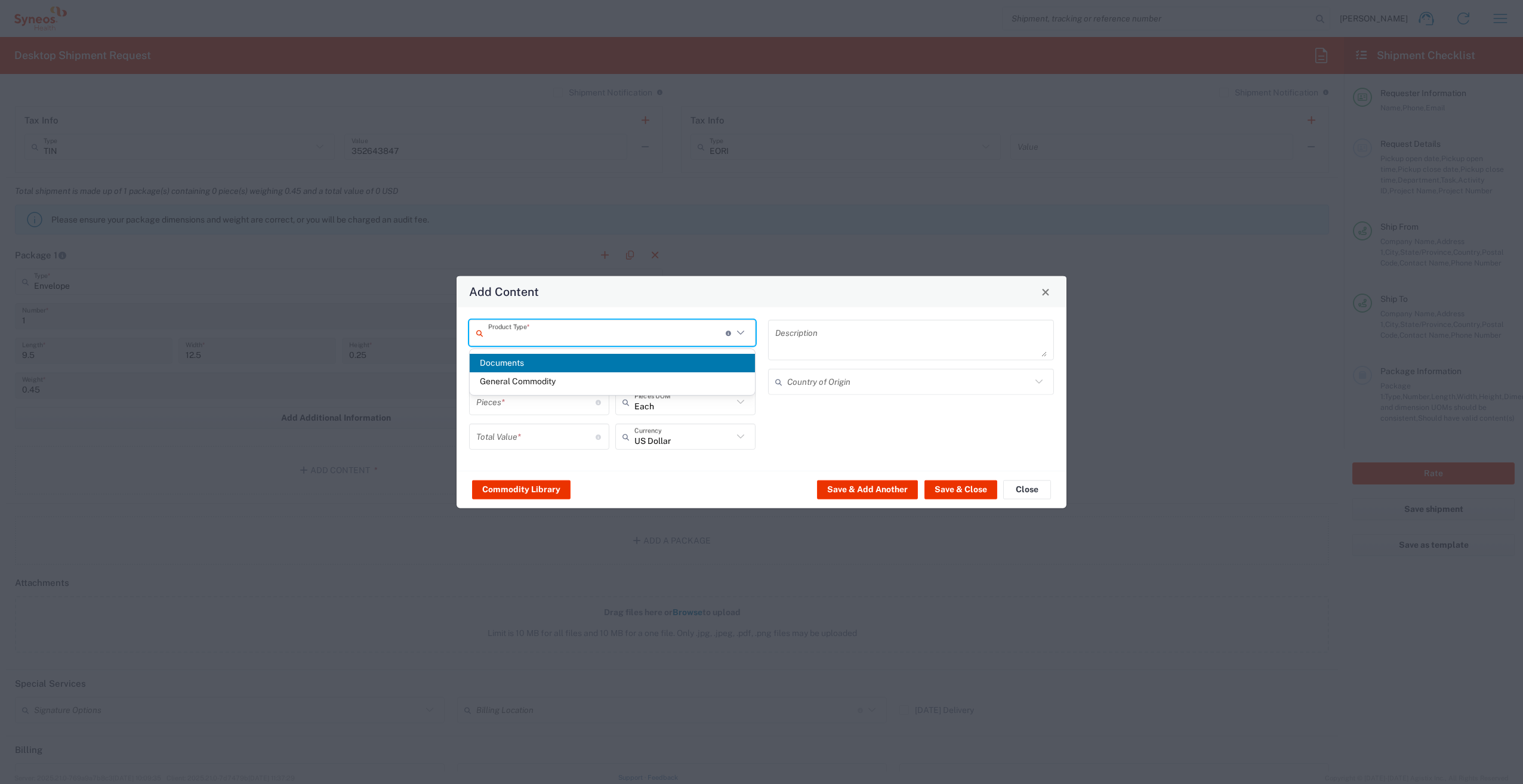
type input "1"
type textarea "Documents"
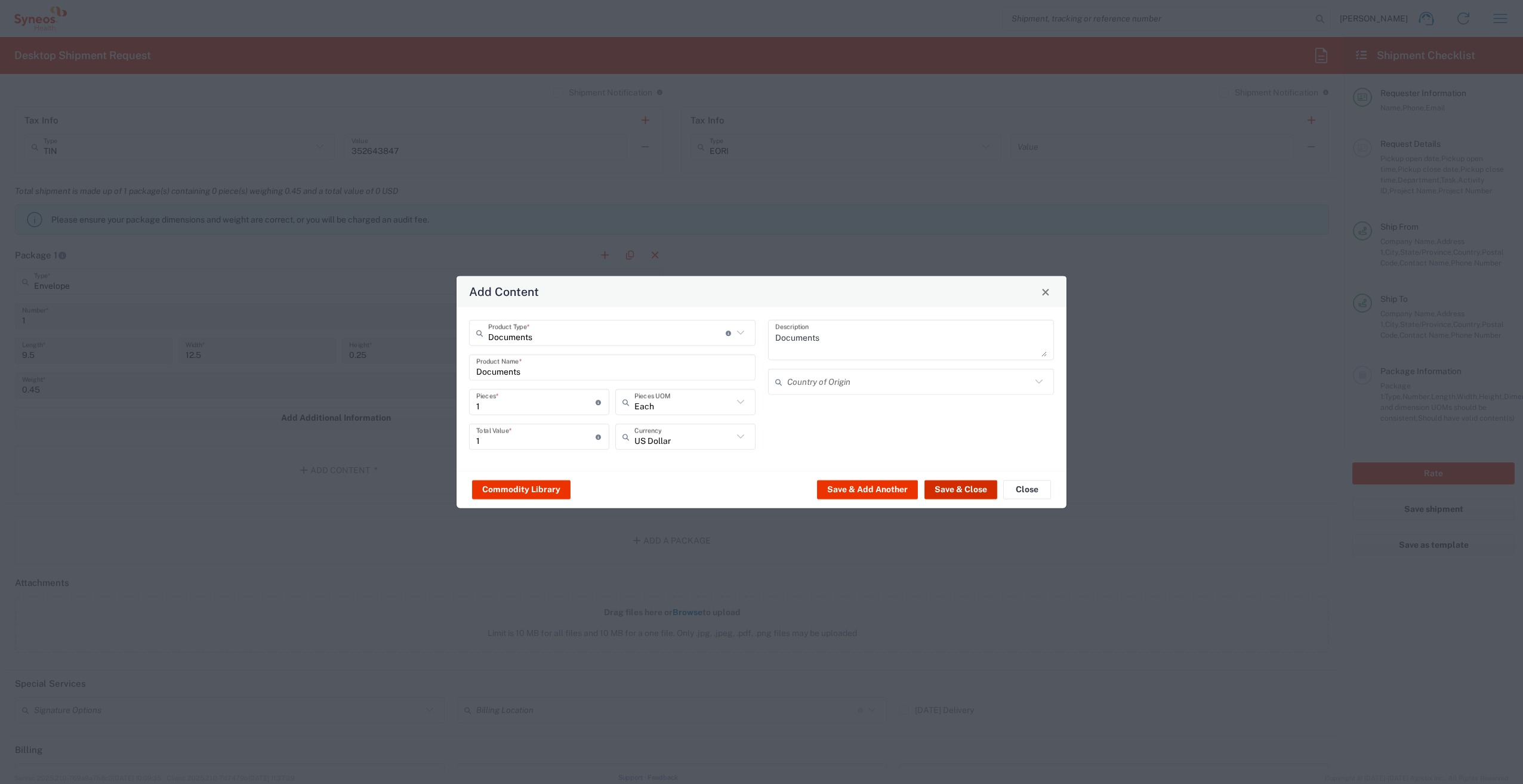
click at [971, 490] on button "Save & Close" at bounding box center [961, 489] width 73 height 19
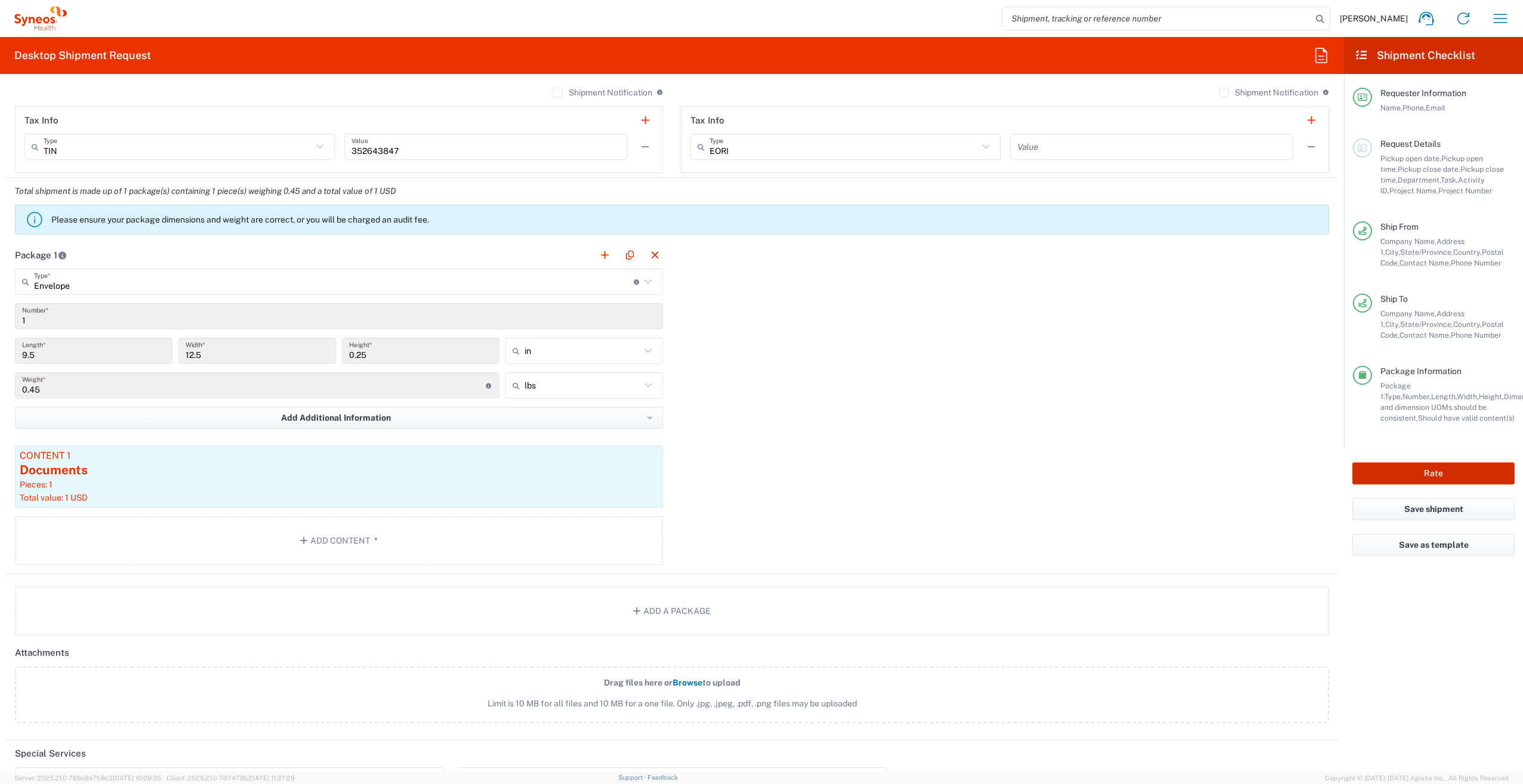
click at [1456, 468] on button "Rate" at bounding box center [1434, 473] width 163 height 22
type input "3190"
type input "7061953"
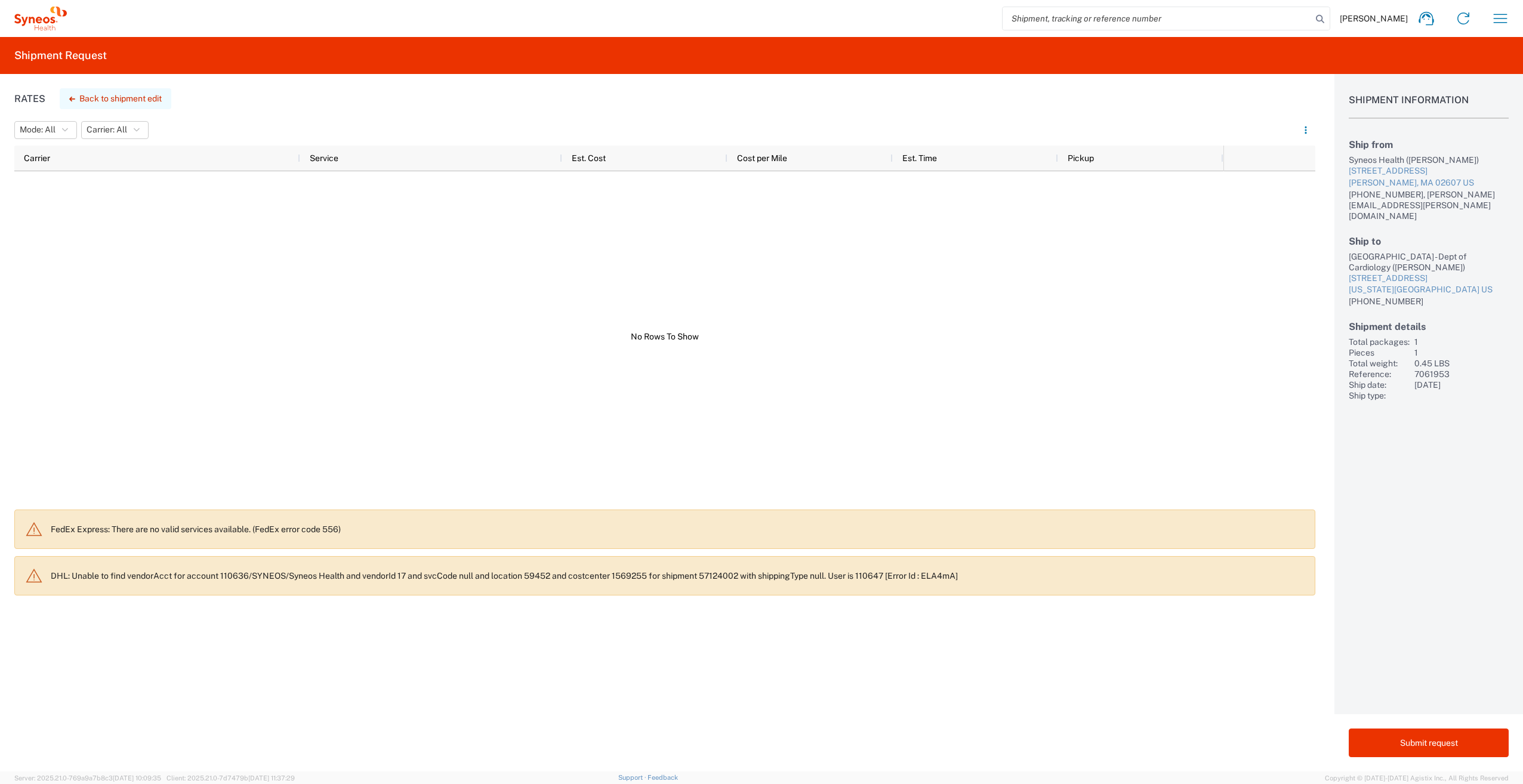
click at [70, 100] on icon "button" at bounding box center [72, 99] width 6 height 5
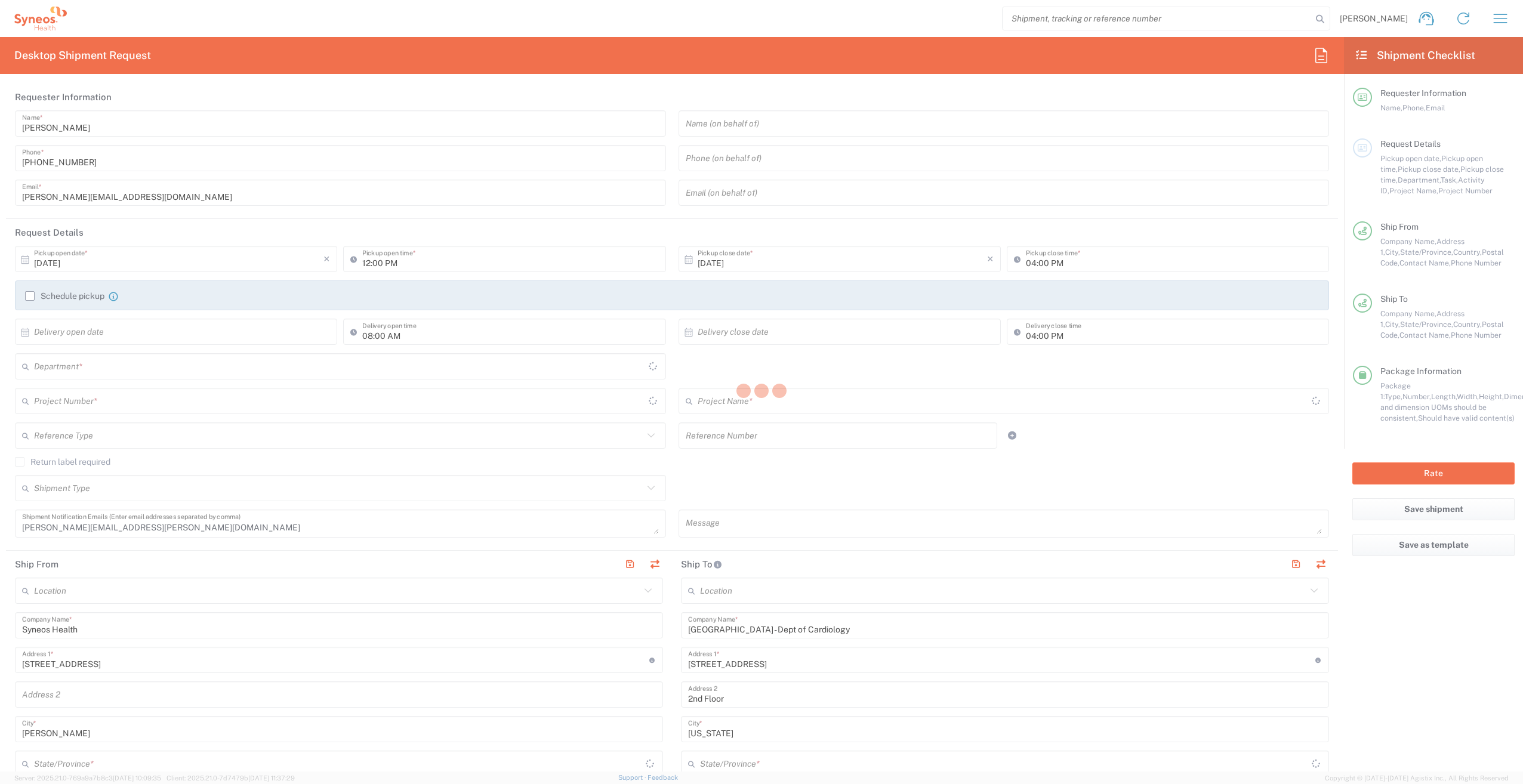
type input "7061953"
type input "[US_STATE]"
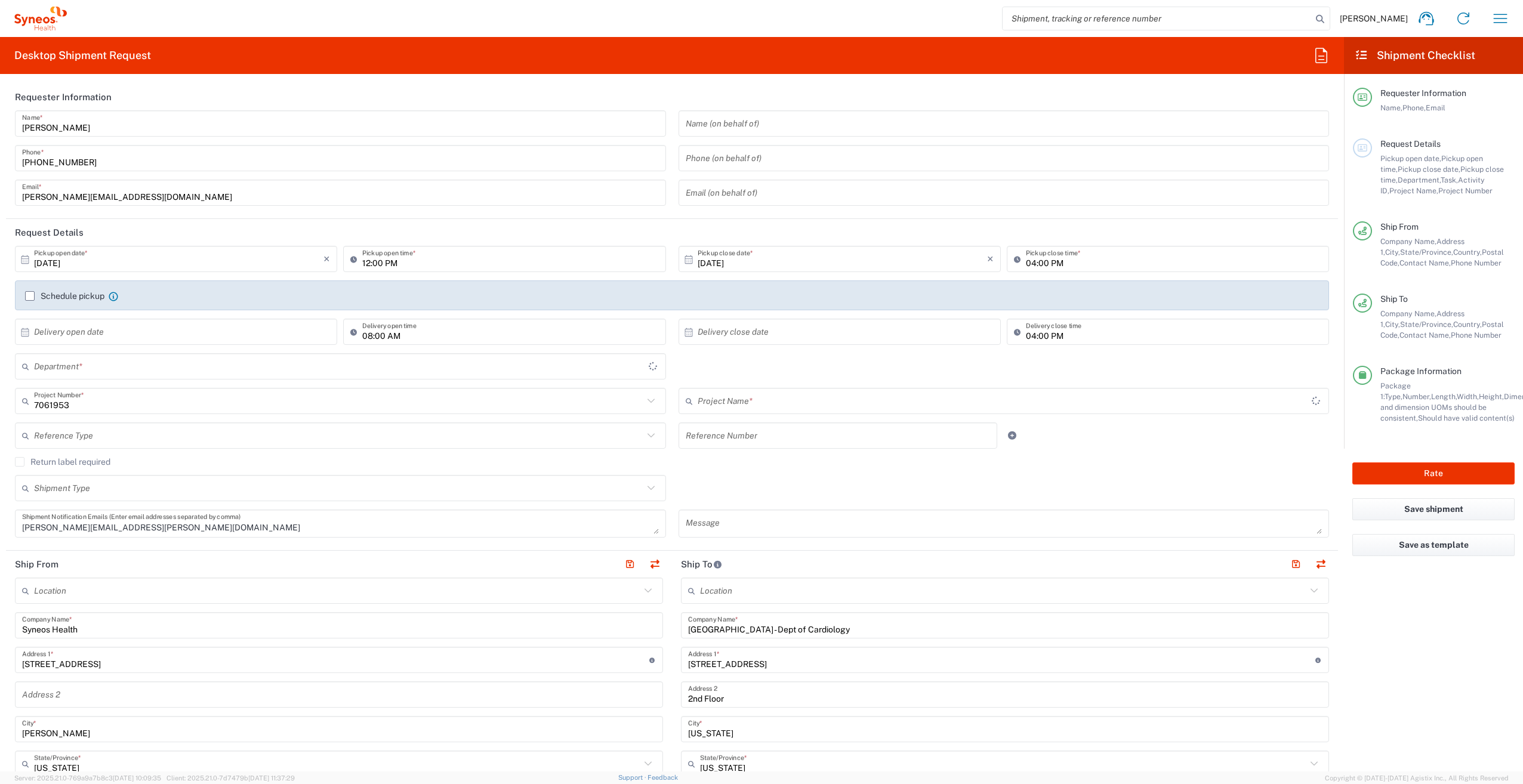
type input "802-ALX-002"
type input "Envelope"
type input "3190"
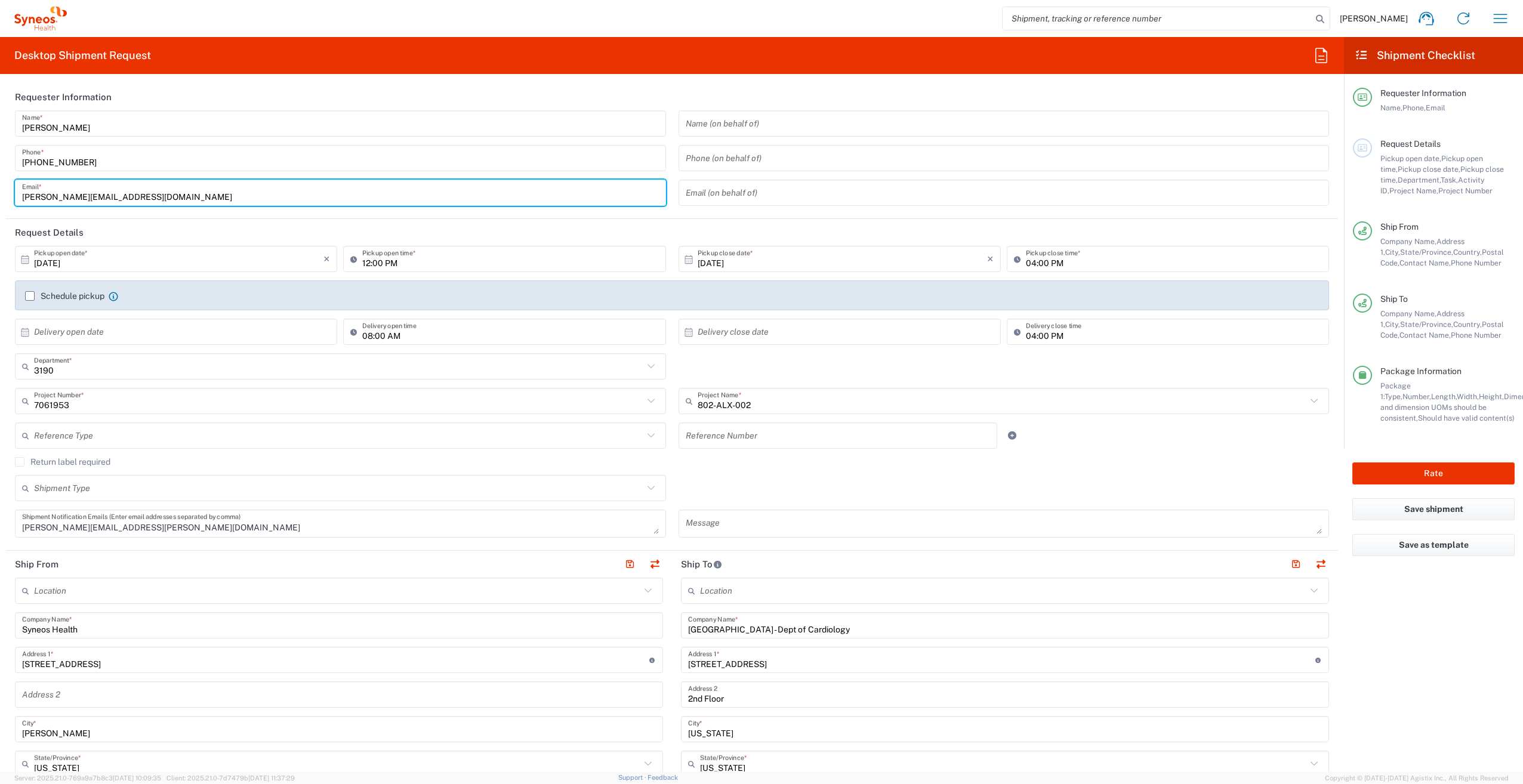
click at [81, 194] on input "[PERSON_NAME][EMAIL_ADDRESS][DOMAIN_NAME]" at bounding box center [340, 193] width 637 height 21
type input "[PERSON_NAME][EMAIL_ADDRESS][PERSON_NAME][DOMAIN_NAME]"
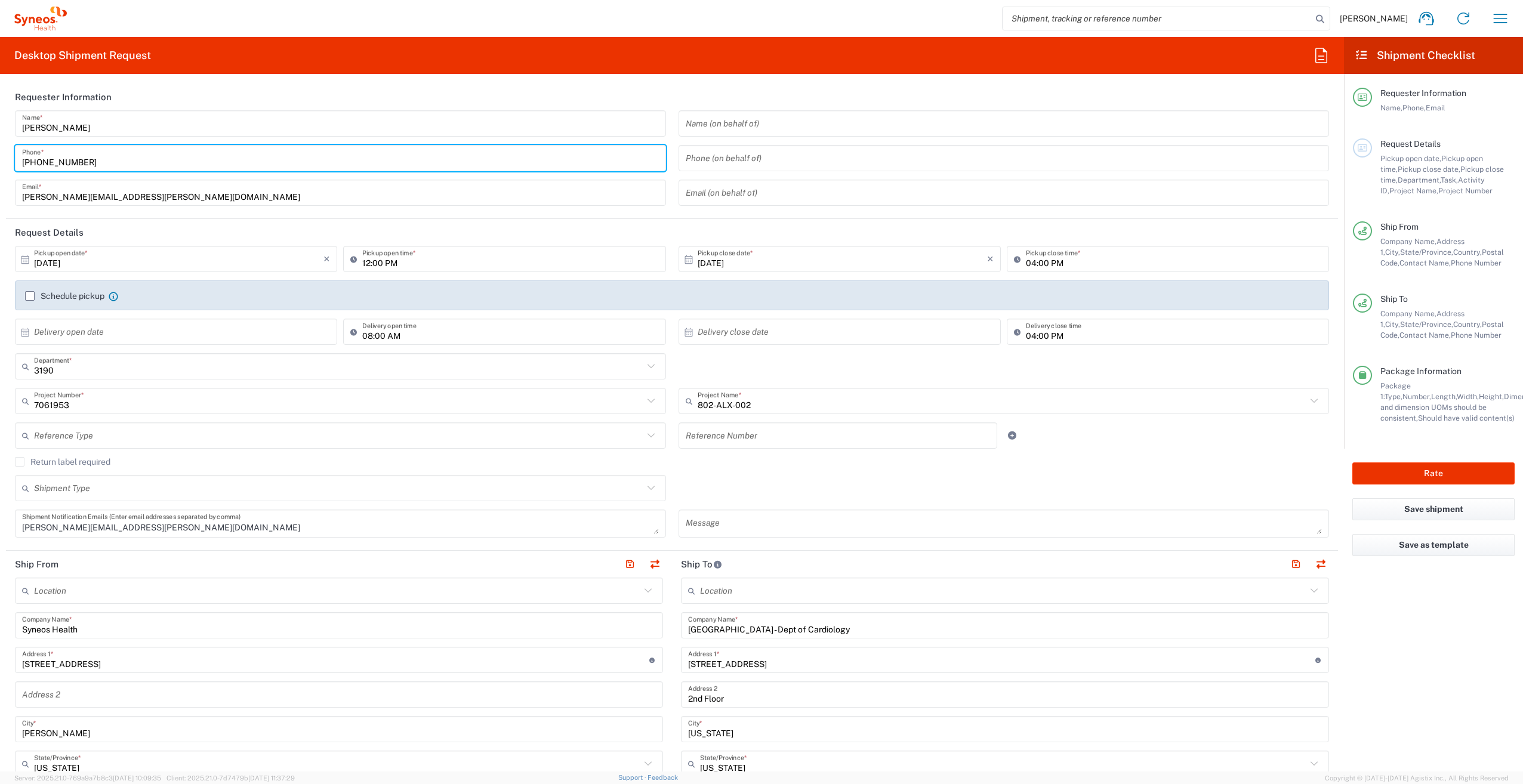
click at [80, 163] on input "[PHONE_NUMBER]" at bounding box center [340, 159] width 637 height 21
click at [151, 167] on input "[PHONE_NUMBER]" at bounding box center [340, 159] width 637 height 21
type input "9"
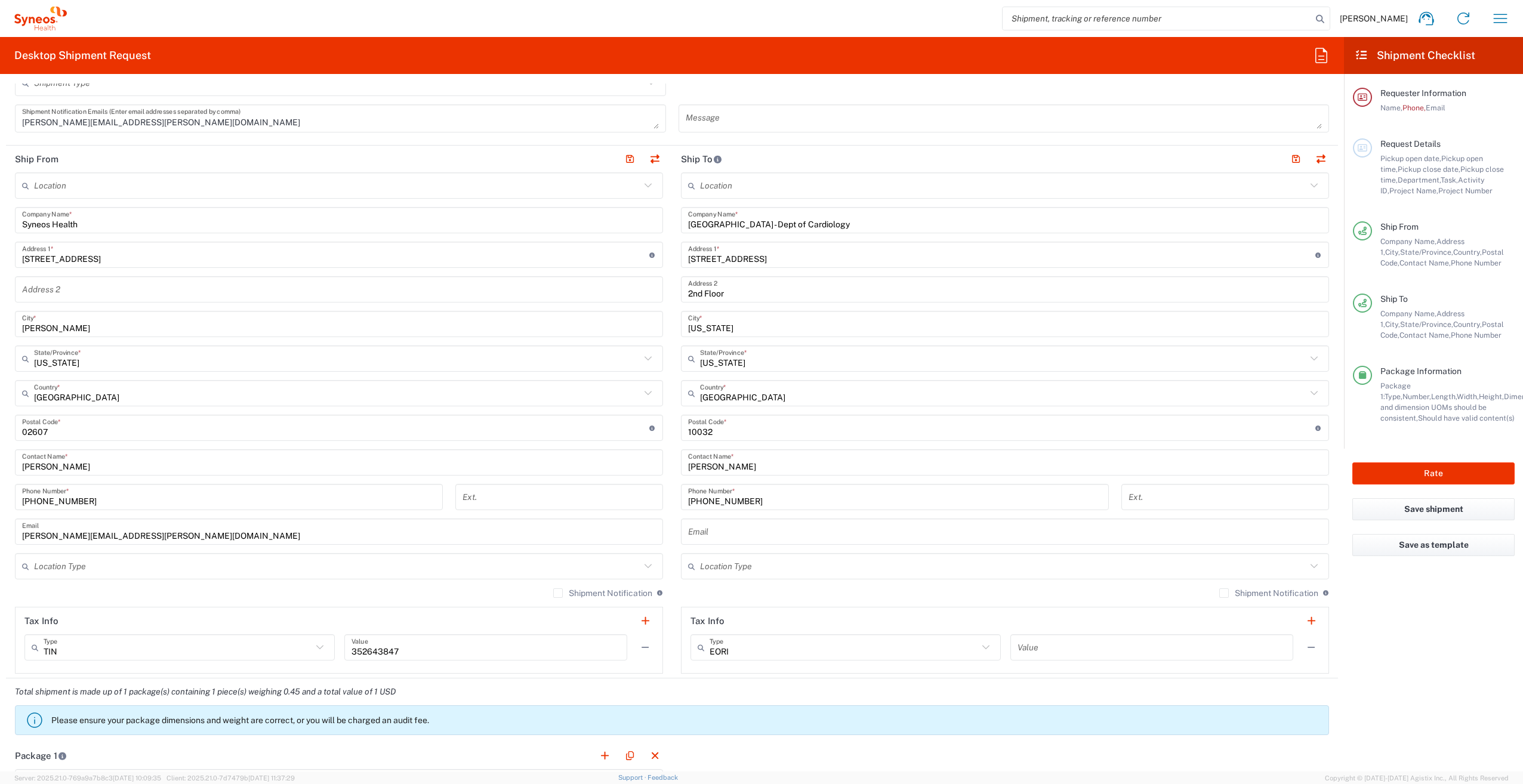
scroll to position [418, 0]
drag, startPoint x: 99, startPoint y: 500, endPoint x: 22, endPoint y: 504, distance: 77.1
click at [22, 504] on div "[PHONE_NUMBER] Phone Number *" at bounding box center [229, 495] width 428 height 27
click at [115, 500] on input "[PHONE_NUMBER]" at bounding box center [228, 495] width 414 height 21
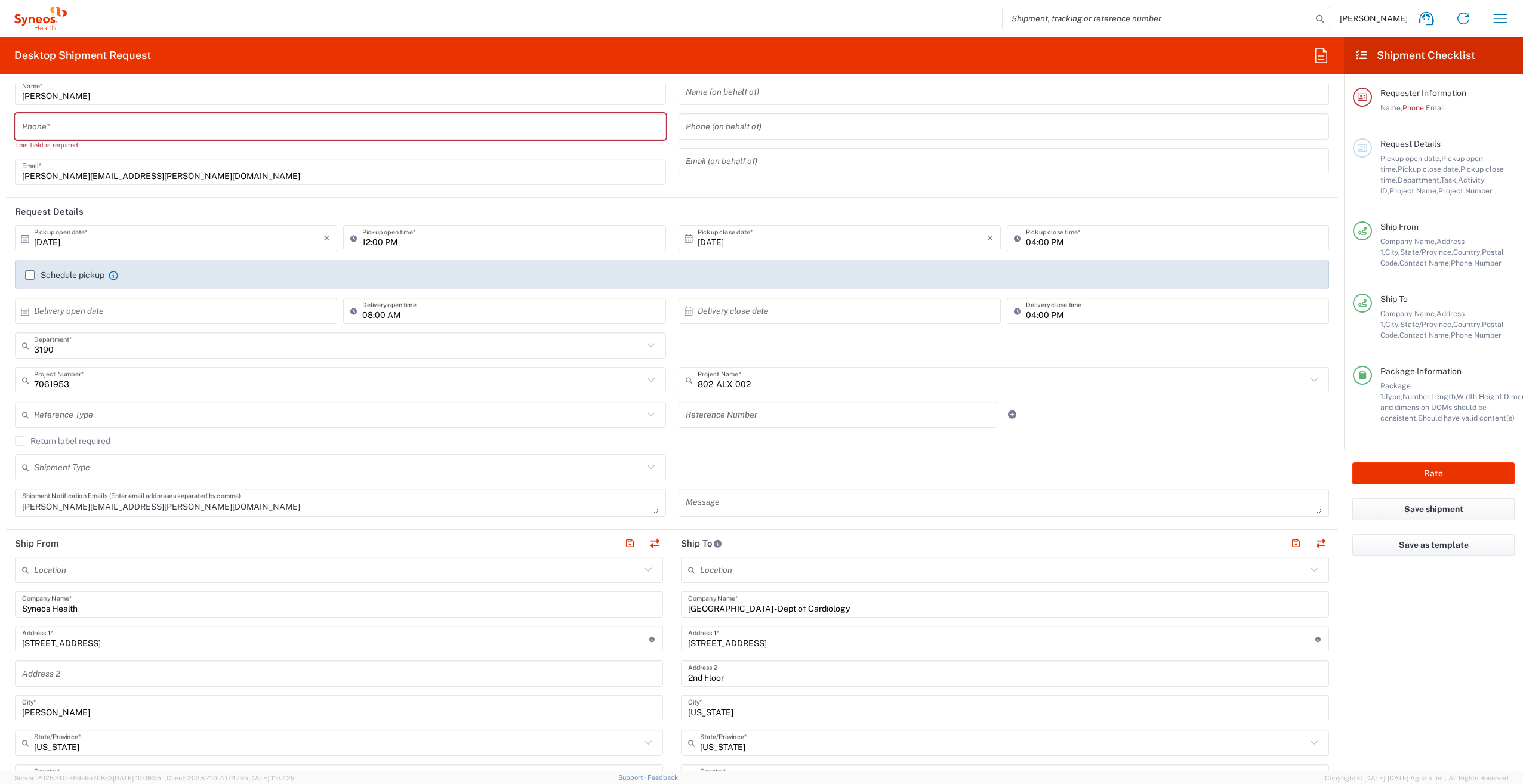
scroll to position [0, 0]
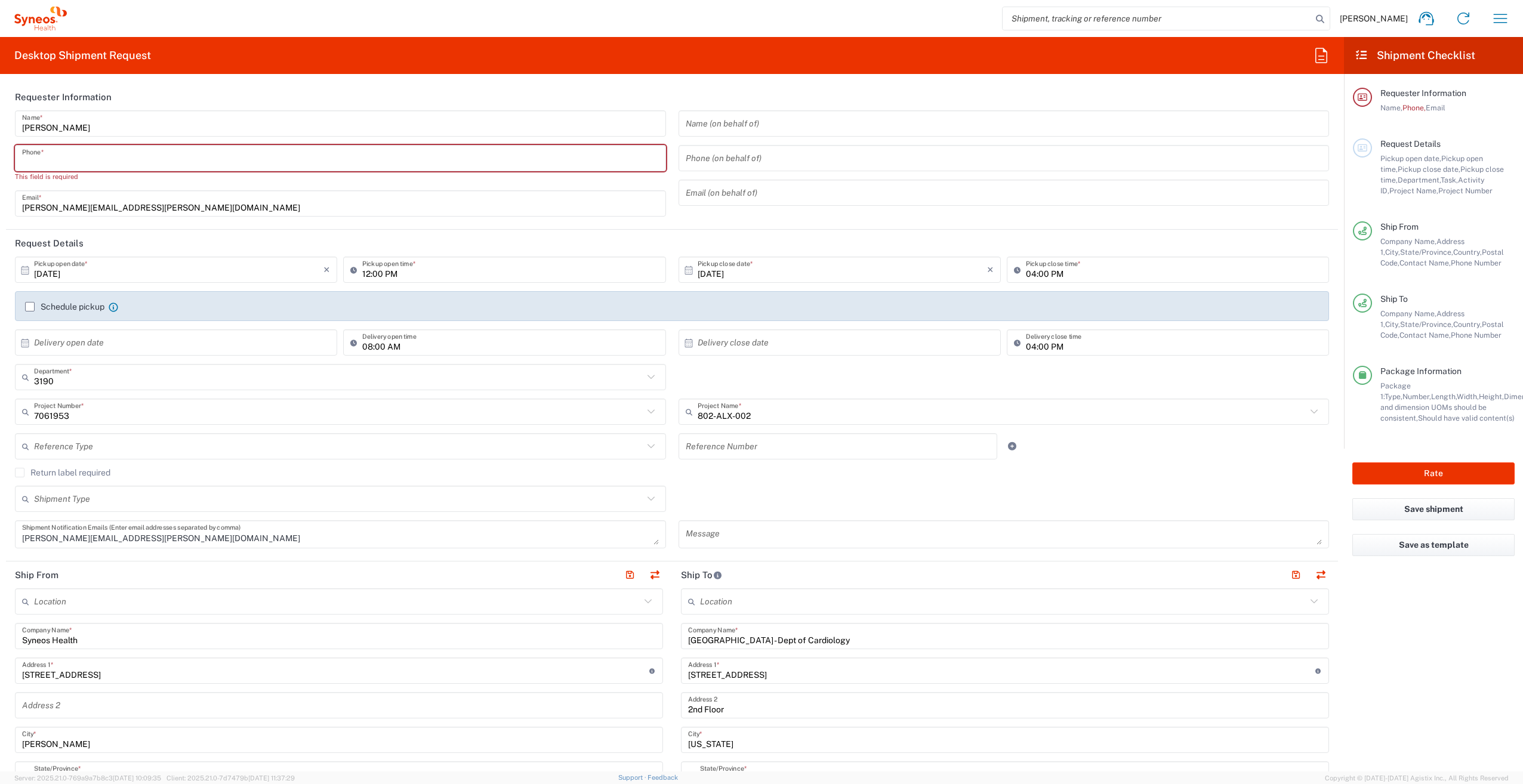
click at [153, 160] on input "tel" at bounding box center [340, 159] width 637 height 21
paste input "[PHONE_NUMBER]"
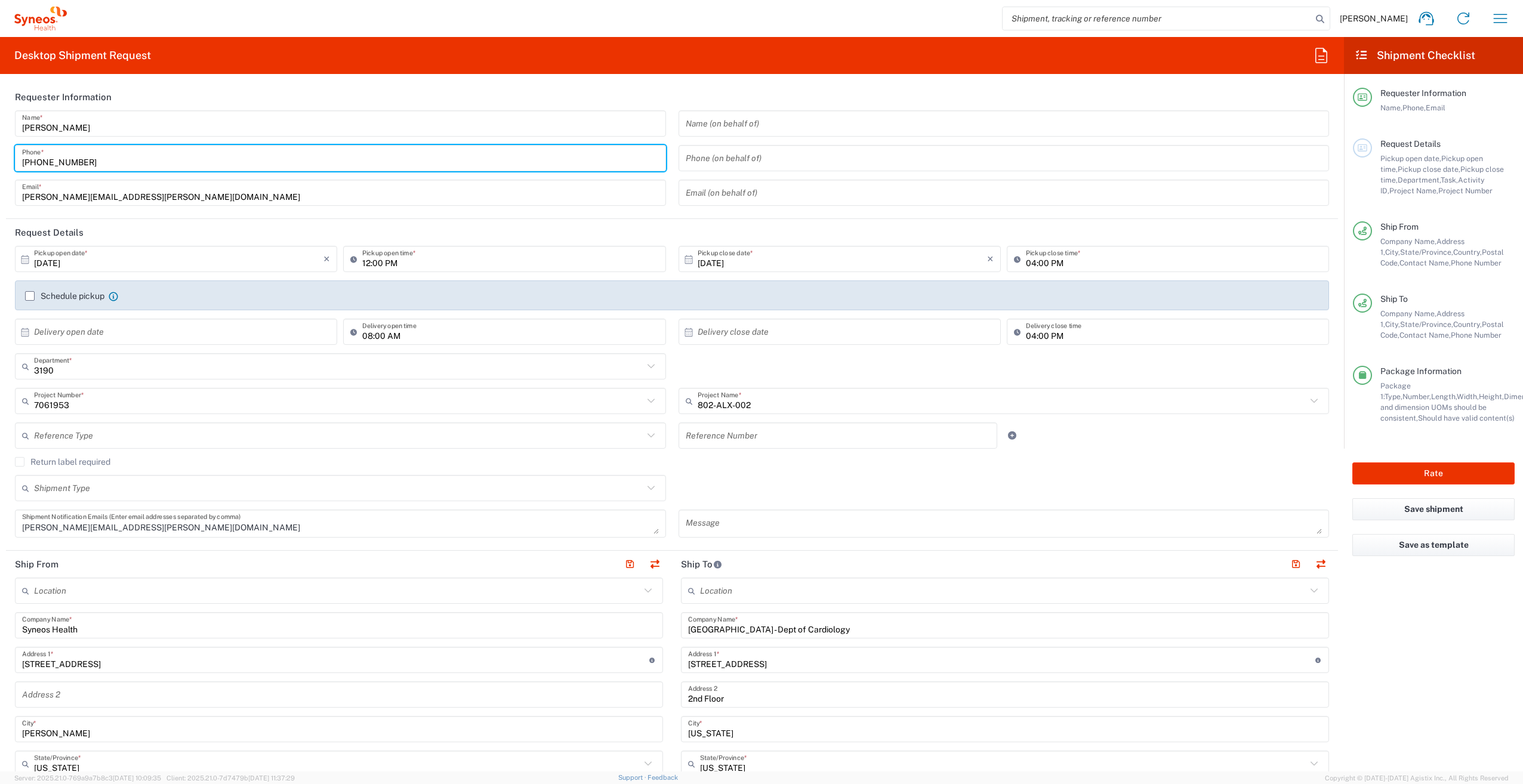
type input "[PHONE_NUMBER]"
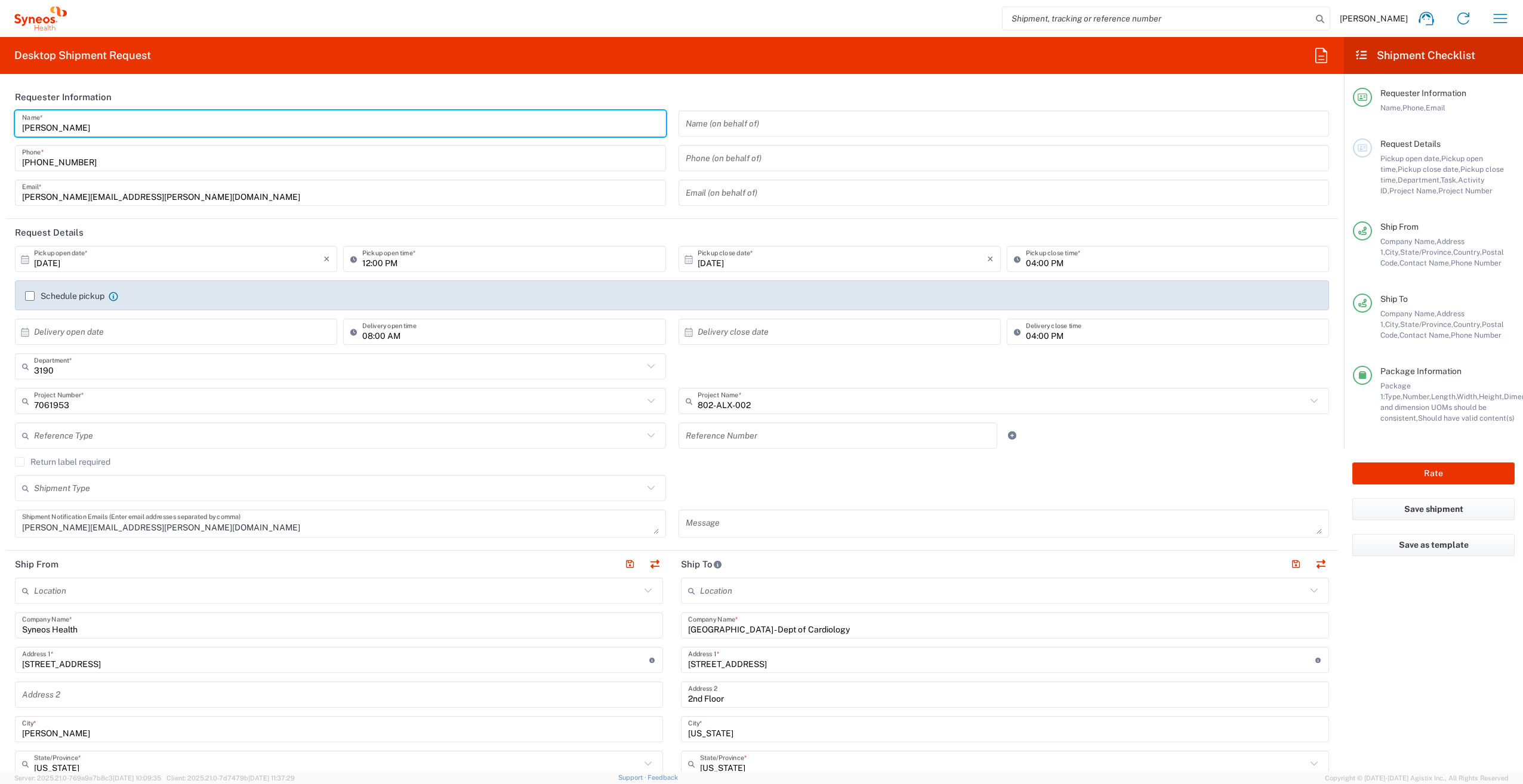
click at [417, 118] on input "[PERSON_NAME]" at bounding box center [340, 124] width 637 height 21
type input "N"
type input "[PERSON_NAME]"
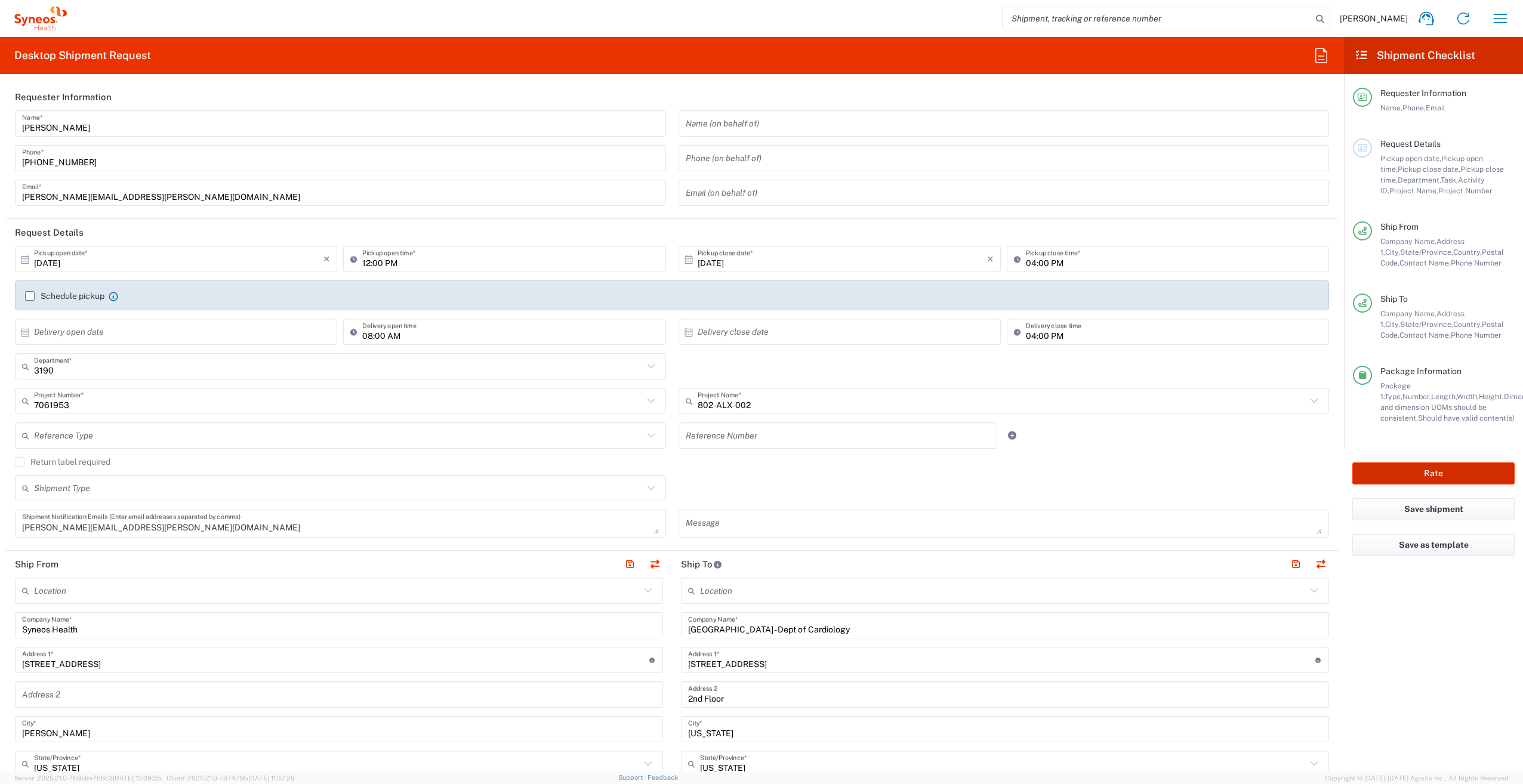
click at [1469, 473] on button "Rate" at bounding box center [1434, 473] width 163 height 22
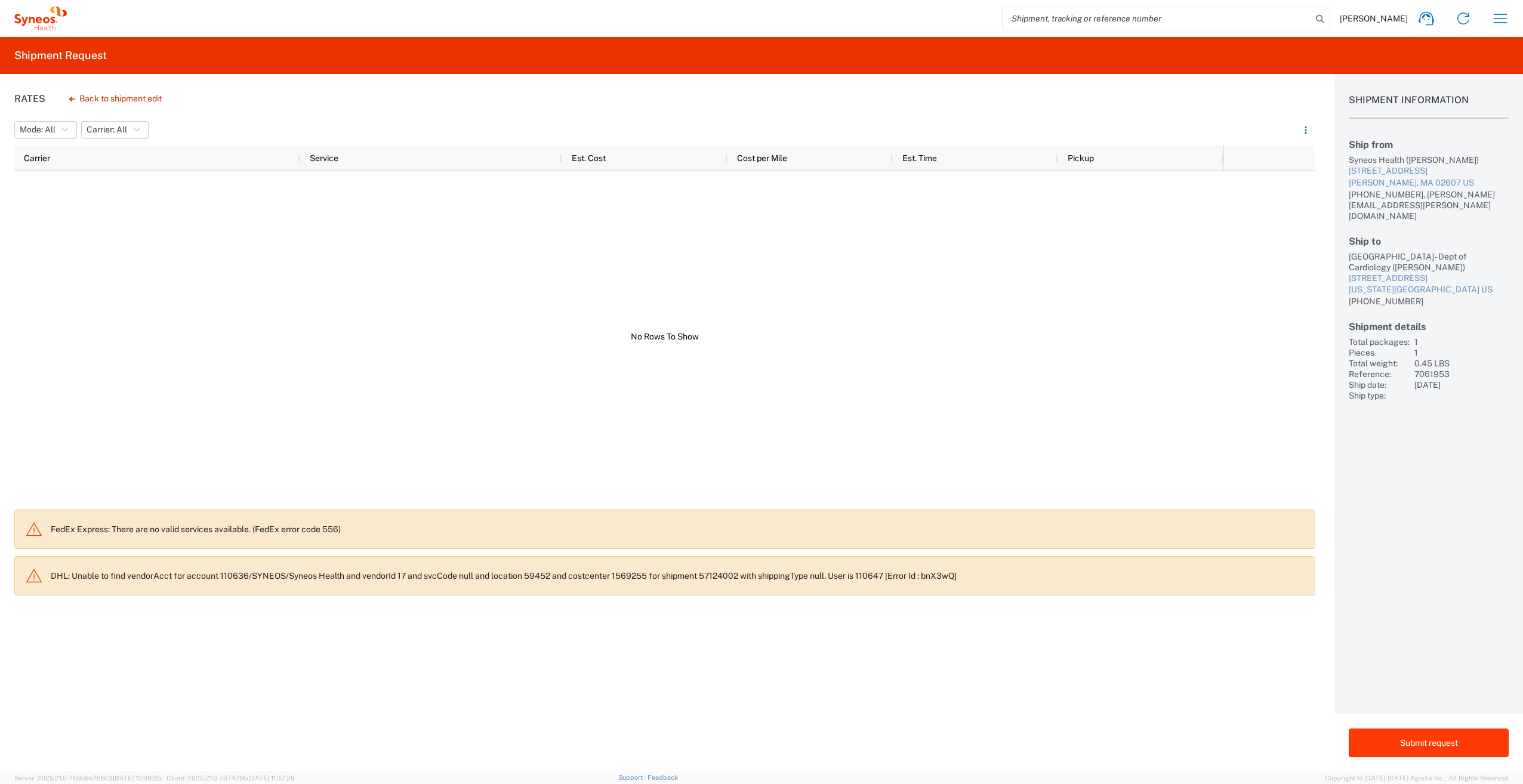
click at [1439, 740] on button "Submit request" at bounding box center [1429, 743] width 160 height 29
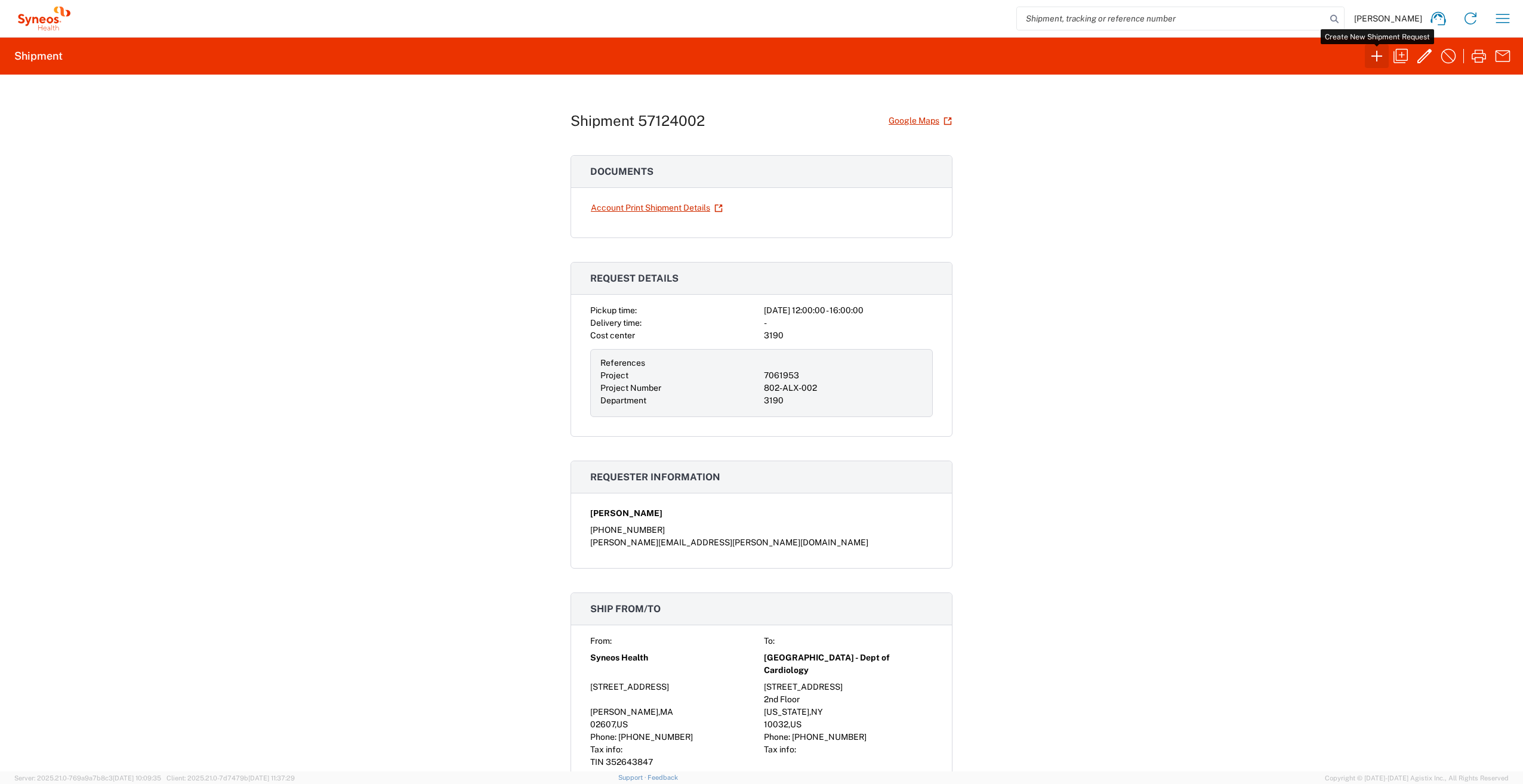
click at [1374, 52] on icon "button" at bounding box center [1377, 56] width 19 height 19
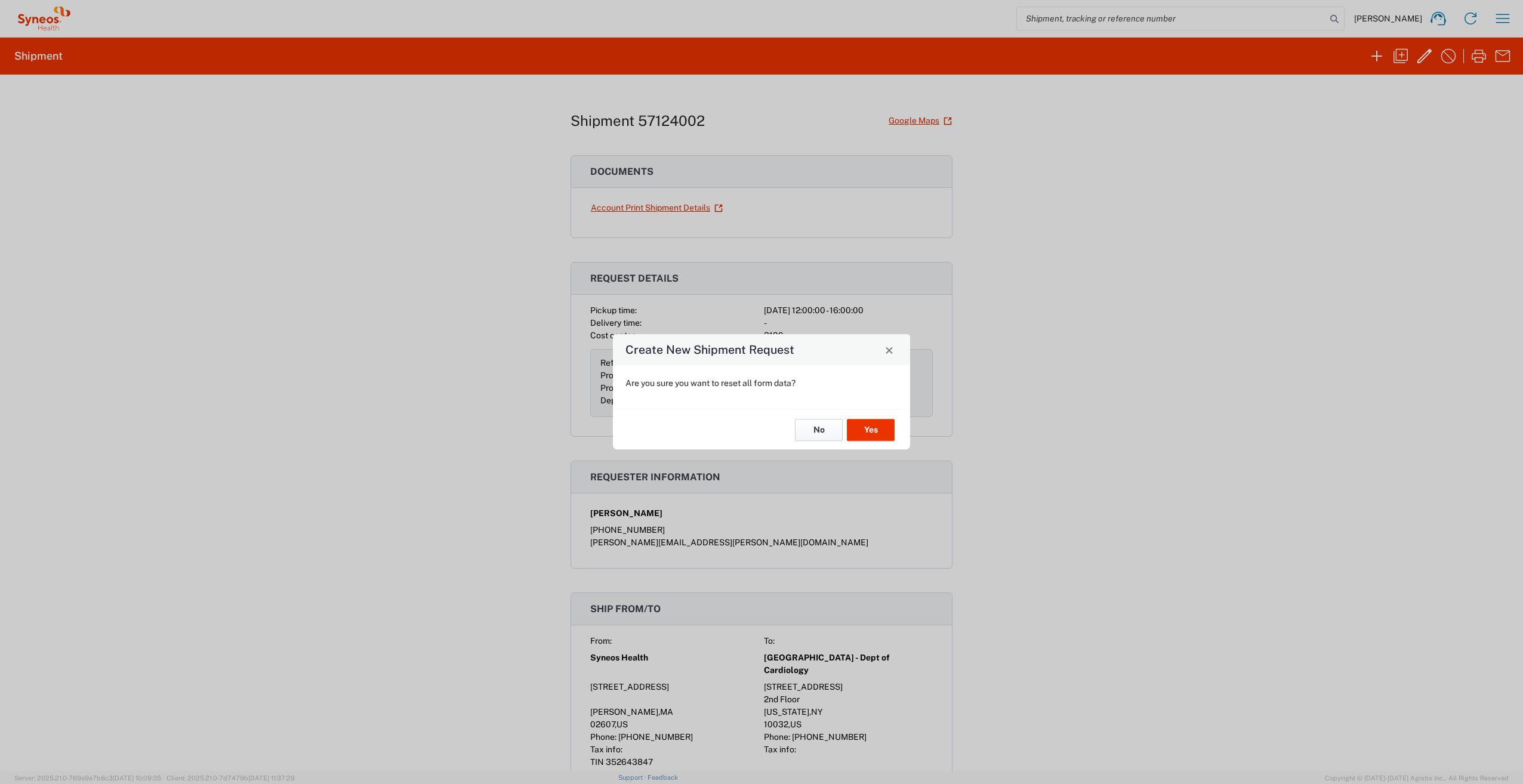
click at [831, 430] on button "No" at bounding box center [819, 430] width 48 height 22
